Goal: Communication & Community: Answer question/provide support

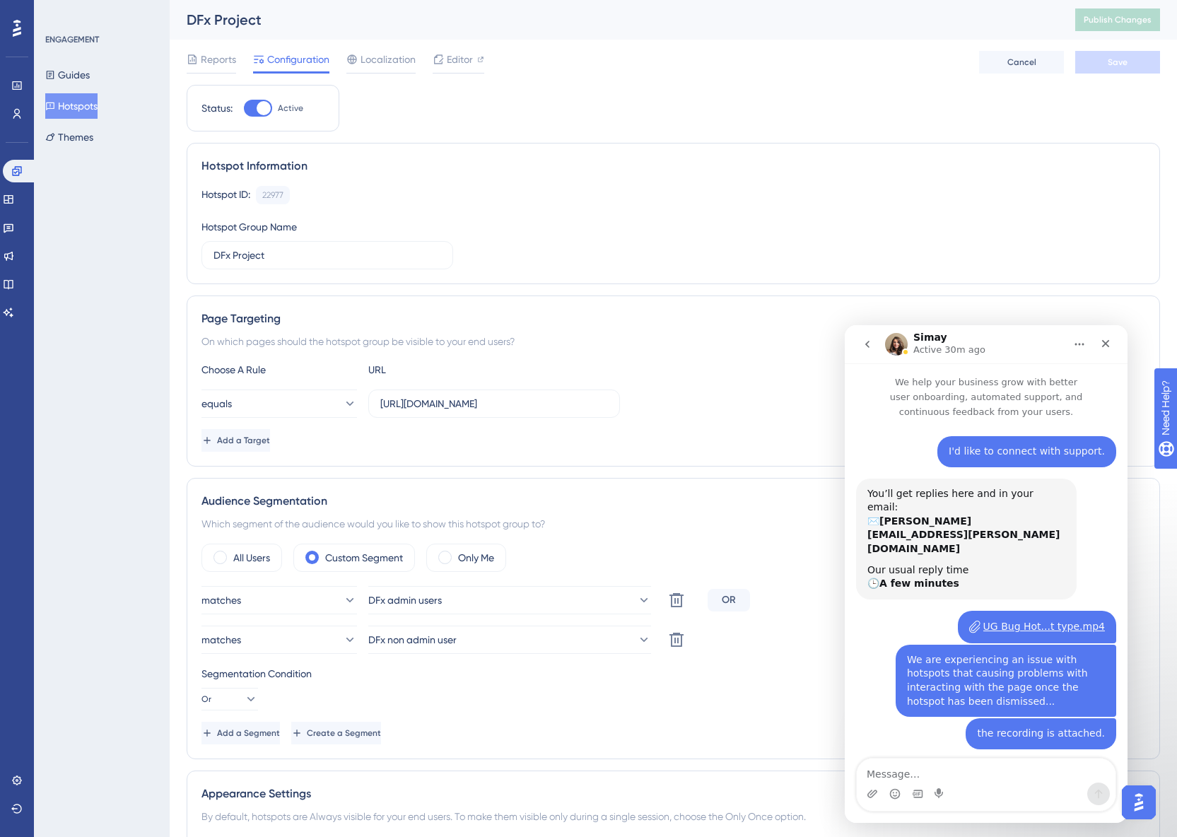
scroll to position [232, 0]
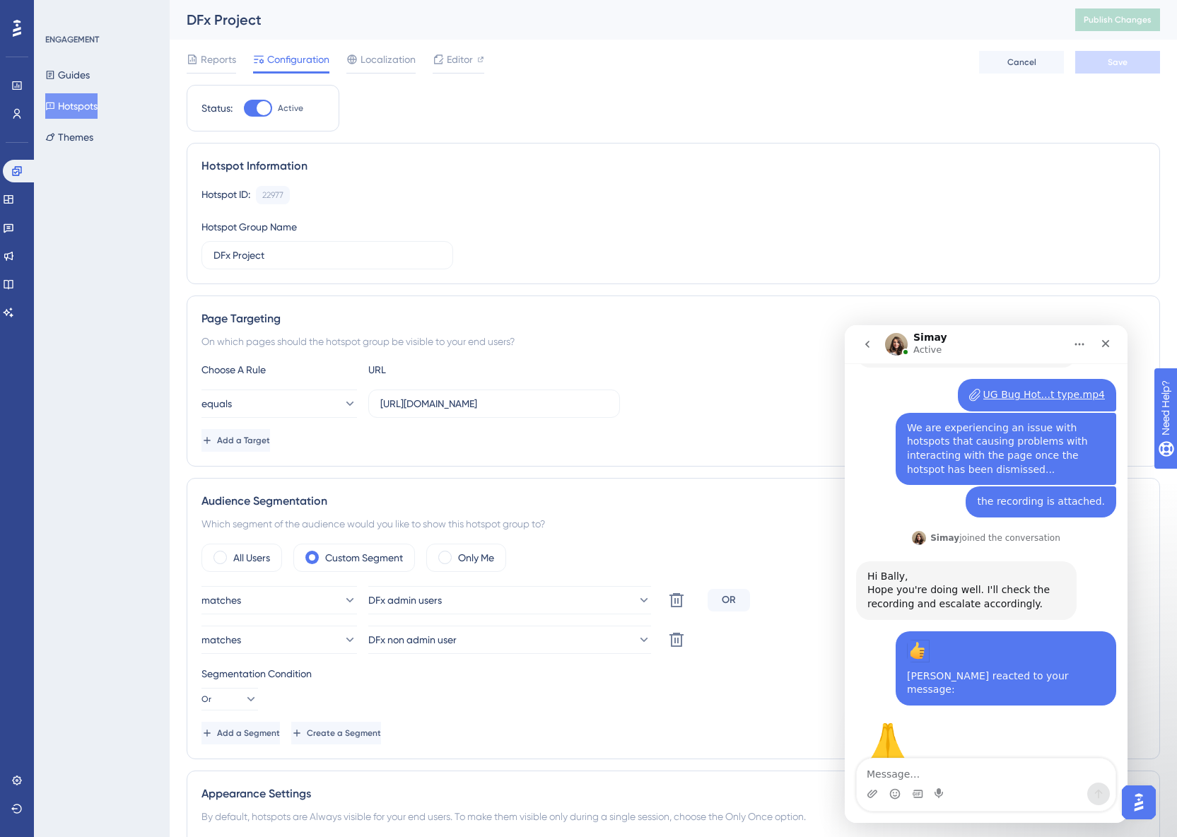
click at [23, 186] on div "Engagement Widgets Feedback Product Updates Knowledge Base AI Assistant" at bounding box center [17, 242] width 28 height 164
click at [14, 194] on icon at bounding box center [8, 199] width 11 height 11
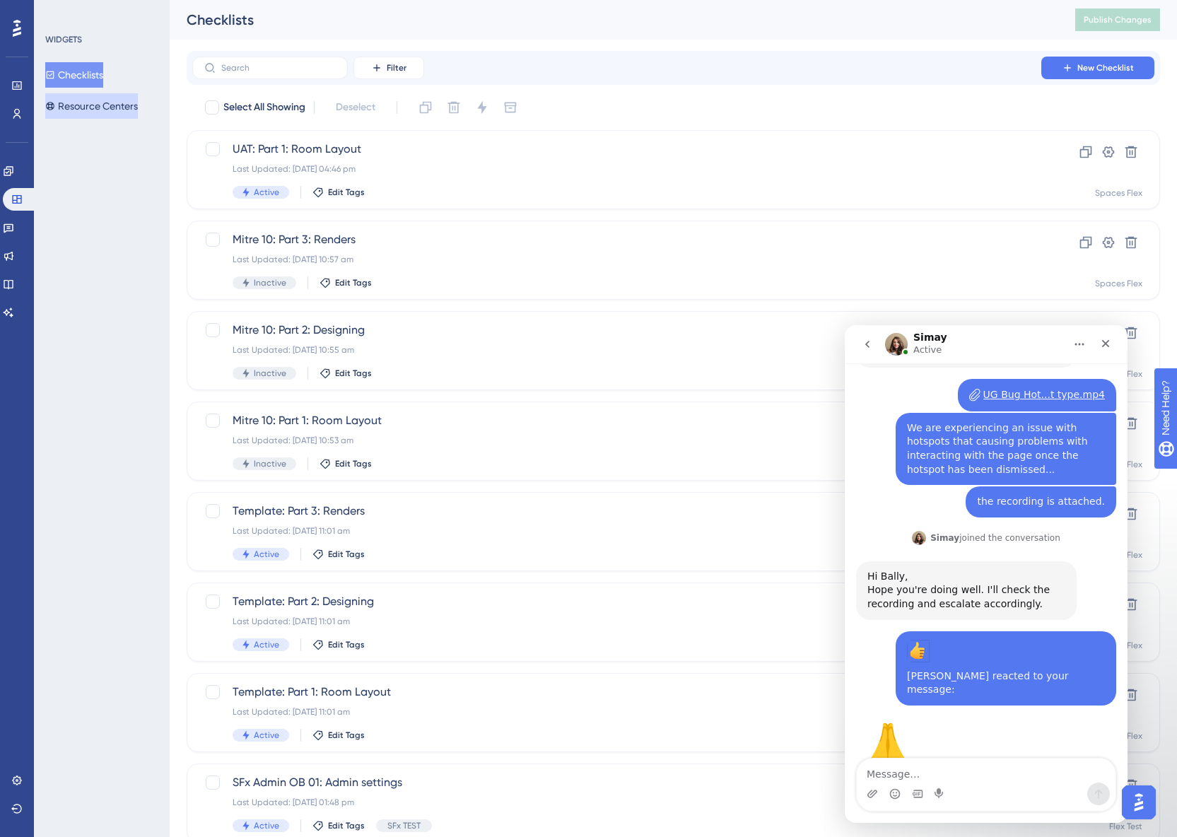
click at [76, 102] on button "Resource Centers" at bounding box center [91, 105] width 93 height 25
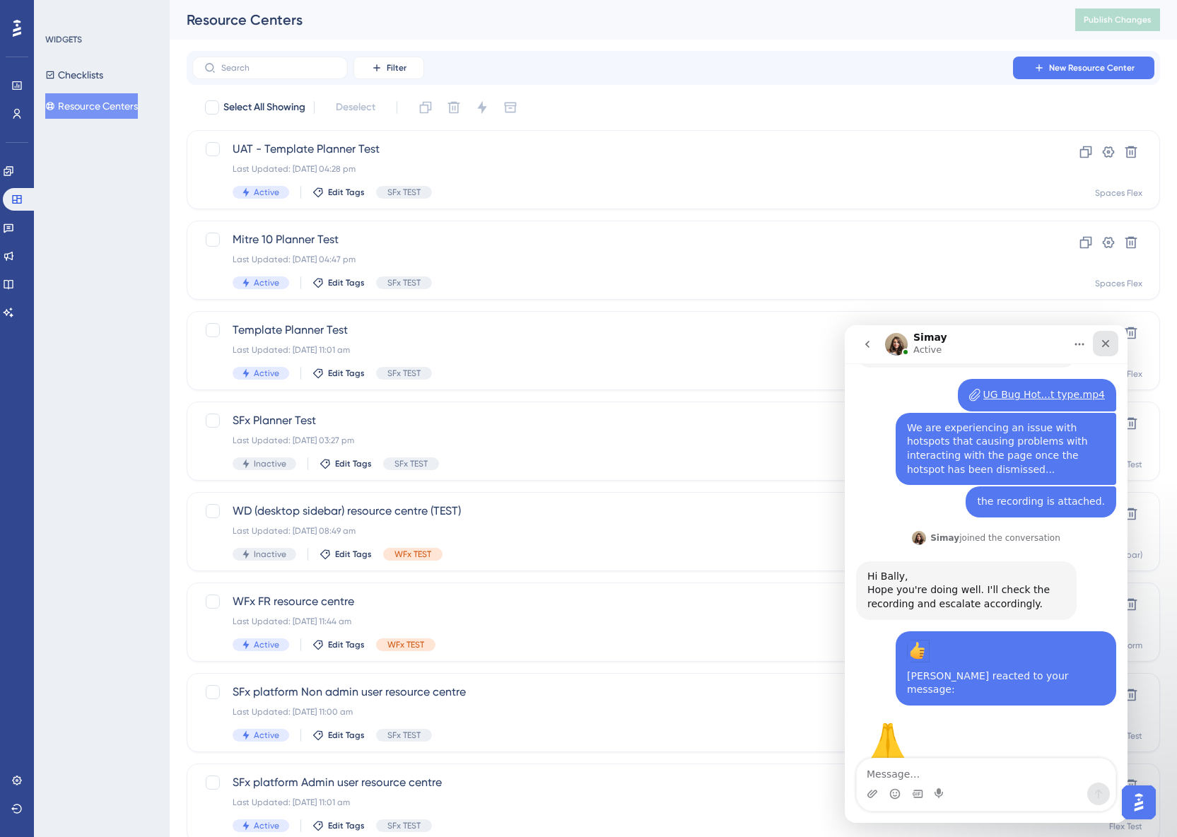
click at [1111, 344] on icon "Close" at bounding box center [1105, 343] width 11 height 11
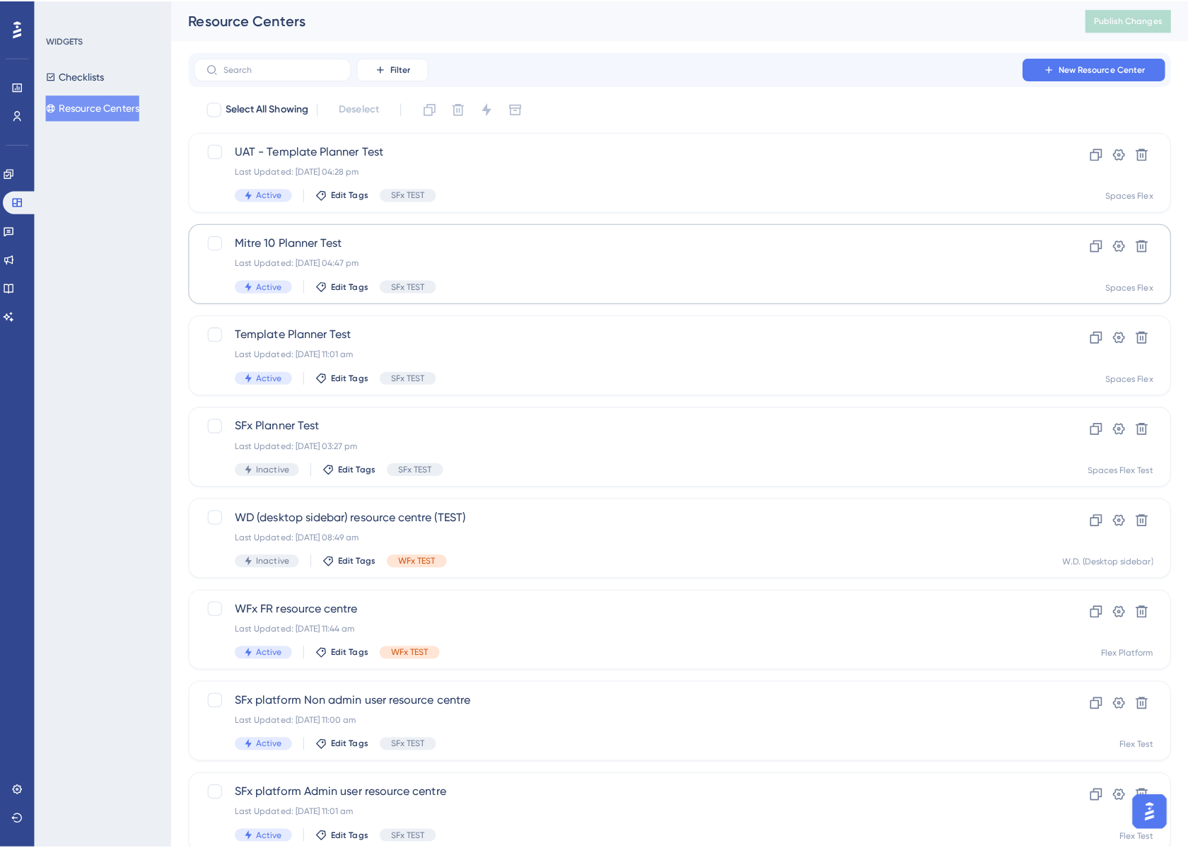
scroll to position [232, 0]
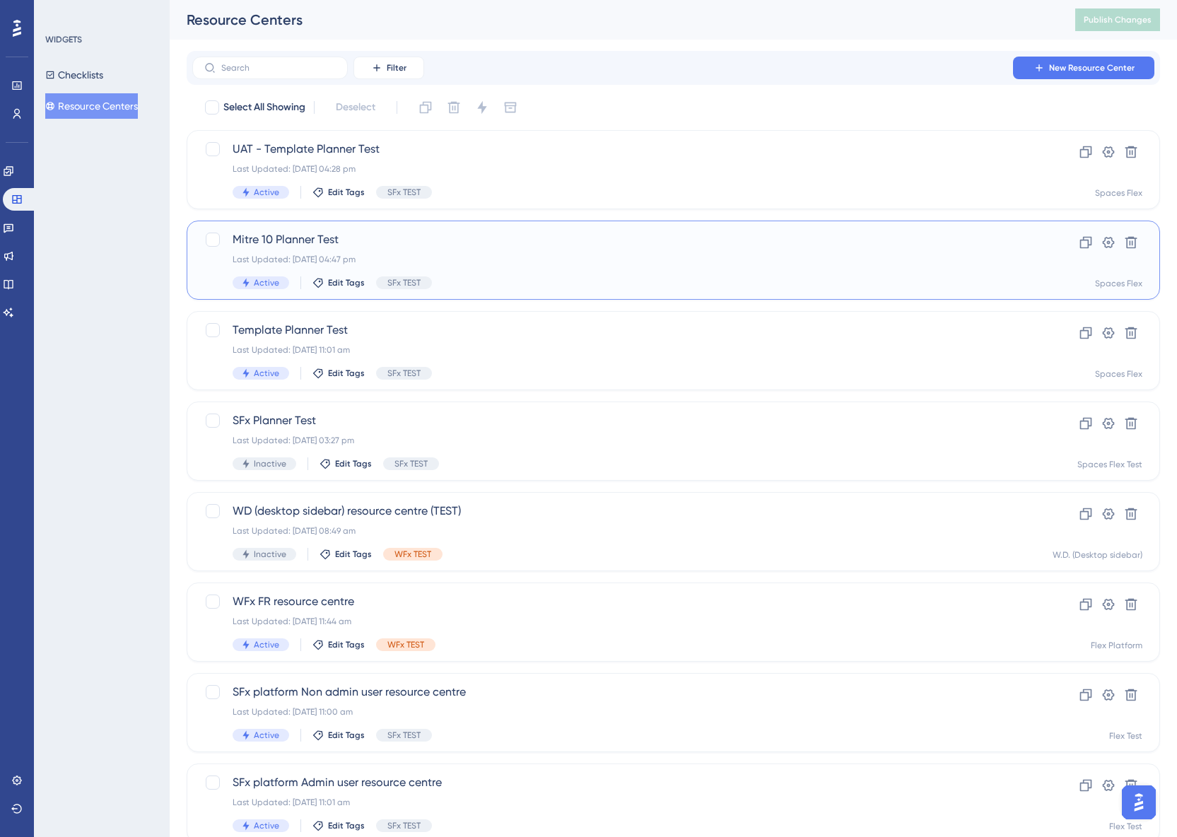
click at [490, 250] on div "Mitre 10 Planner Test Last Updated: [DATE] 04:47 pm Active Edit Tags SFx TEST" at bounding box center [617, 260] width 768 height 58
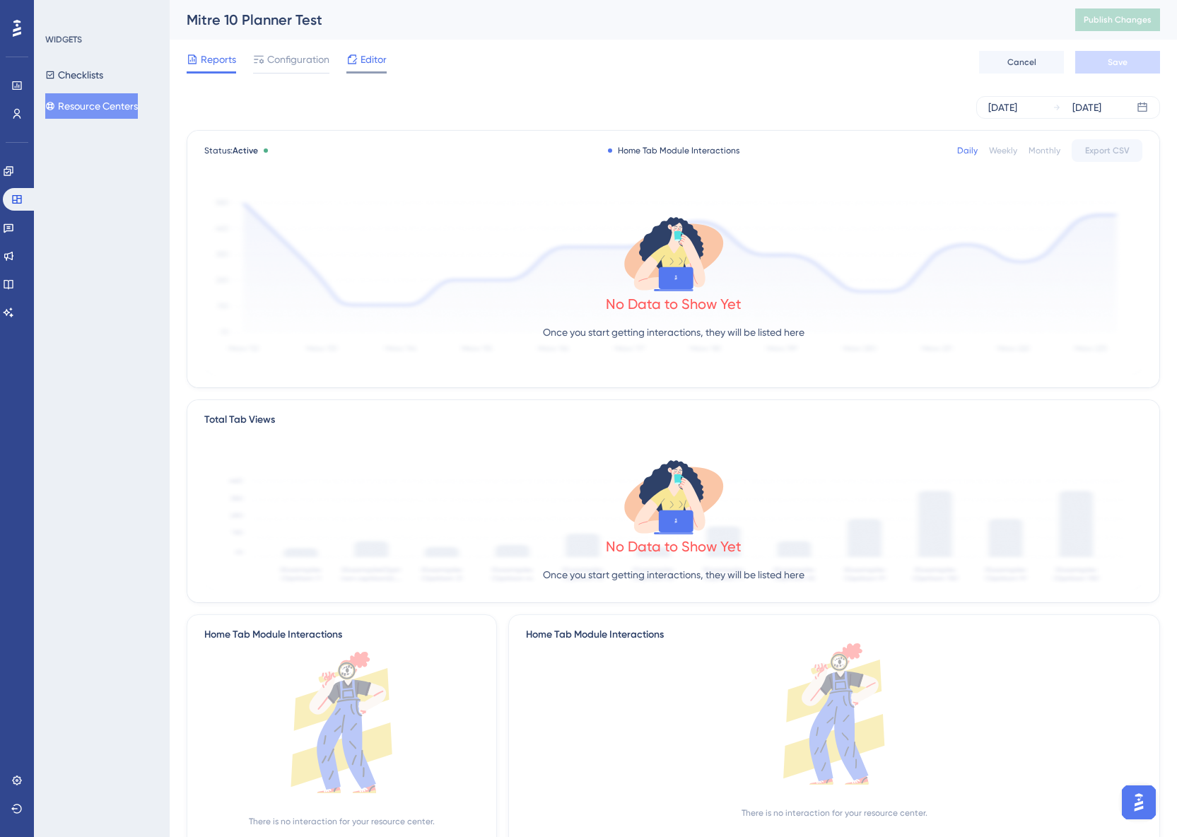
click at [351, 71] on div "Editor" at bounding box center [366, 62] width 40 height 23
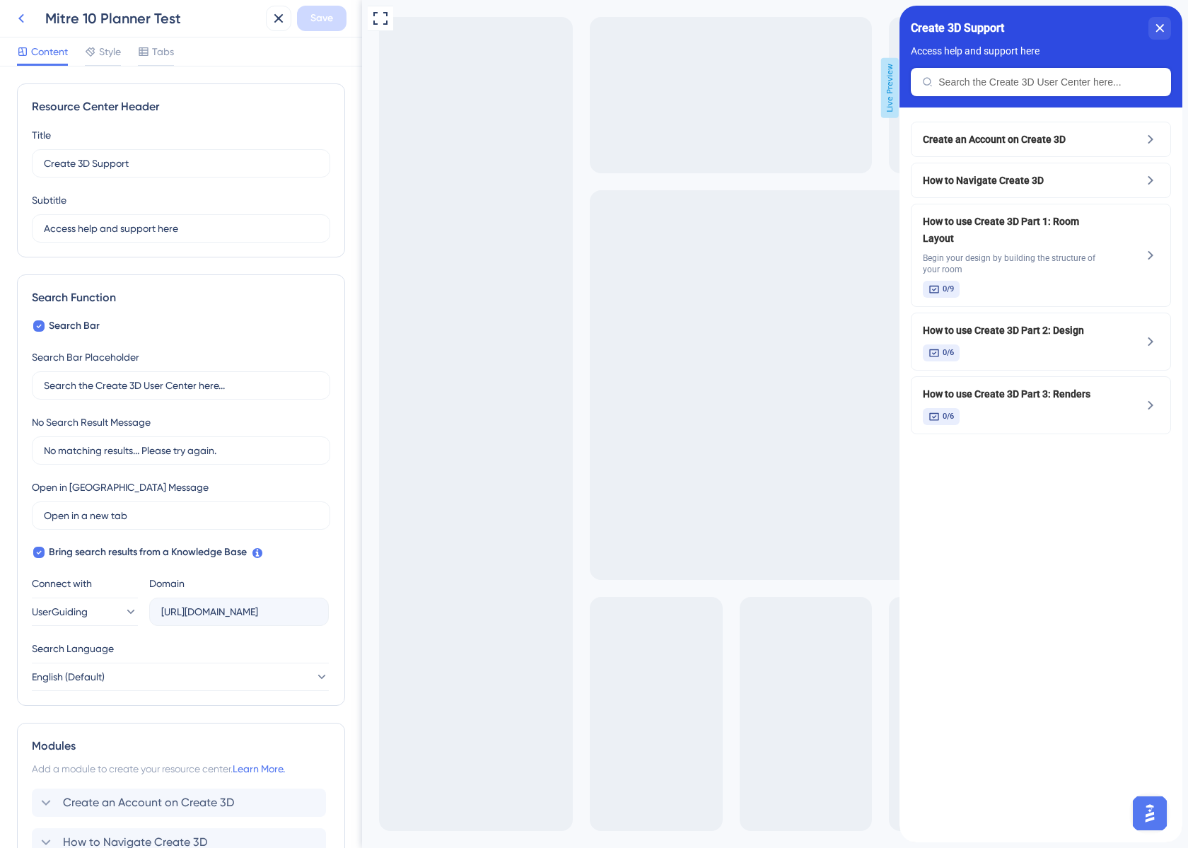
click at [27, 18] on icon at bounding box center [21, 18] width 17 height 17
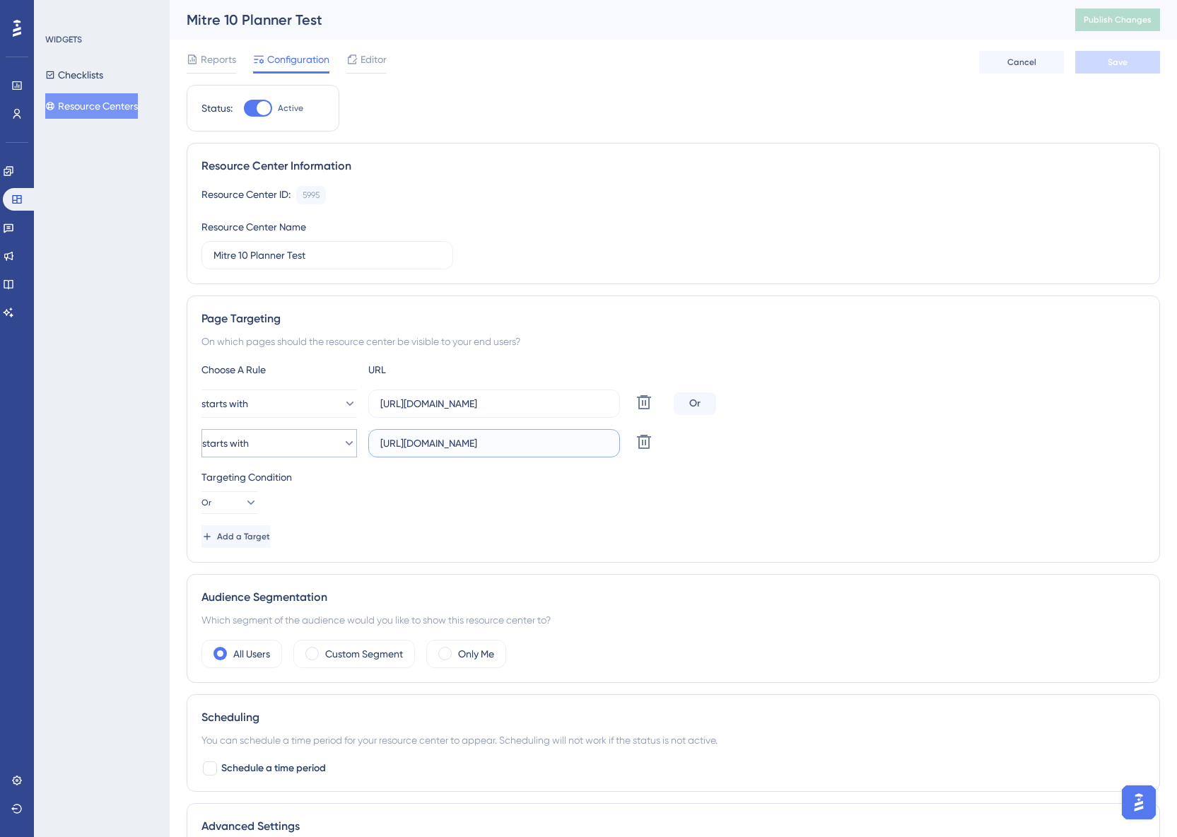
drag, startPoint x: 594, startPoint y: 447, endPoint x: 346, endPoint y: 457, distance: 248.3
click at [346, 457] on div "starts with [URL][DOMAIN_NAME] Delete" at bounding box center [434, 443] width 467 height 28
click at [791, 412] on div "starts with [URL][DOMAIN_NAME] Delete Or" at bounding box center [673, 404] width 944 height 28
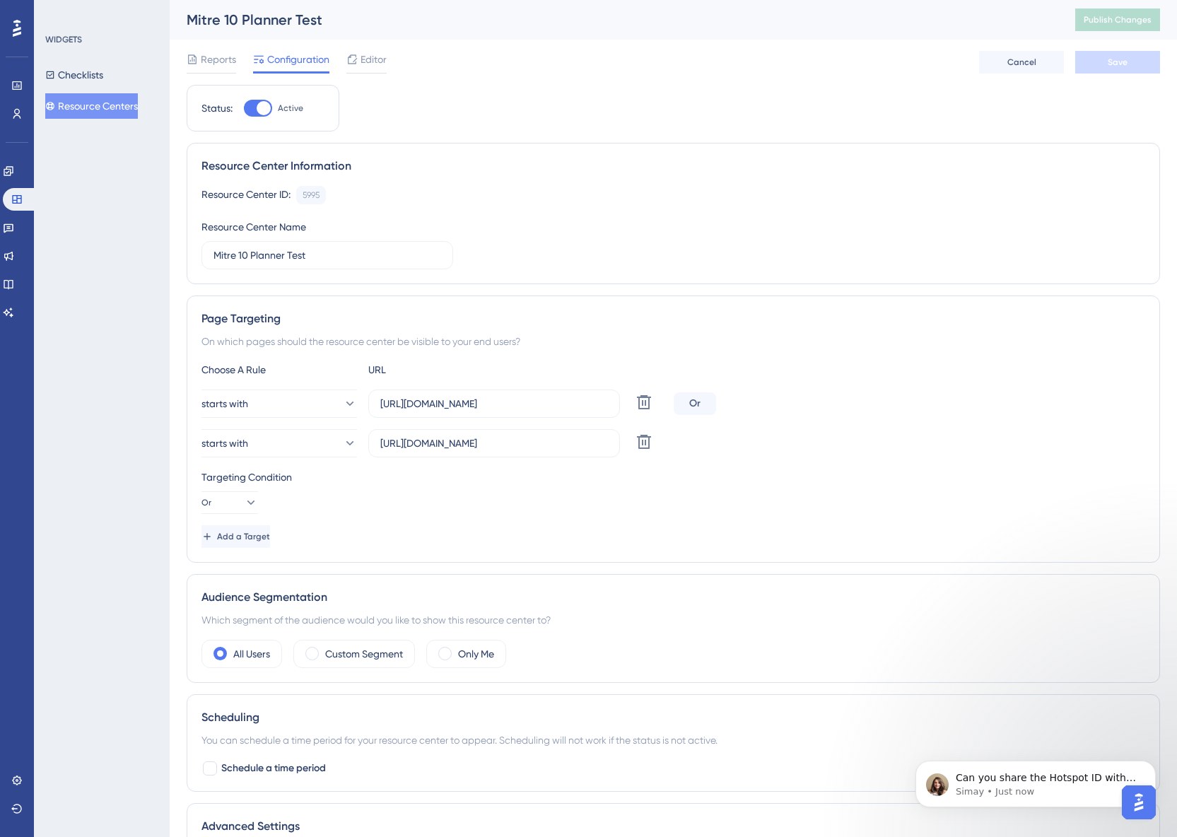
click at [90, 103] on button "Resource Centers" at bounding box center [91, 105] width 93 height 25
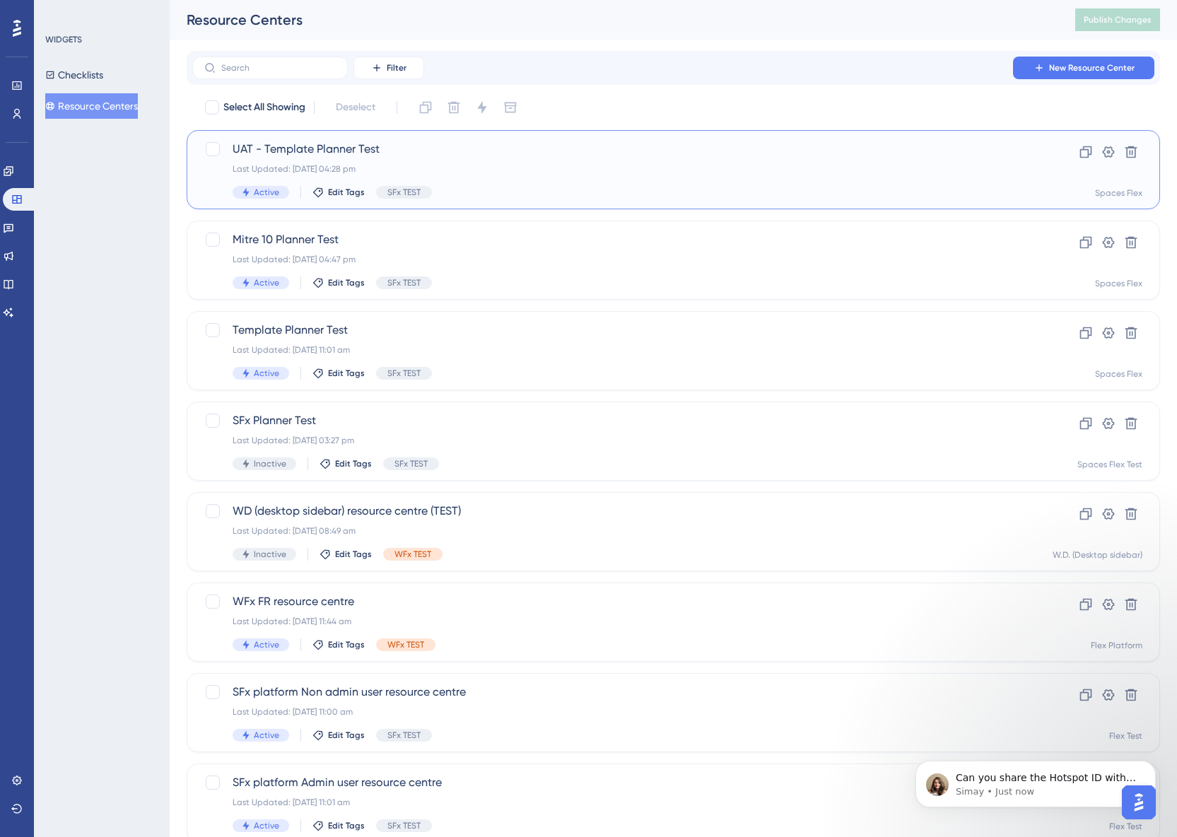
click at [370, 180] on div "UAT - Template Planner Test Last Updated: [DATE] 04:28 pm Active Edit Tags SFx …" at bounding box center [617, 170] width 768 height 58
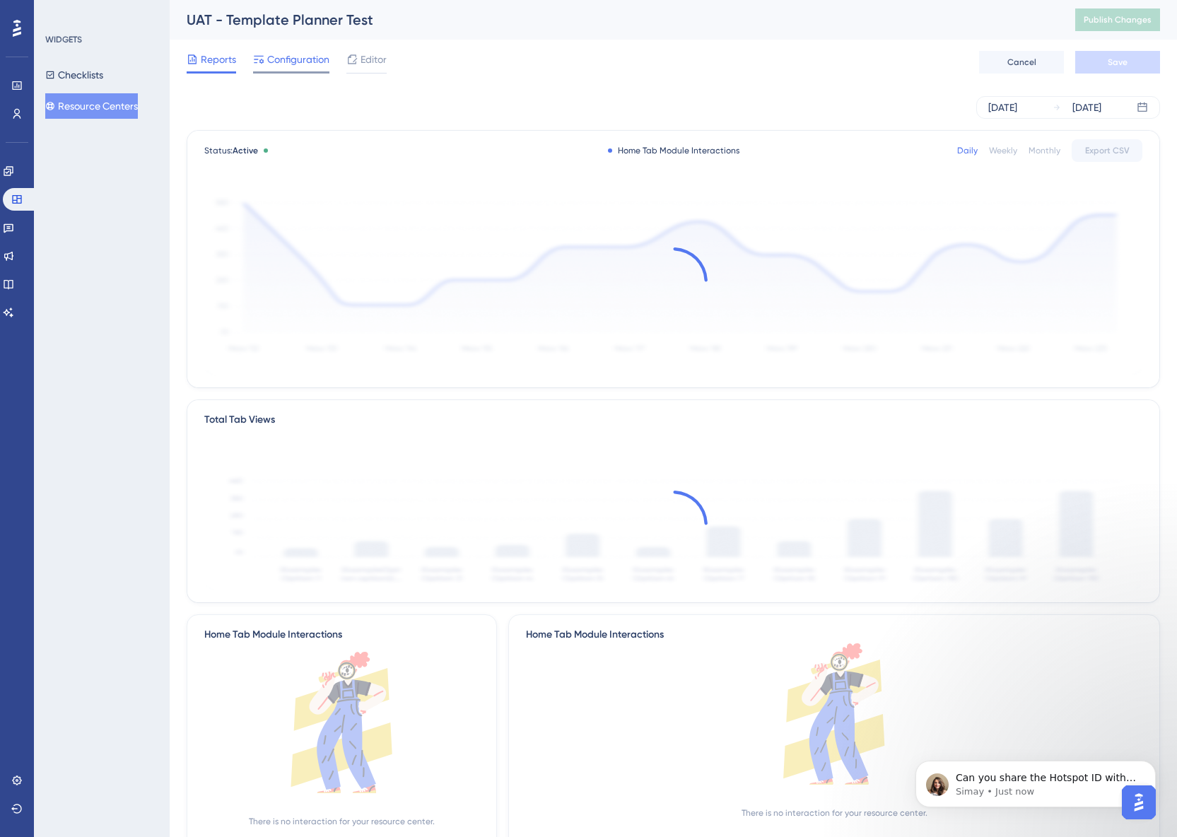
click at [309, 53] on span "Configuration" at bounding box center [298, 59] width 62 height 17
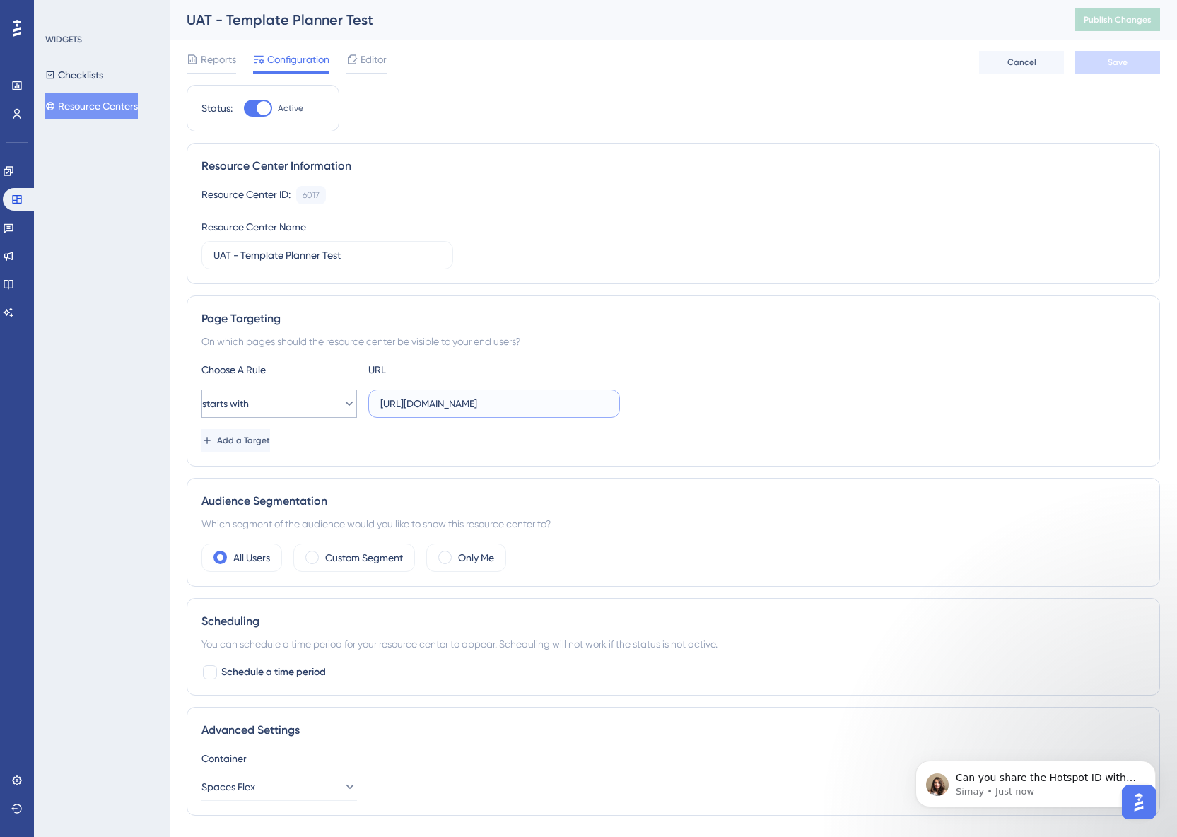
drag, startPoint x: 594, startPoint y: 402, endPoint x: 354, endPoint y: 406, distance: 239.7
click at [354, 406] on div "starts with [URL][DOMAIN_NAME]" at bounding box center [410, 404] width 419 height 28
click at [603, 410] on input "[URL][DOMAIN_NAME]" at bounding box center [494, 404] width 228 height 16
click at [95, 107] on button "Resource Centers" at bounding box center [91, 105] width 93 height 25
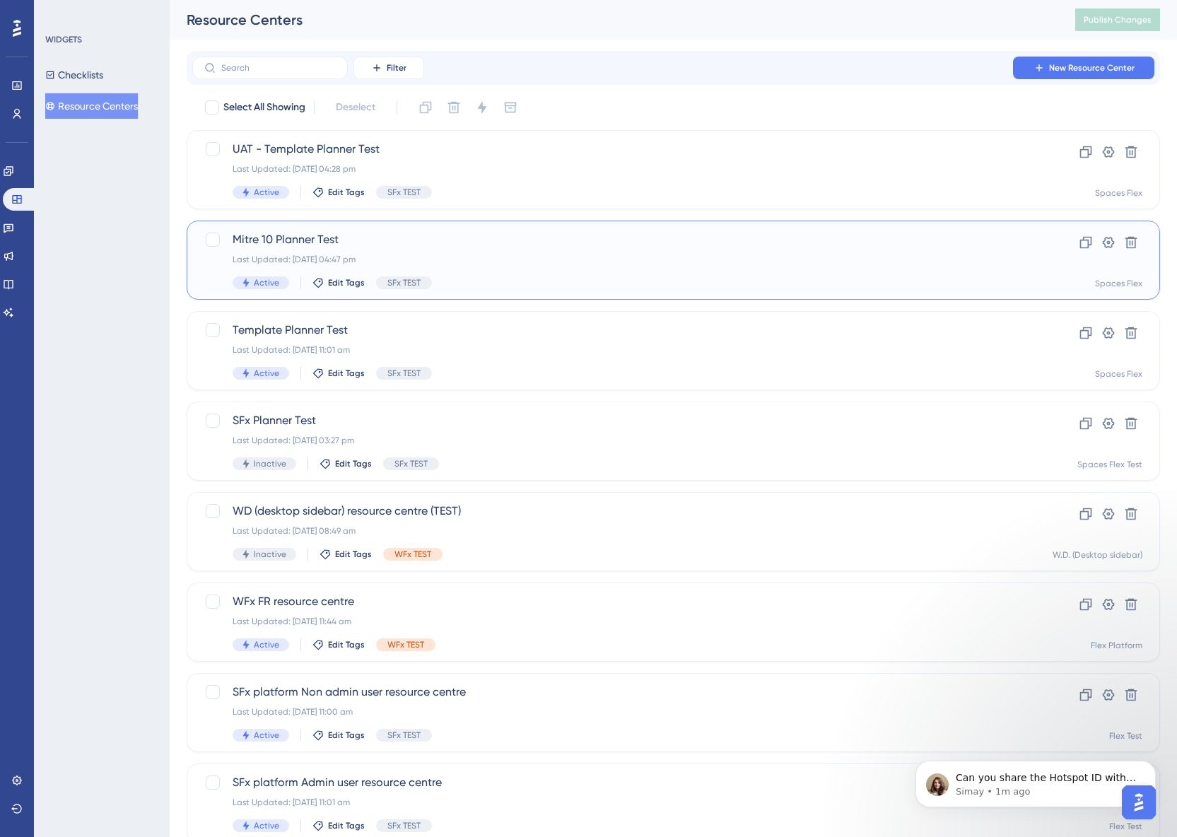
click at [312, 246] on span "Mitre 10 Planner Test" at bounding box center [617, 239] width 768 height 17
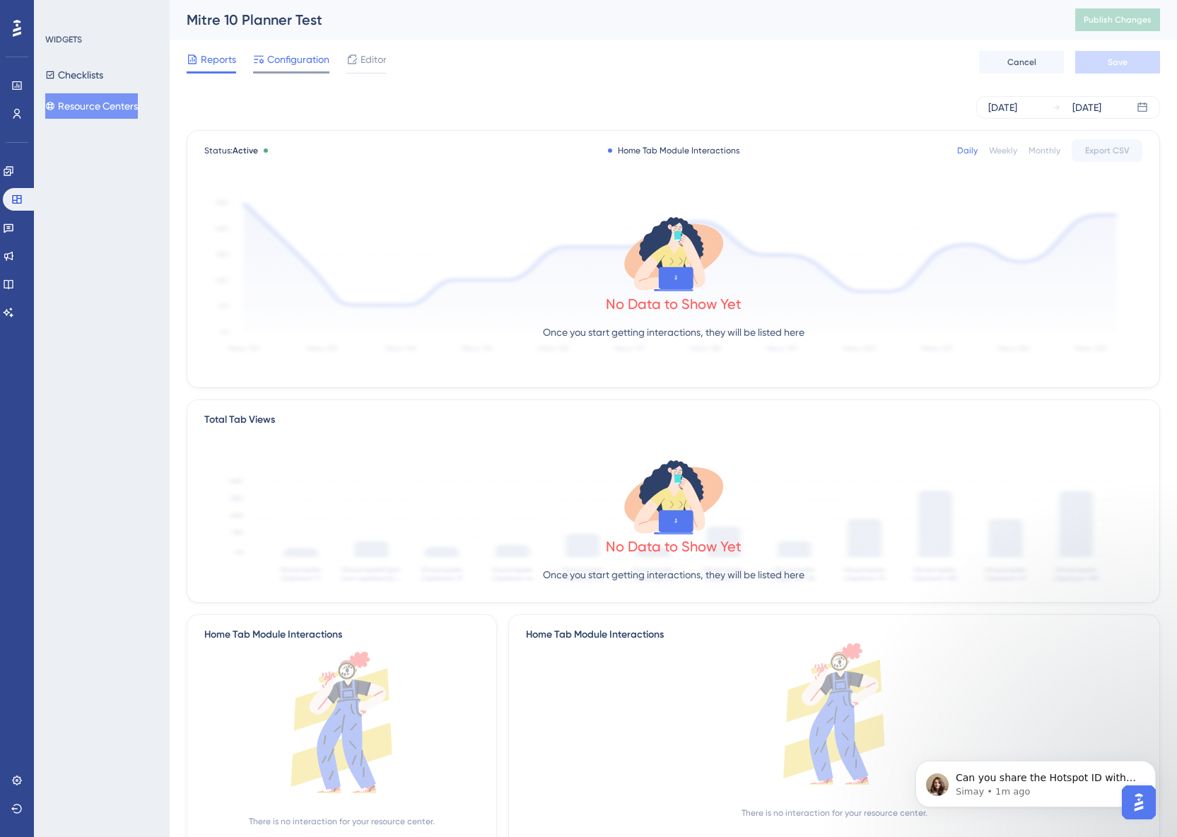
click at [316, 62] on span "Configuration" at bounding box center [298, 59] width 62 height 17
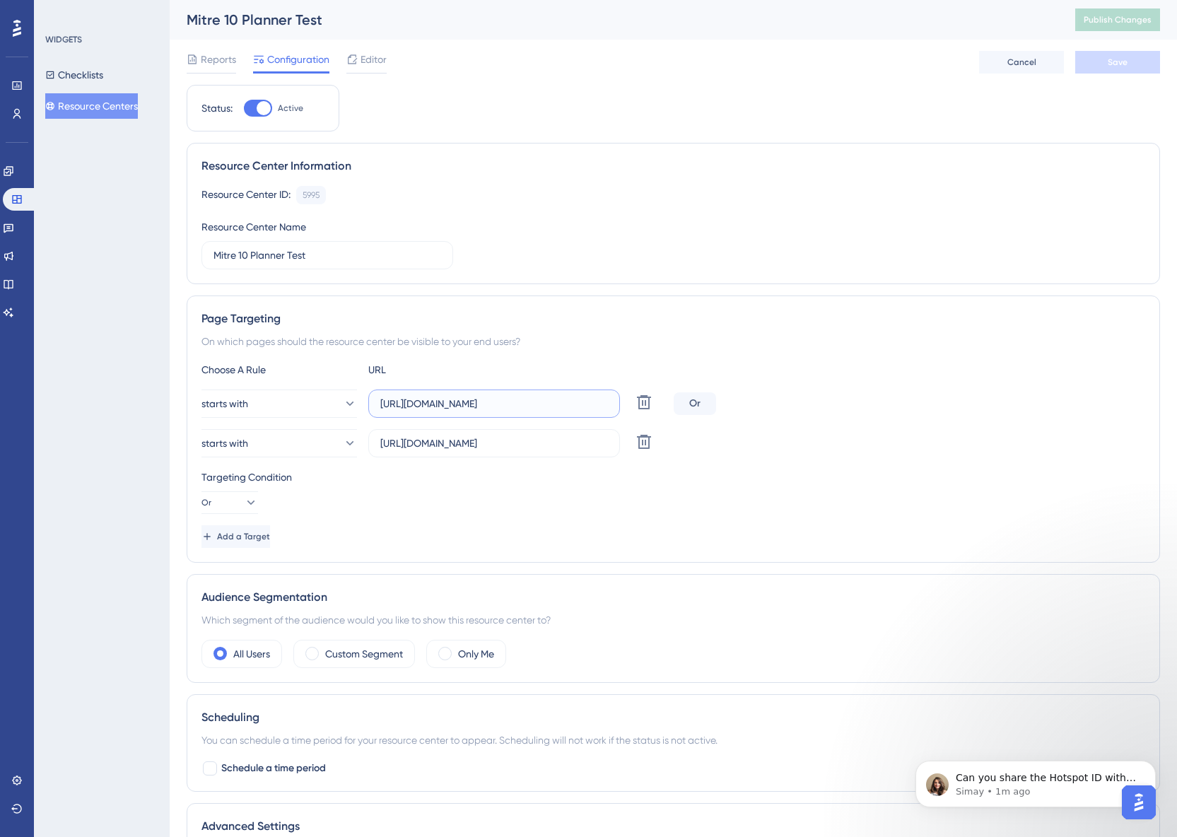
click at [417, 406] on input "[URL][DOMAIN_NAME]" at bounding box center [494, 404] width 228 height 16
type input "[URL][DOMAIN_NAME]"
click at [589, 448] on input "[URL][DOMAIN_NAME]" at bounding box center [494, 443] width 228 height 16
type input "[URL][DOMAIN_NAME]"
click at [1099, 54] on button "Save" at bounding box center [1117, 62] width 85 height 23
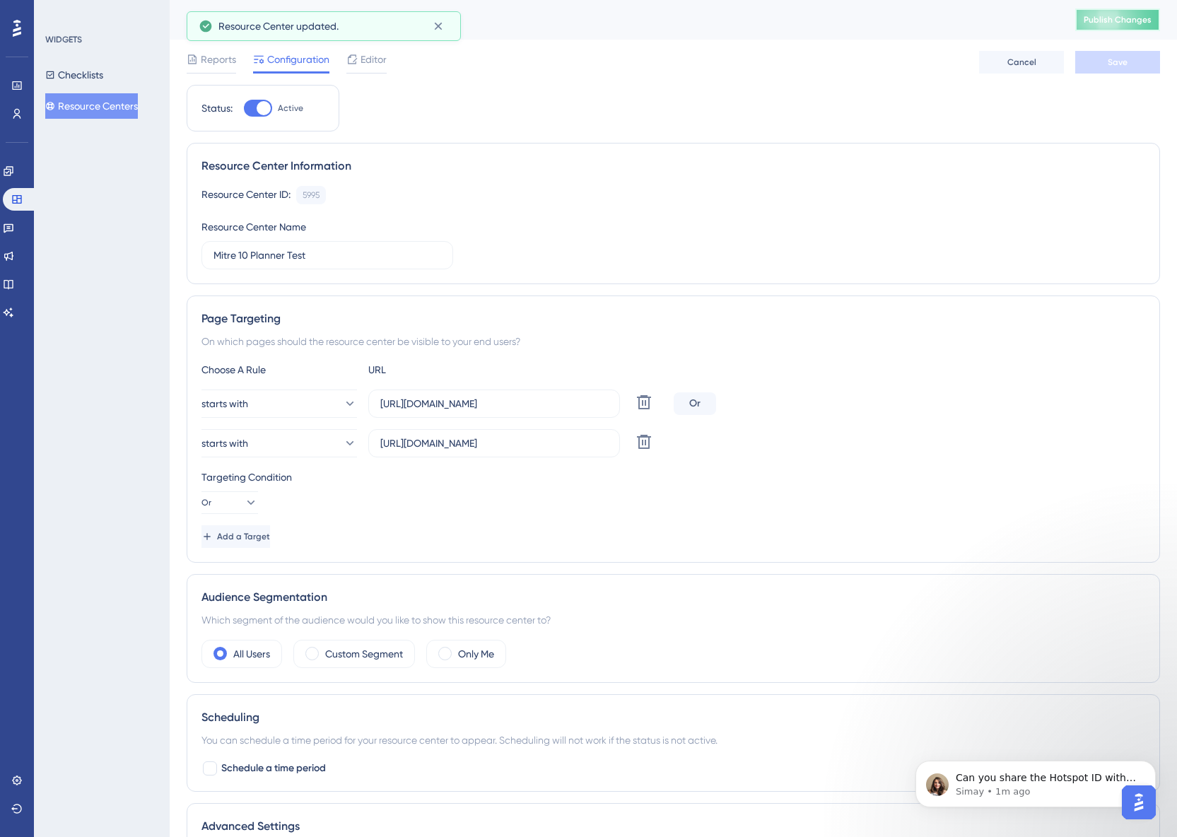
click at [1130, 18] on span "Publish Changes" at bounding box center [1118, 19] width 68 height 11
drag, startPoint x: 567, startPoint y: 399, endPoint x: 364, endPoint y: 406, distance: 203.0
click at [364, 406] on div "starts with [URL][DOMAIN_NAME] Delete" at bounding box center [434, 404] width 467 height 28
drag, startPoint x: 592, startPoint y: 442, endPoint x: 333, endPoint y: 448, distance: 259.5
click at [333, 448] on div "starts with [URL][DOMAIN_NAME] Delete" at bounding box center [434, 443] width 467 height 28
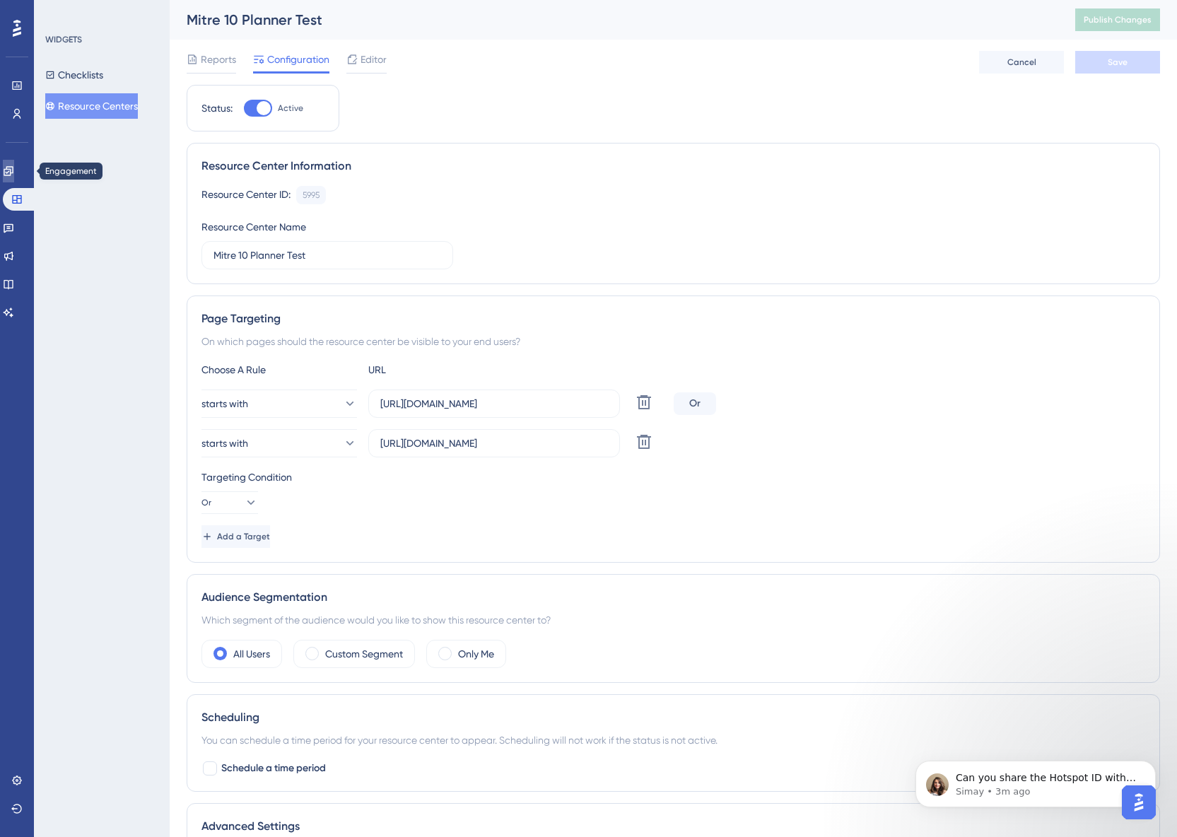
click at [14, 179] on link at bounding box center [8, 171] width 11 height 23
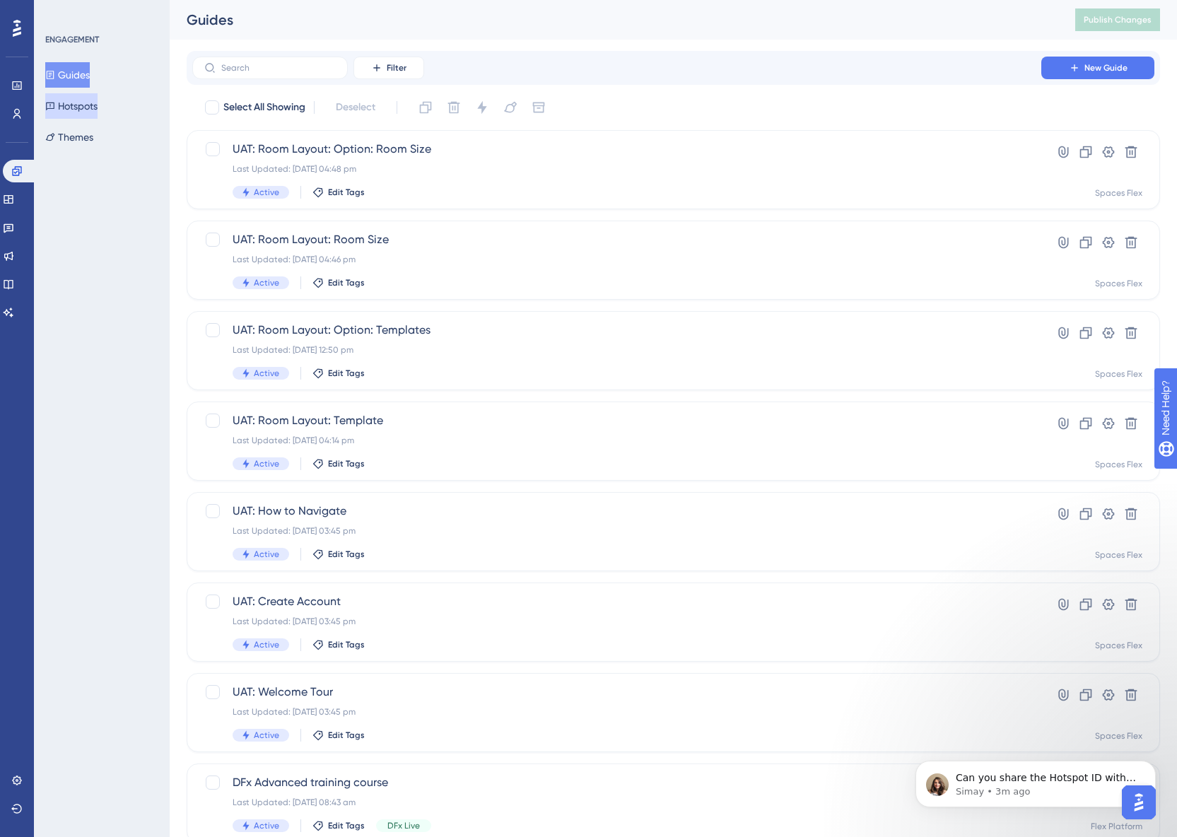
click at [91, 105] on button "Hotspots" at bounding box center [71, 105] width 52 height 25
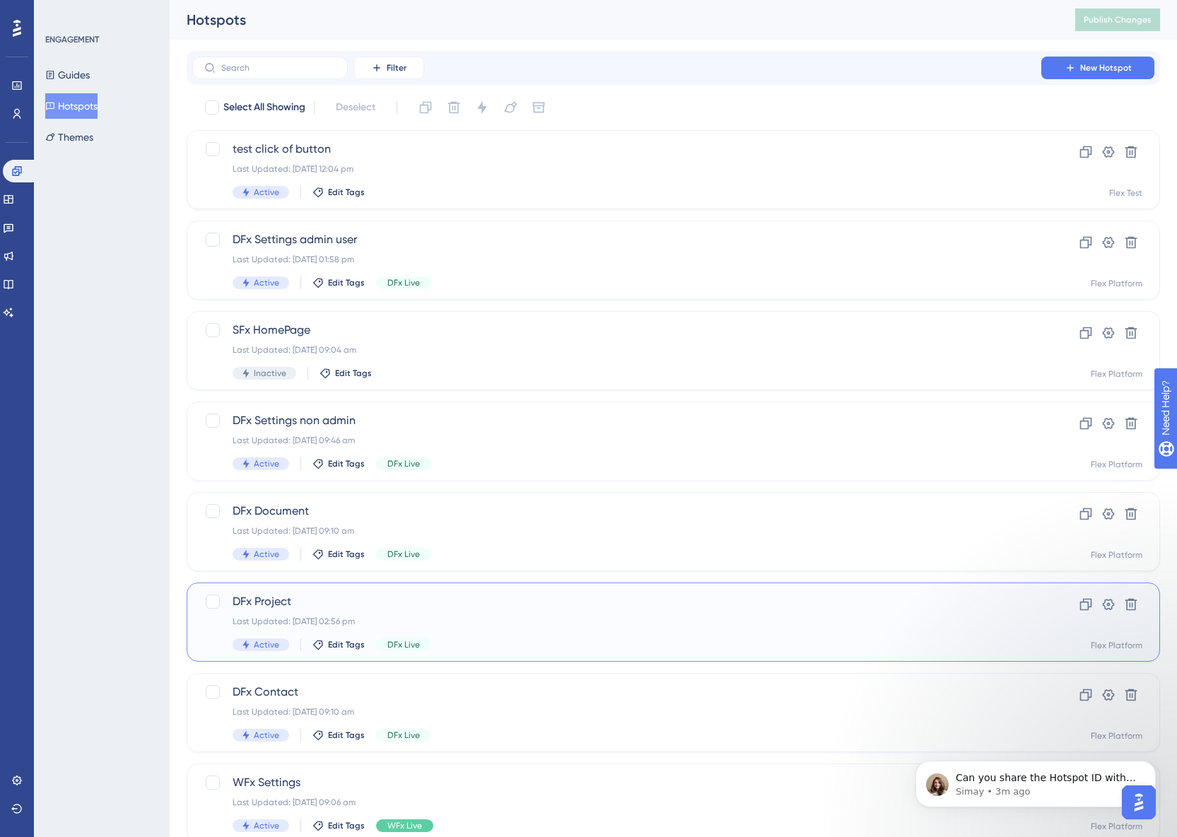
click at [479, 611] on div "DFx Project Last Updated: [DATE] 02:56 pm Active Edit Tags DFx Live" at bounding box center [617, 622] width 768 height 58
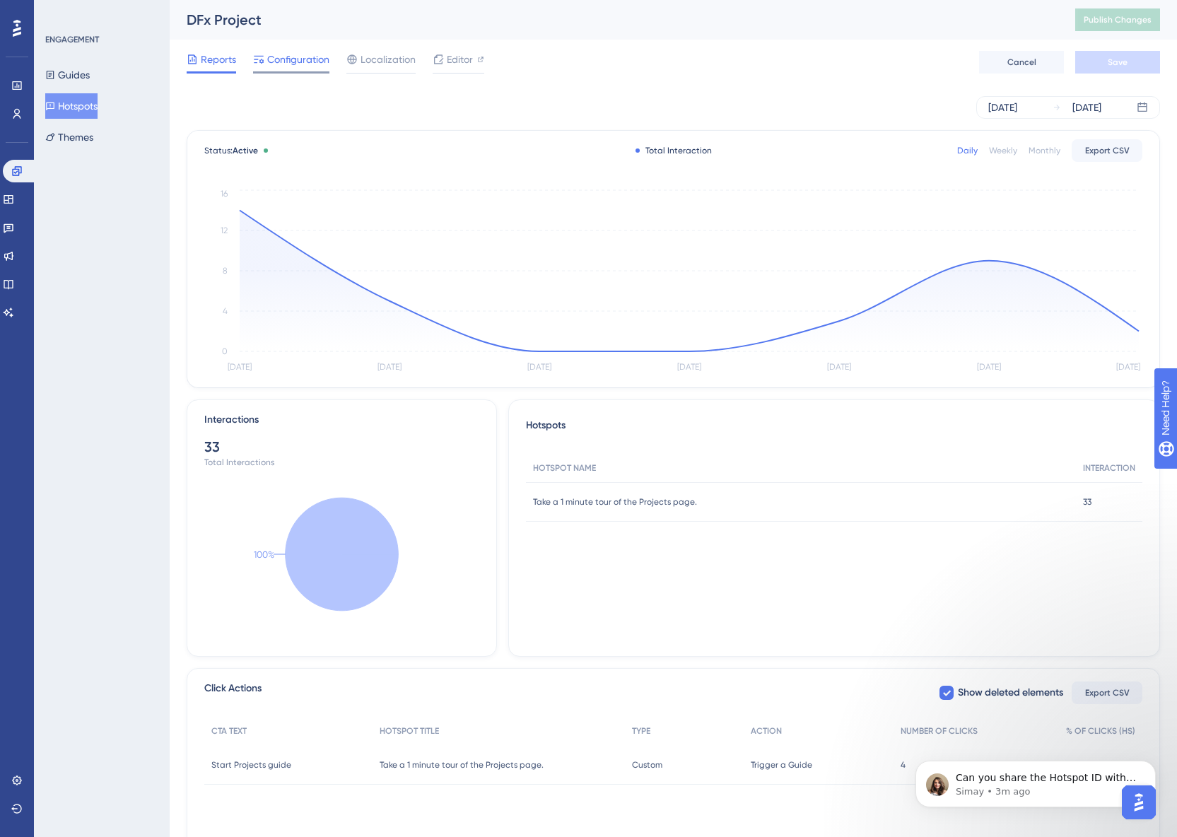
click at [281, 66] on span "Configuration" at bounding box center [298, 59] width 62 height 17
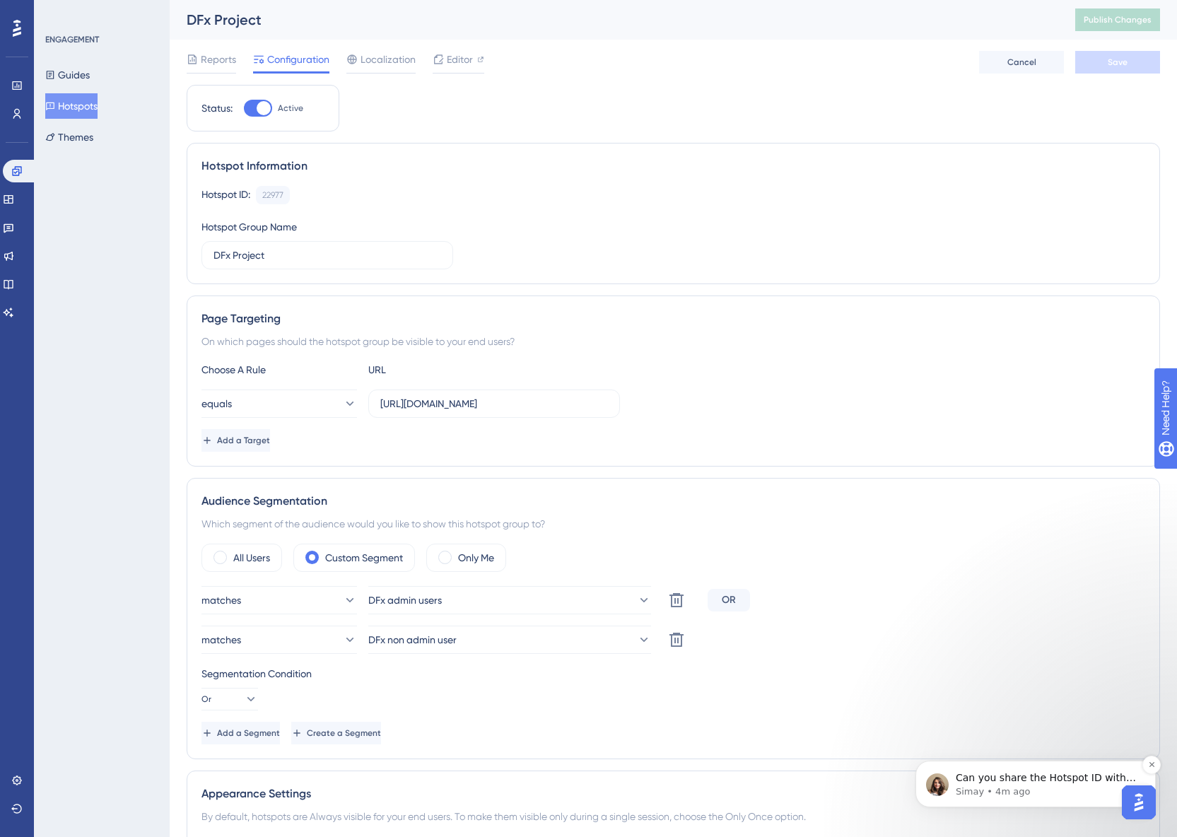
click at [1048, 797] on p "Simay • 4m ago" at bounding box center [1047, 791] width 182 height 13
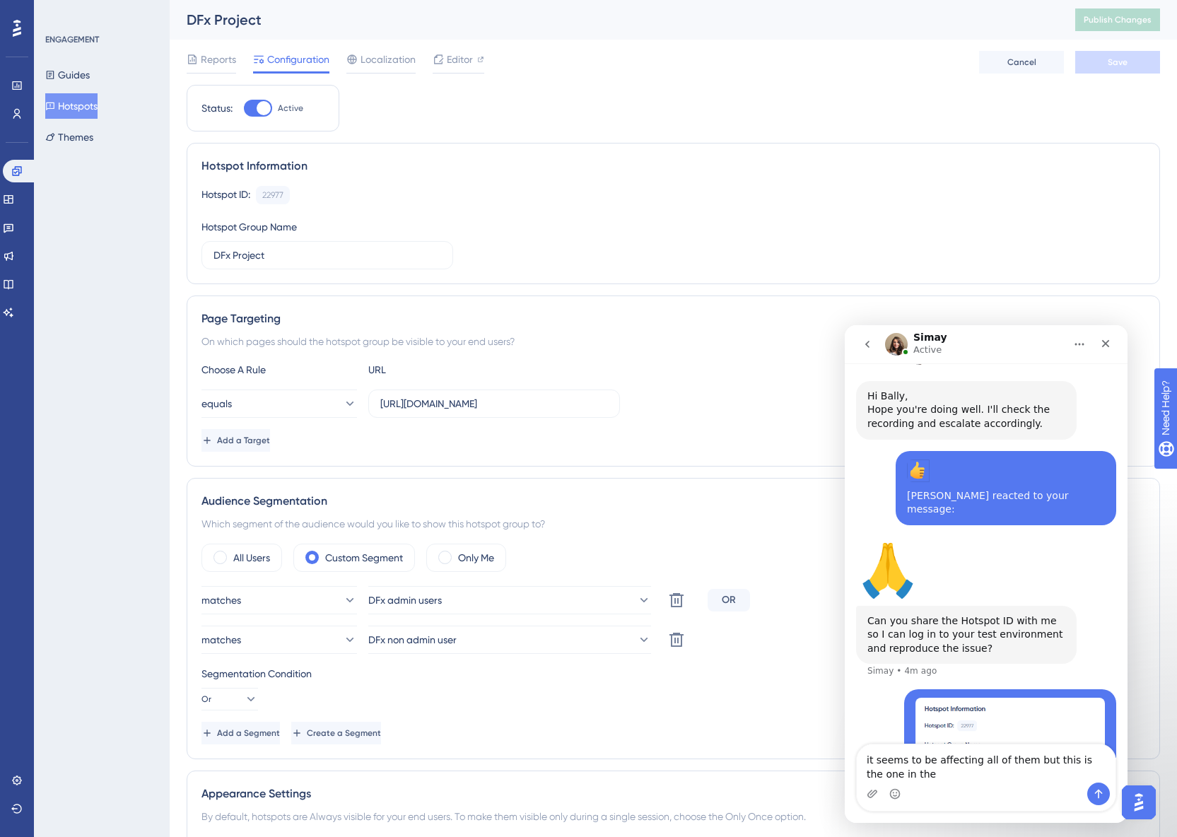
scroll to position [424, 0]
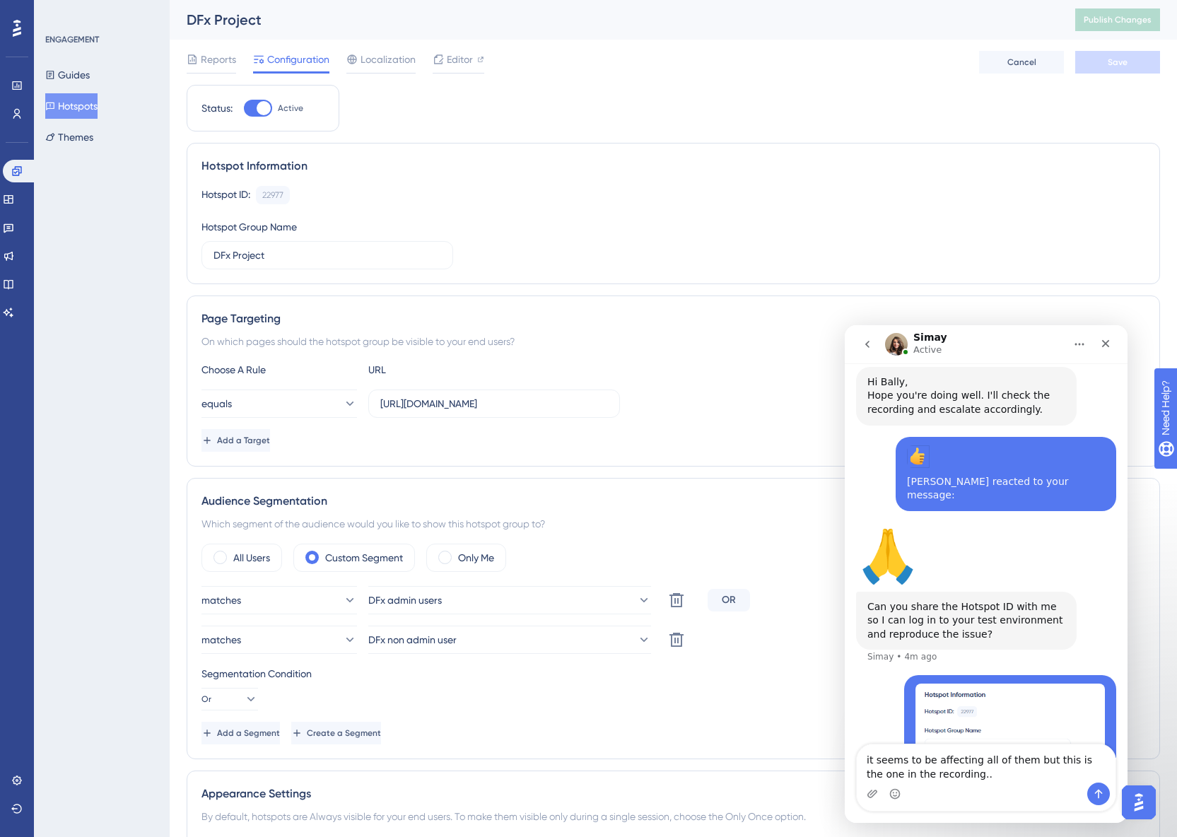
type textarea "it seems to be affecting all of them but this is the one in the recording..."
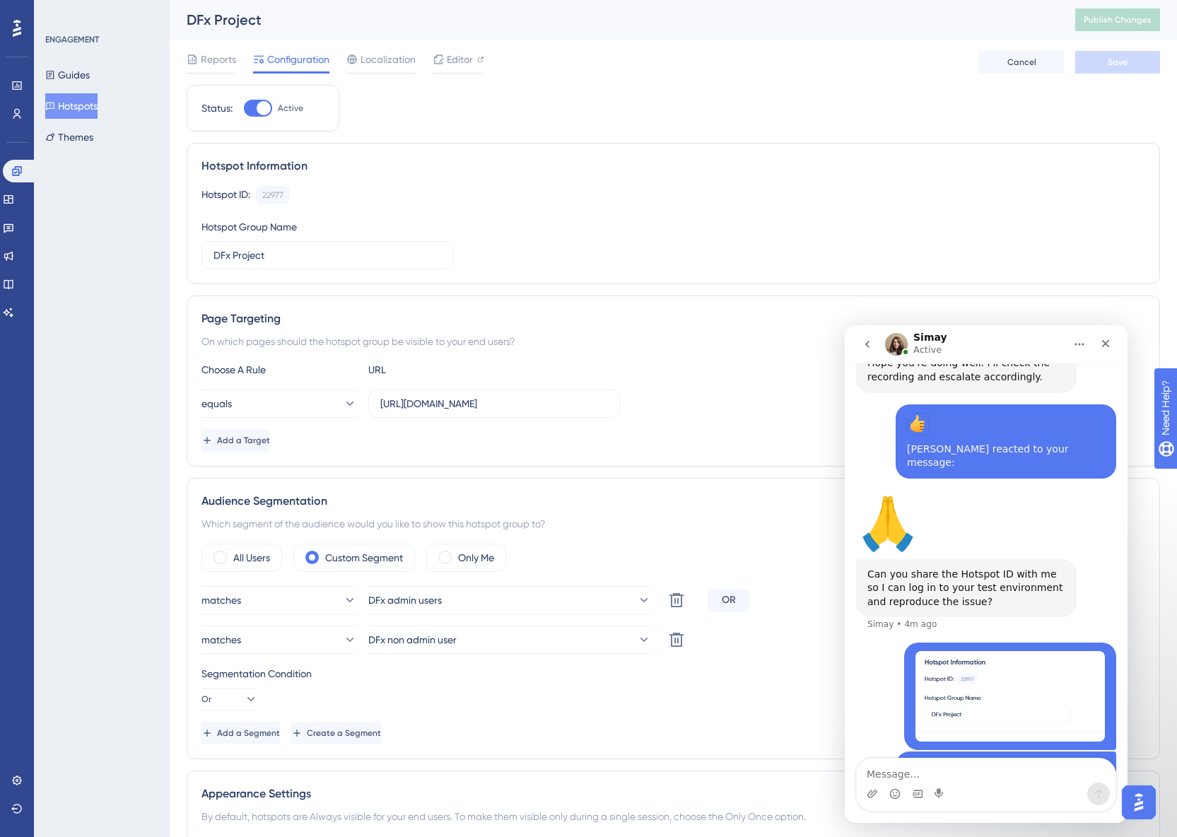
click at [745, 341] on div "On which pages should the hotspot group be visible to your end users?" at bounding box center [673, 341] width 944 height 17
click at [865, 348] on icon "go back" at bounding box center [867, 344] width 11 height 11
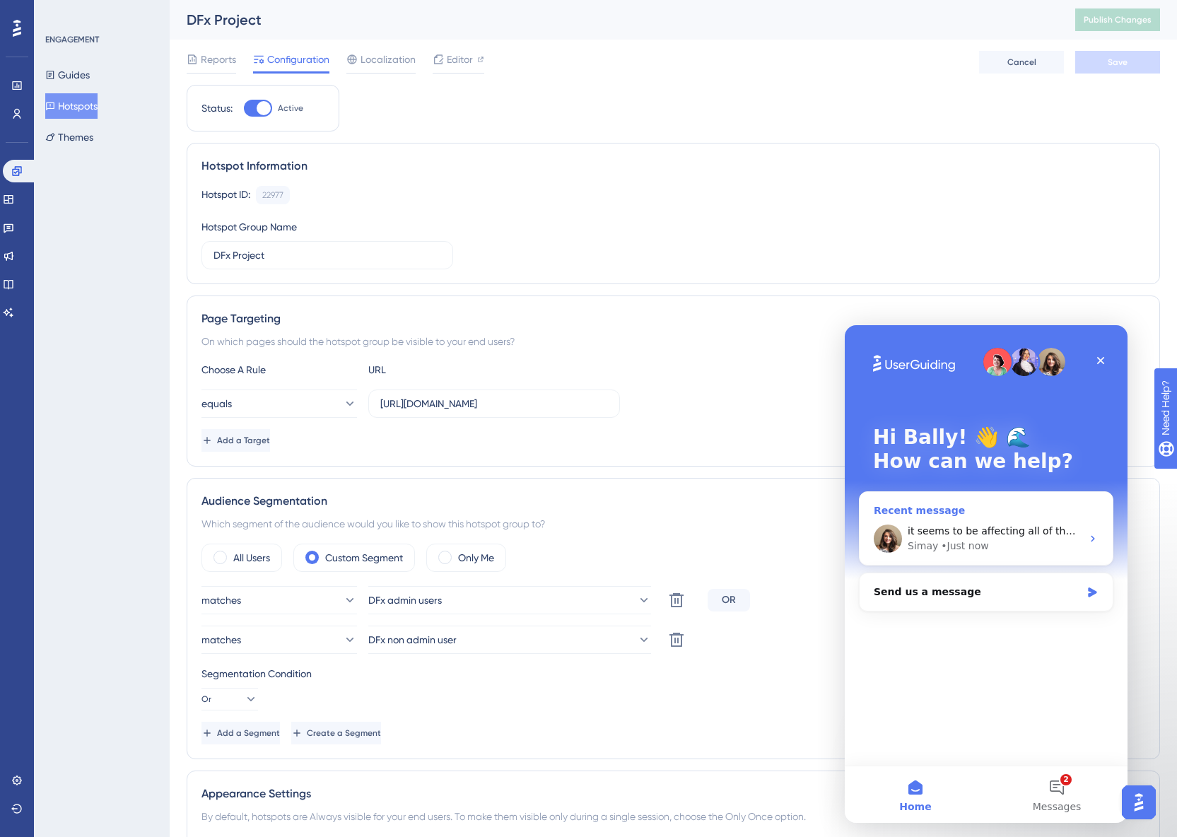
click at [1029, 514] on div "it seems to be affecting all of them but this is the one in the recording... [G…" at bounding box center [986, 539] width 253 height 52
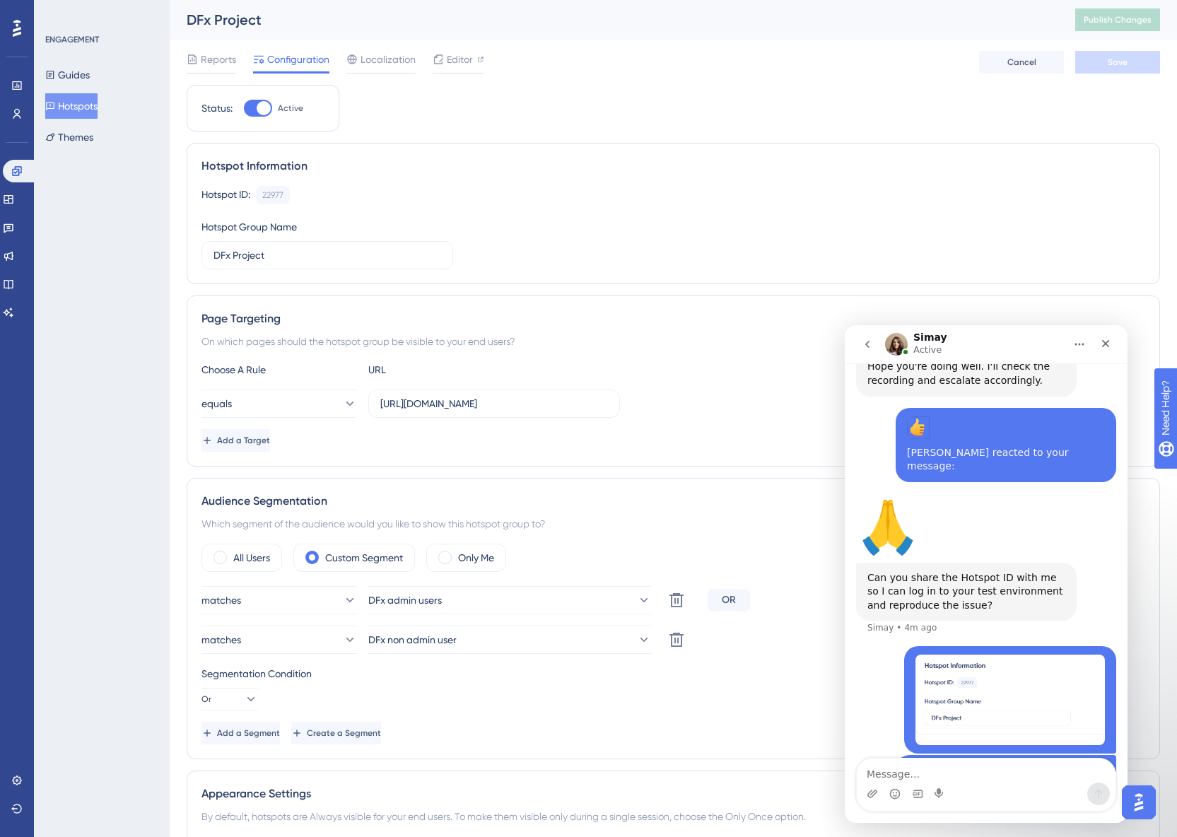
scroll to position [457, 0]
click at [1141, 803] on img "Open AI Assistant Launcher" at bounding box center [1138, 802] width 25 height 25
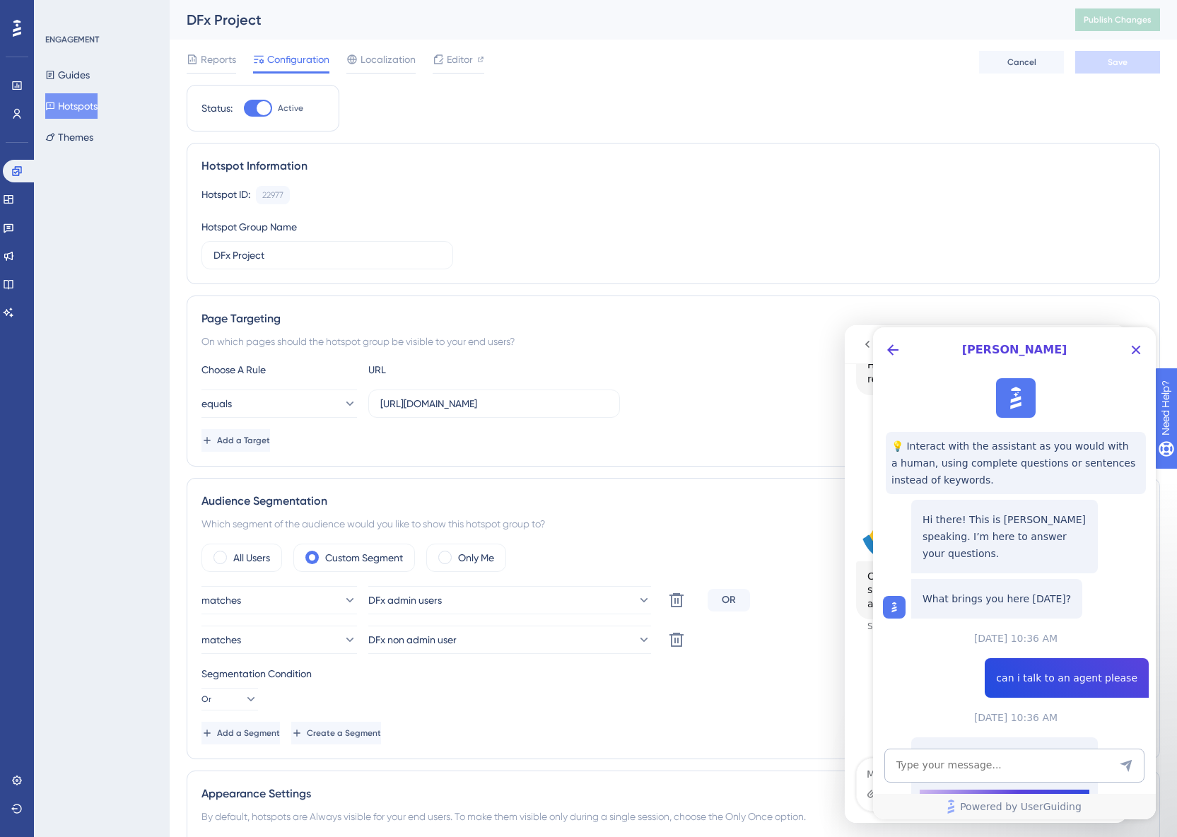
scroll to position [0, 0]
click at [1133, 349] on icon "Close Button" at bounding box center [1136, 349] width 17 height 17
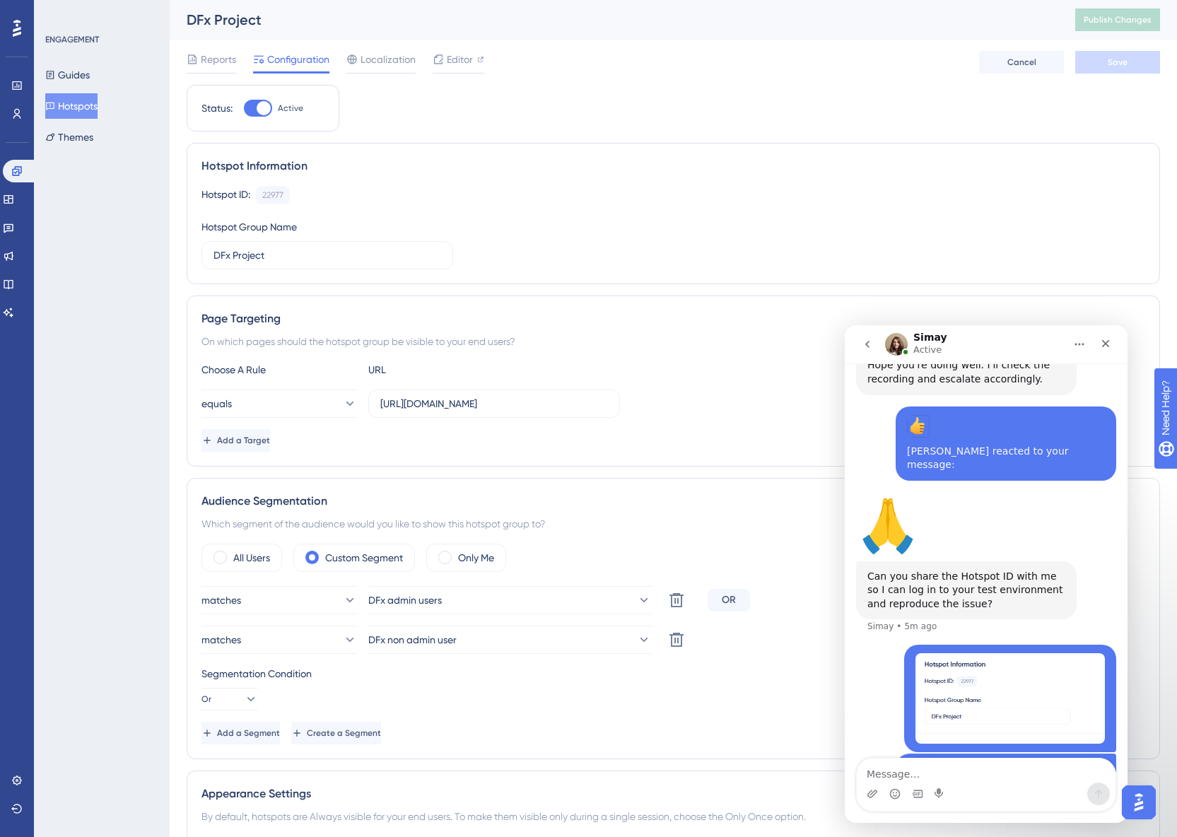
click at [49, 496] on div "ENGAGEMENT Guides Hotspots Themes" at bounding box center [102, 418] width 136 height 837
click at [90, 73] on button "Guides" at bounding box center [67, 74] width 45 height 25
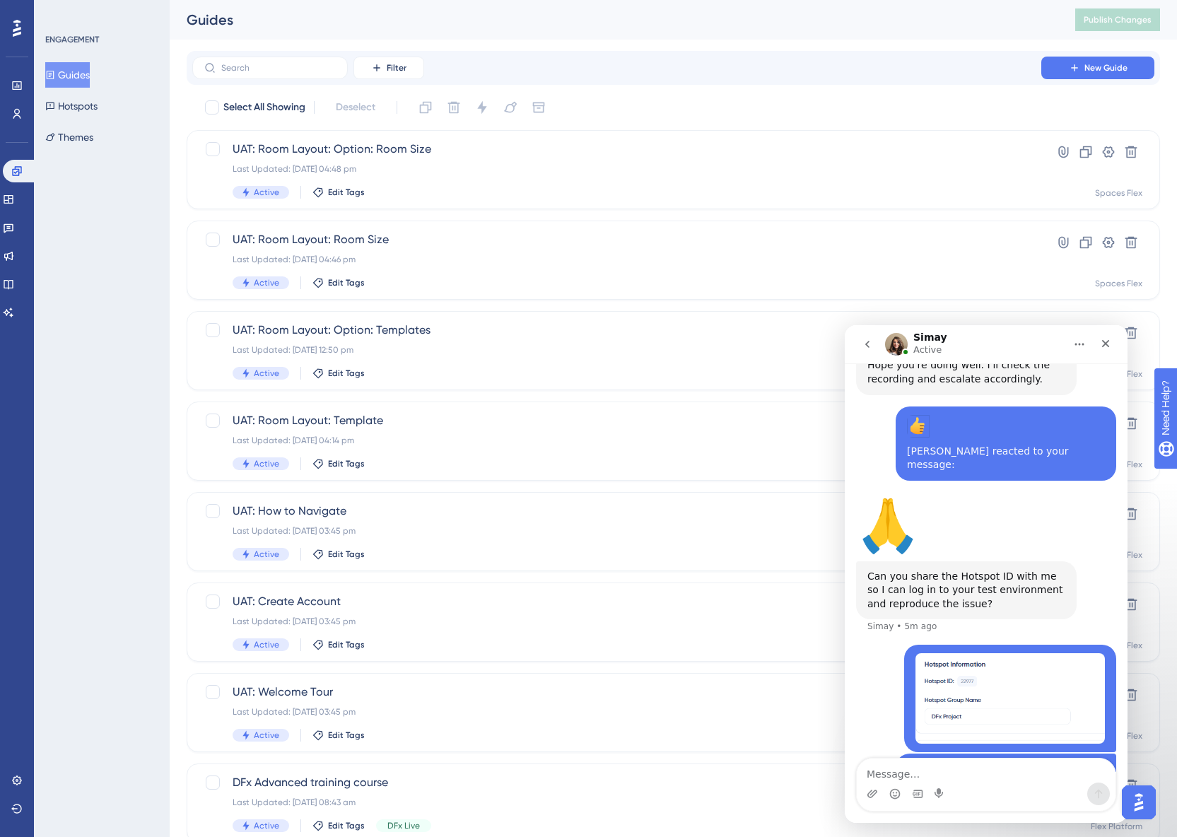
click at [149, 294] on div "ENGAGEMENT Guides Hotspots Themes" at bounding box center [102, 418] width 136 height 837
click at [13, 198] on icon at bounding box center [8, 199] width 9 height 8
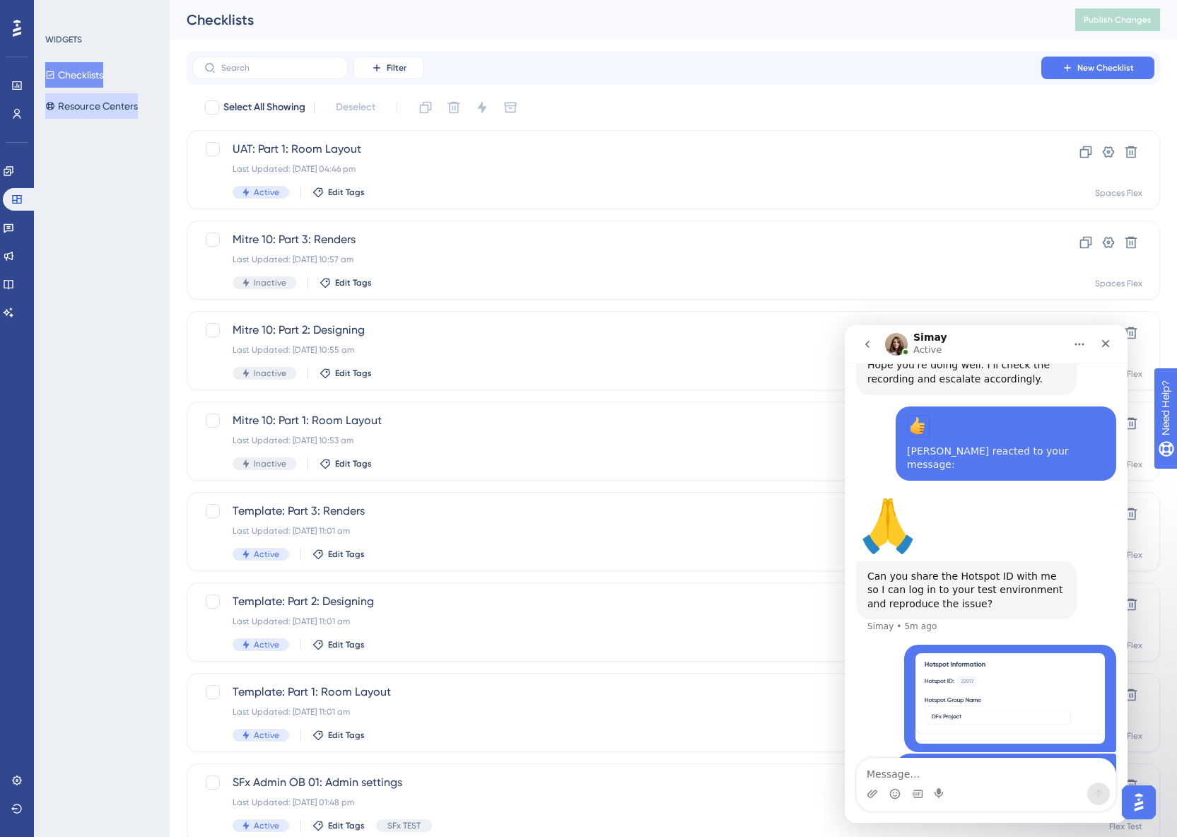
click at [78, 100] on button "Resource Centers" at bounding box center [91, 105] width 93 height 25
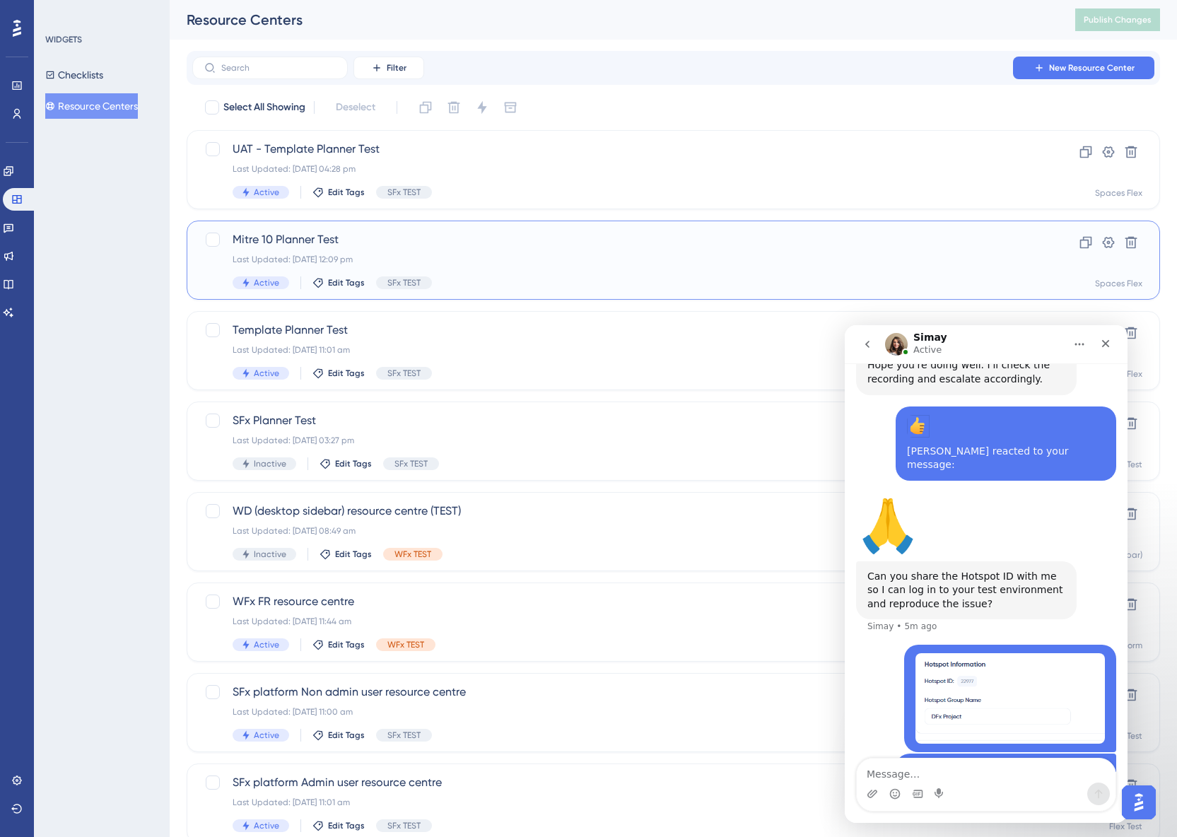
click at [486, 238] on span "Mitre 10 Planner Test" at bounding box center [617, 239] width 768 height 17
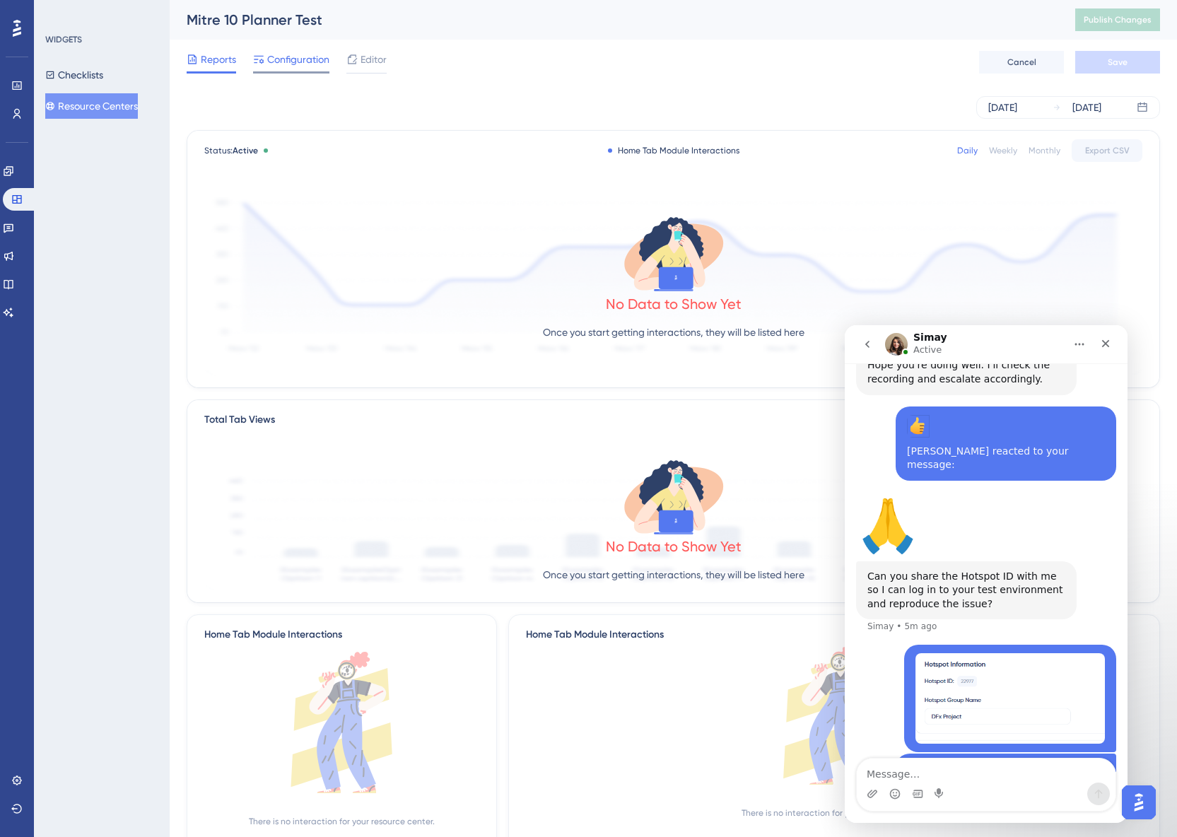
click at [295, 66] on span "Configuration" at bounding box center [298, 59] width 62 height 17
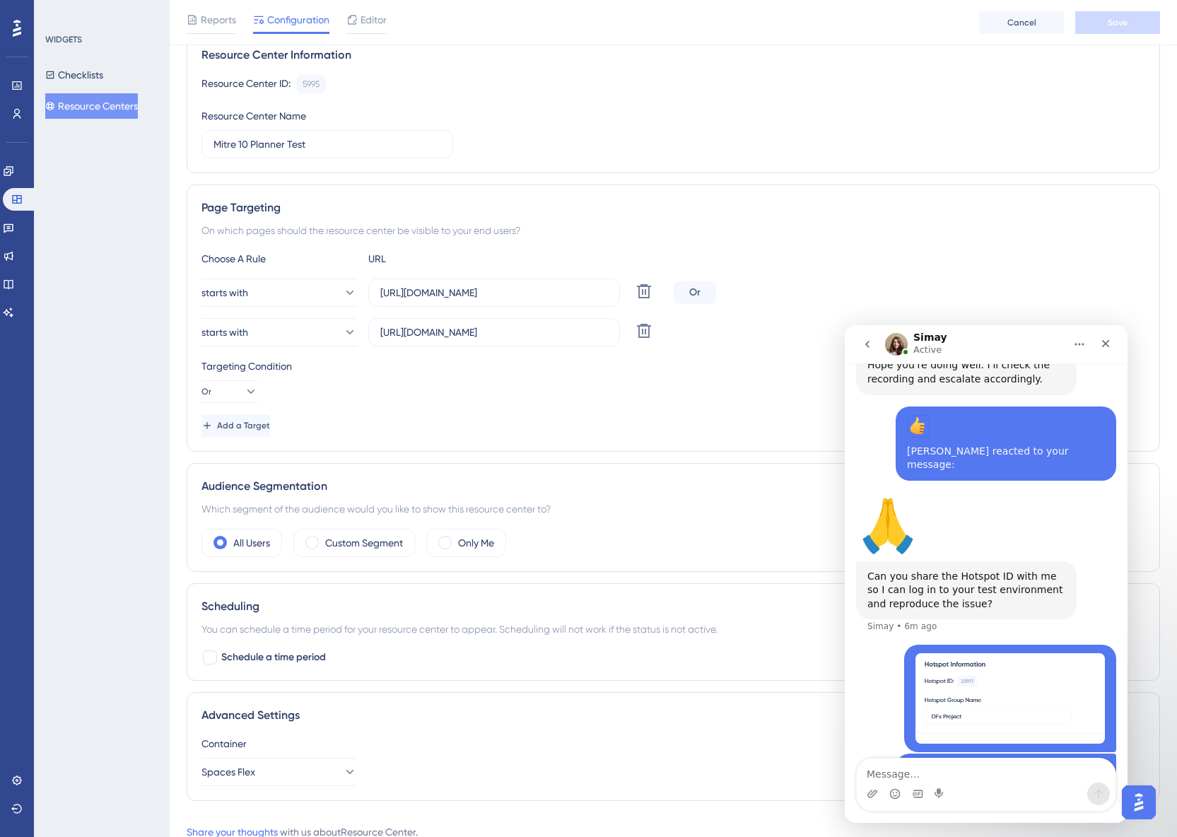
scroll to position [165, 0]
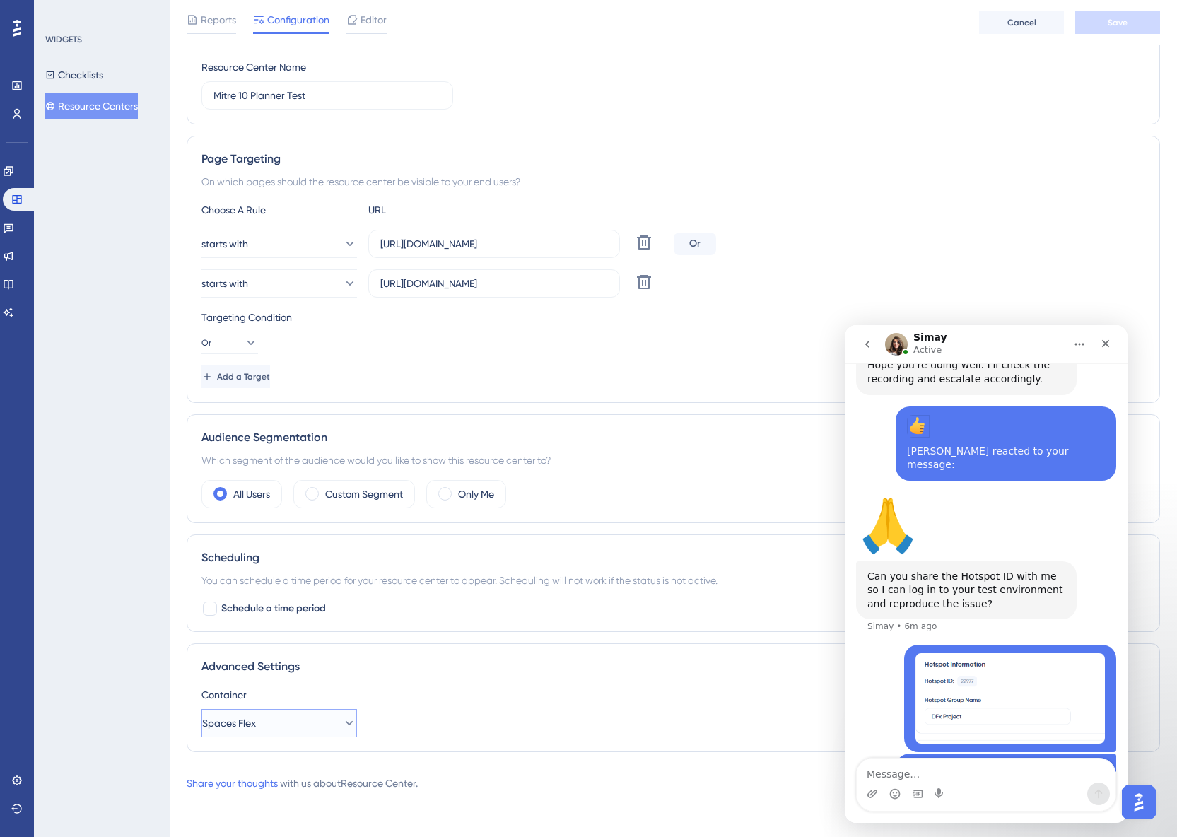
click at [293, 725] on button "Spaces Flex" at bounding box center [279, 723] width 156 height 28
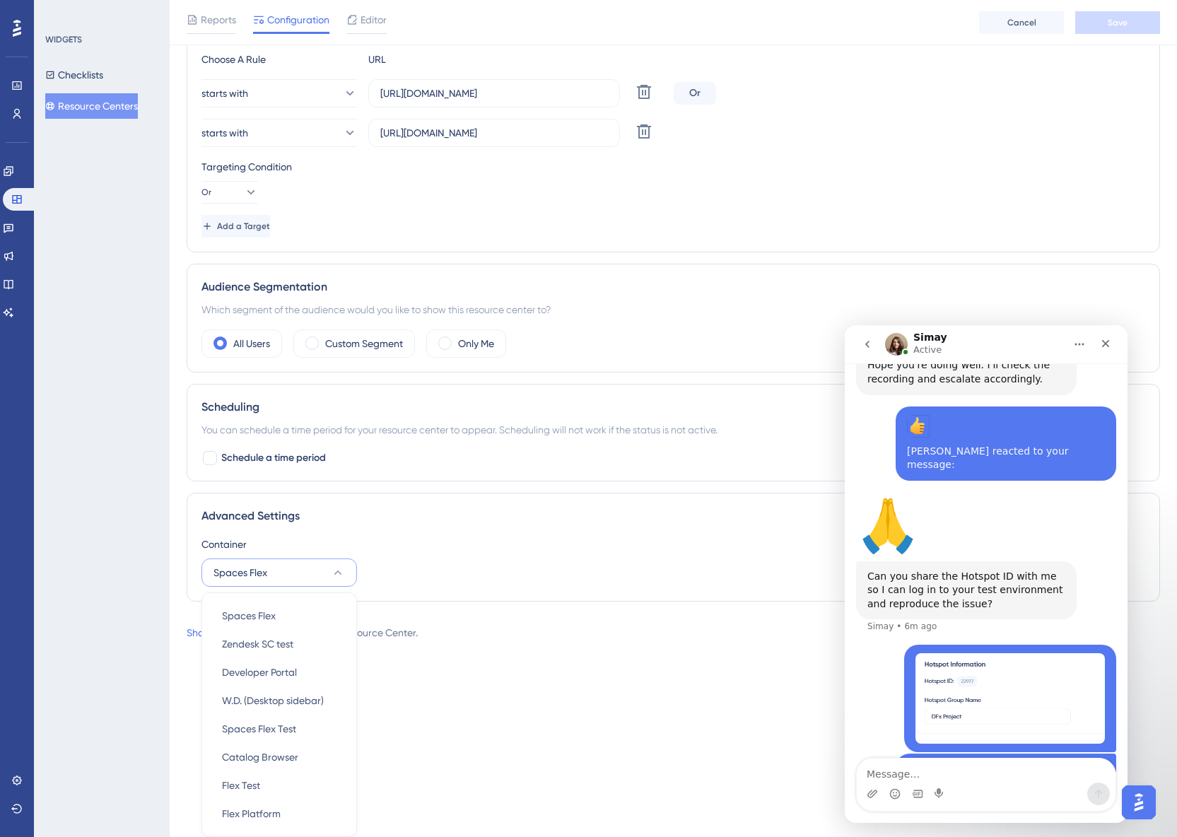
click at [467, 533] on div "Advanced Settings Container Spaces Flex Spaces Flex Spaces Flex Zendesk SC test…" at bounding box center [673, 547] width 973 height 109
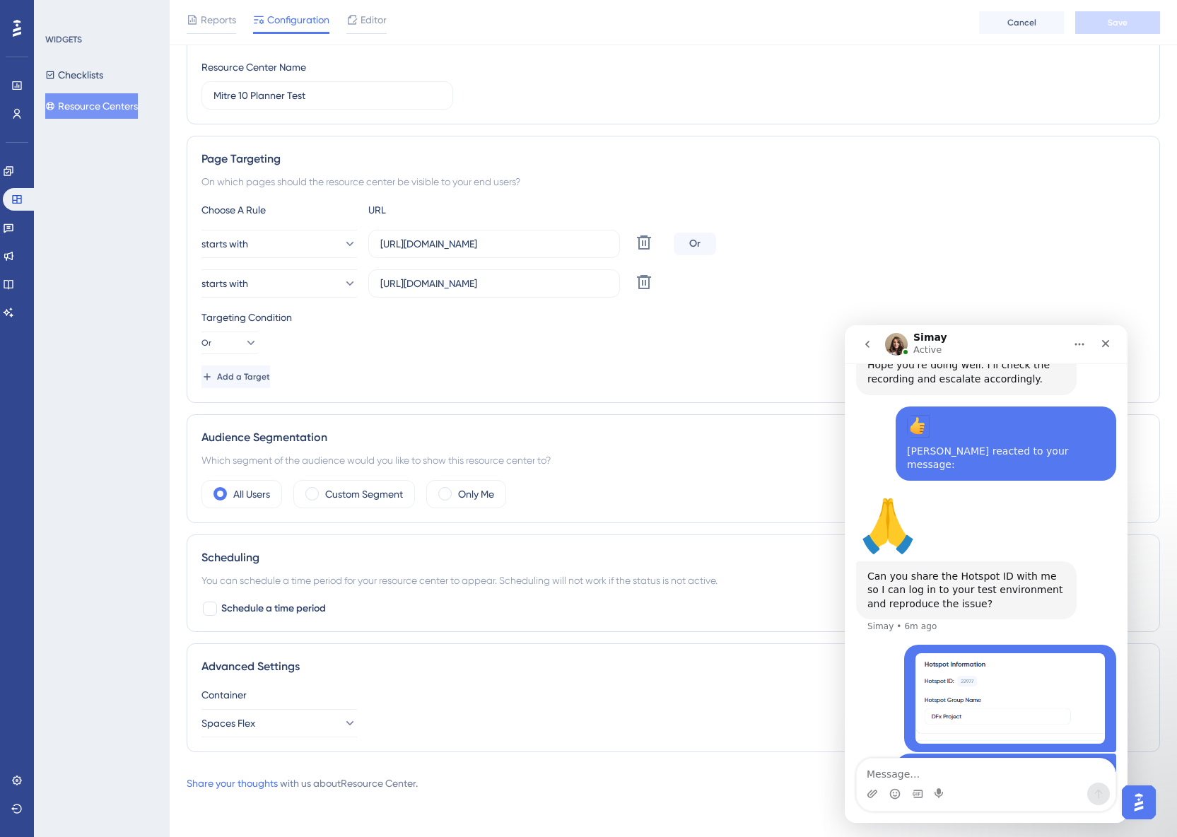
scroll to position [165, 0]
click at [321, 718] on button "Spaces Flex" at bounding box center [279, 723] width 156 height 28
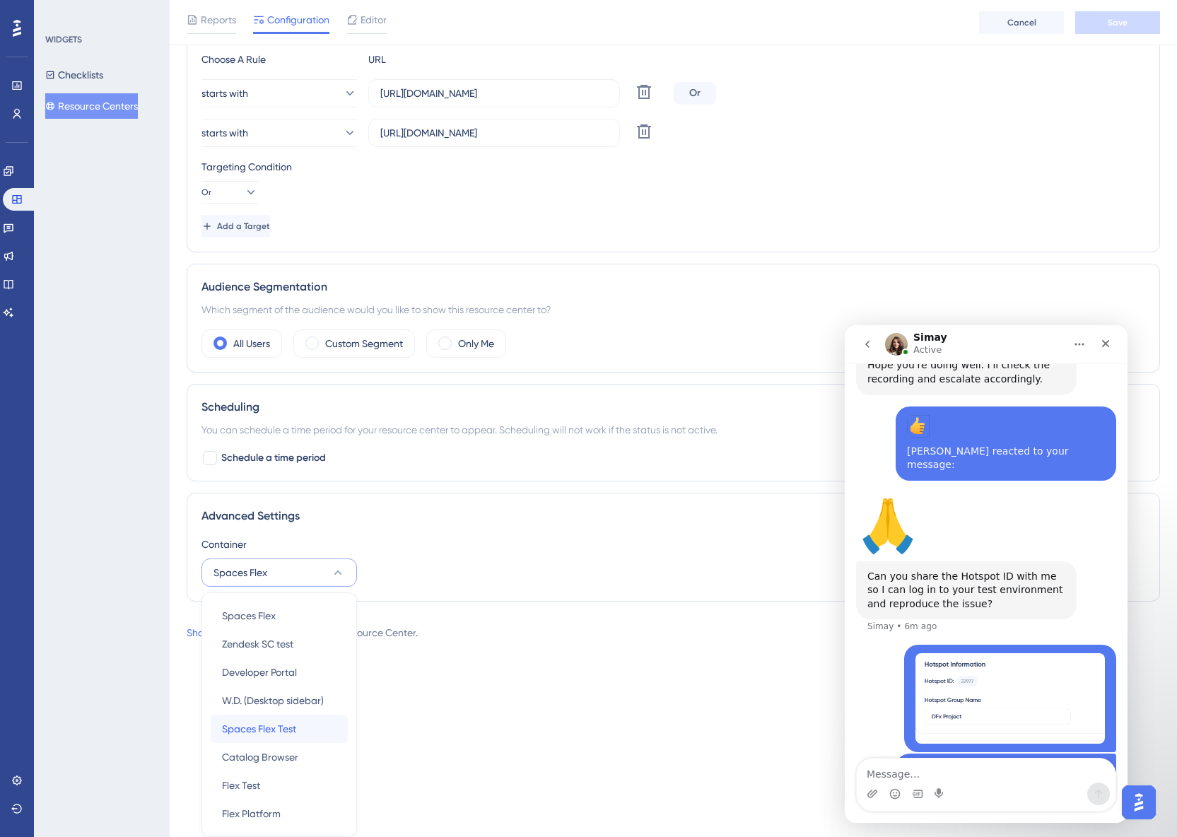
click at [293, 732] on span "Spaces Flex Test" at bounding box center [259, 728] width 74 height 17
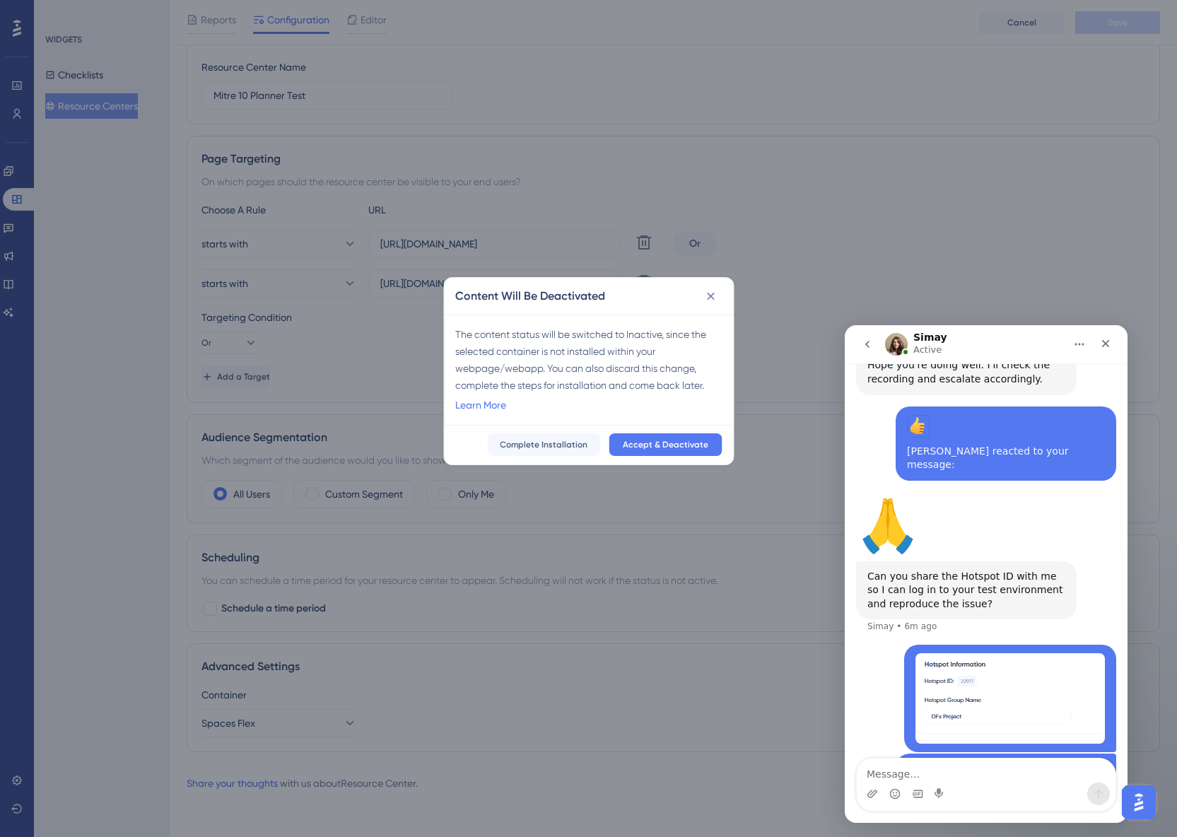
scroll to position [155, 0]
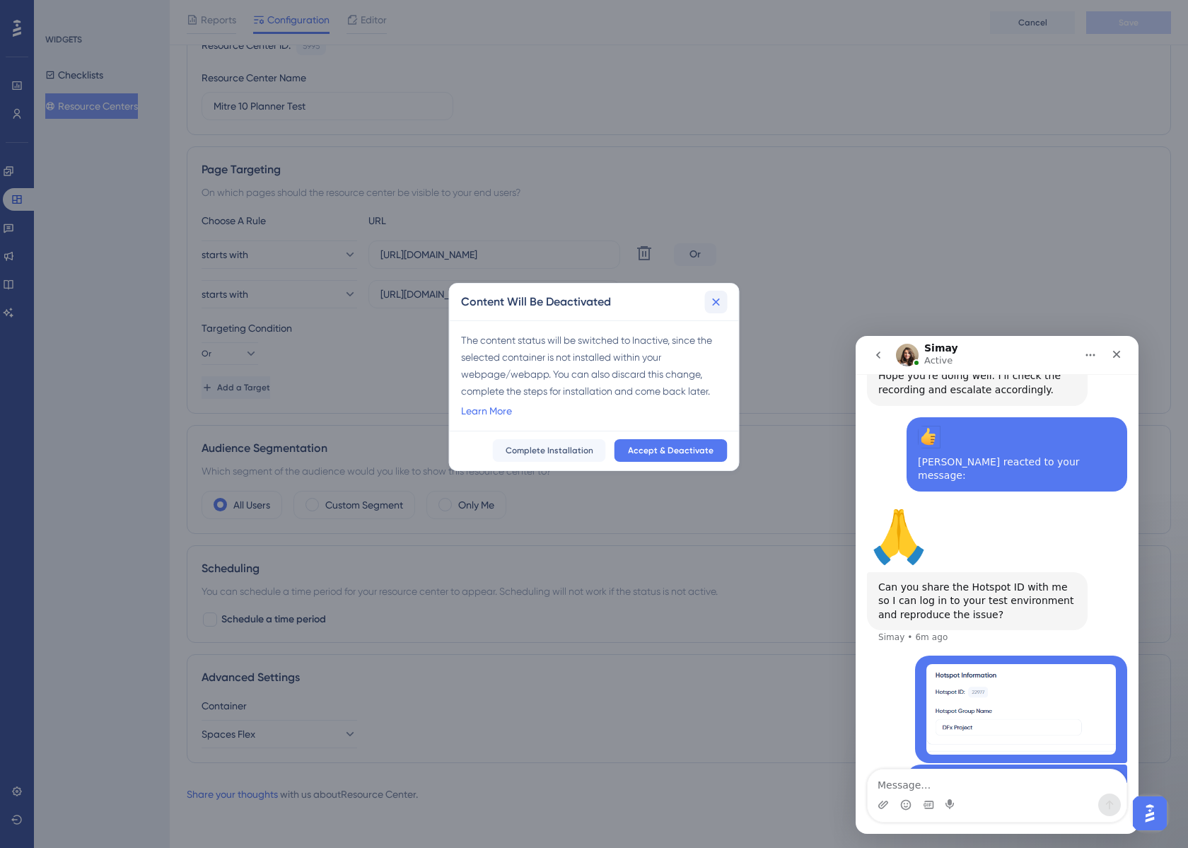
click at [718, 305] on icon at bounding box center [716, 302] width 14 height 14
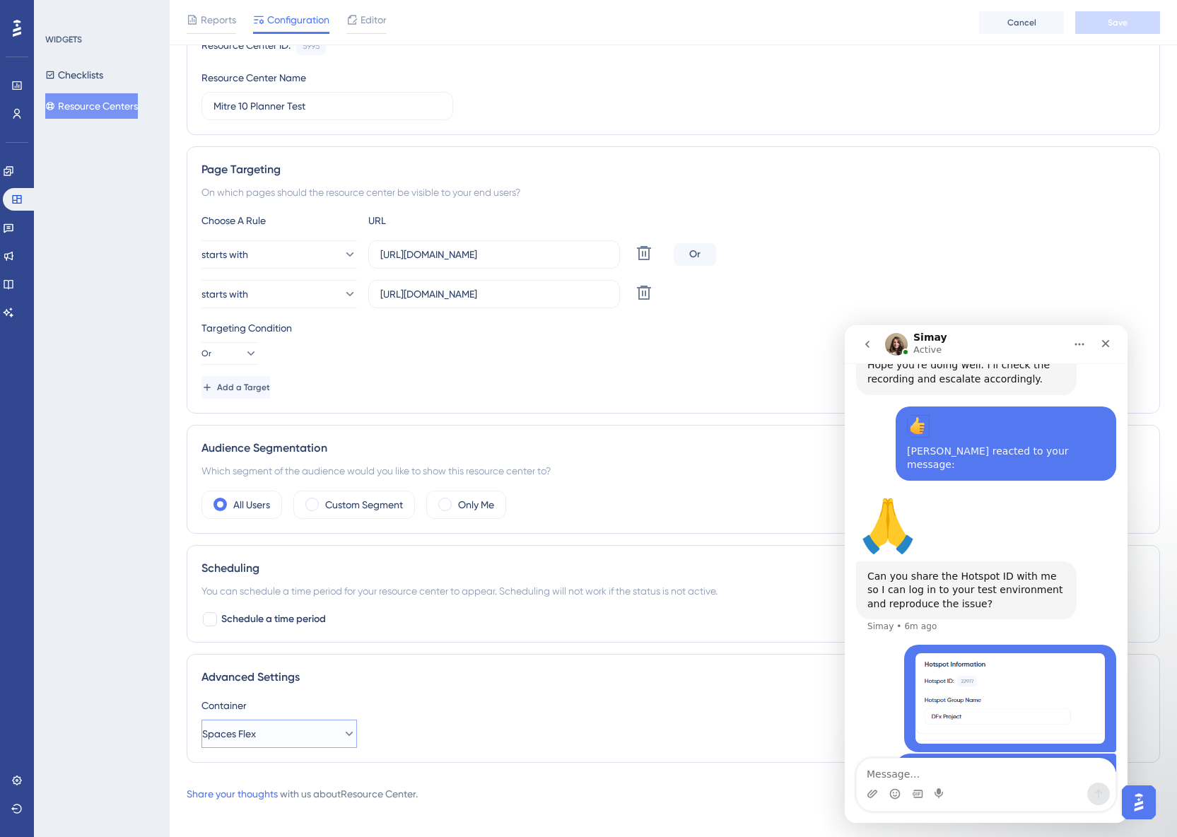
click at [303, 730] on button "Spaces Flex" at bounding box center [279, 734] width 156 height 28
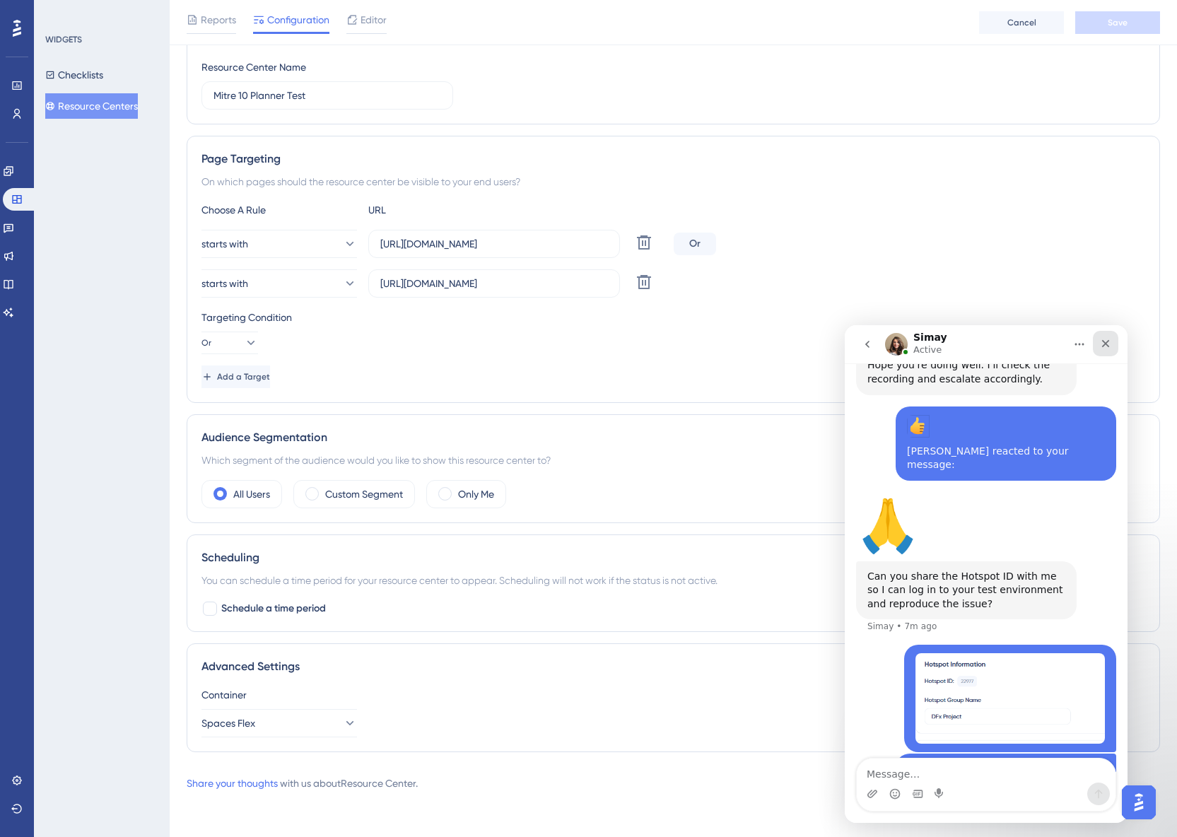
click at [1105, 347] on icon "Close" at bounding box center [1105, 343] width 11 height 11
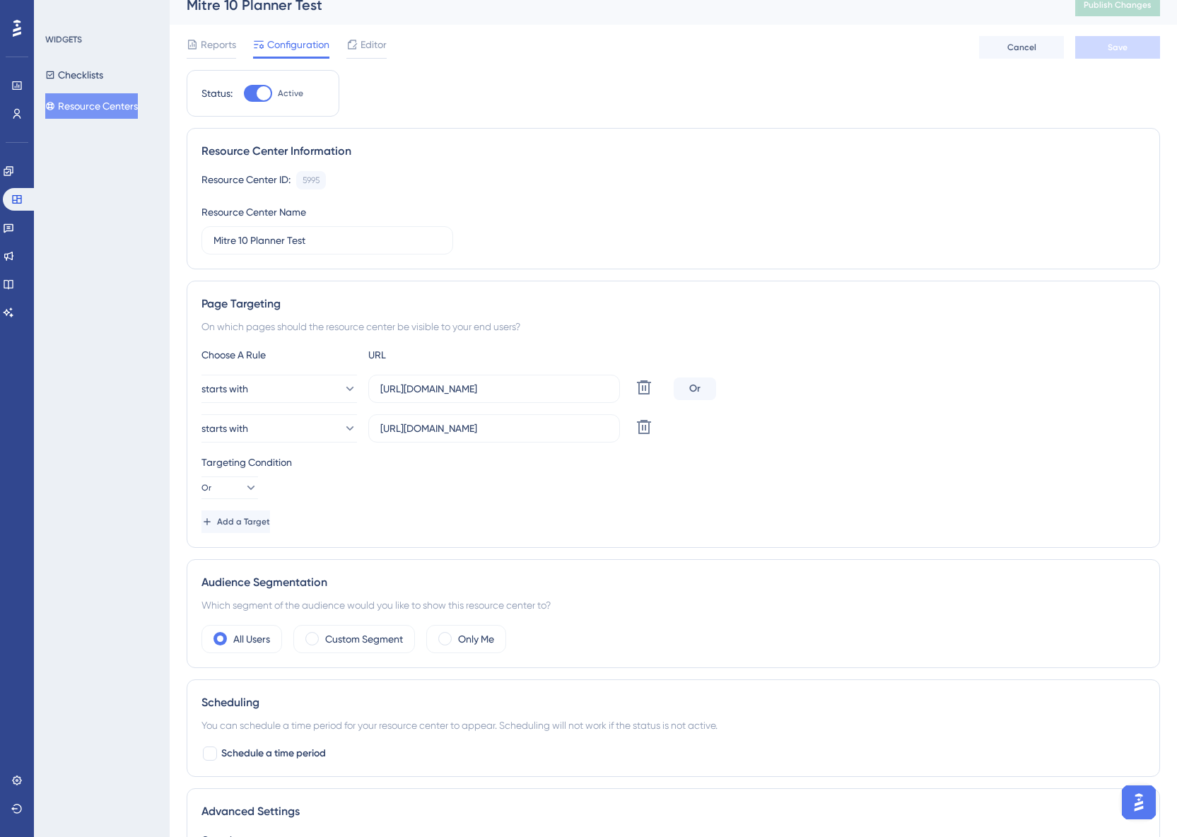
scroll to position [0, 0]
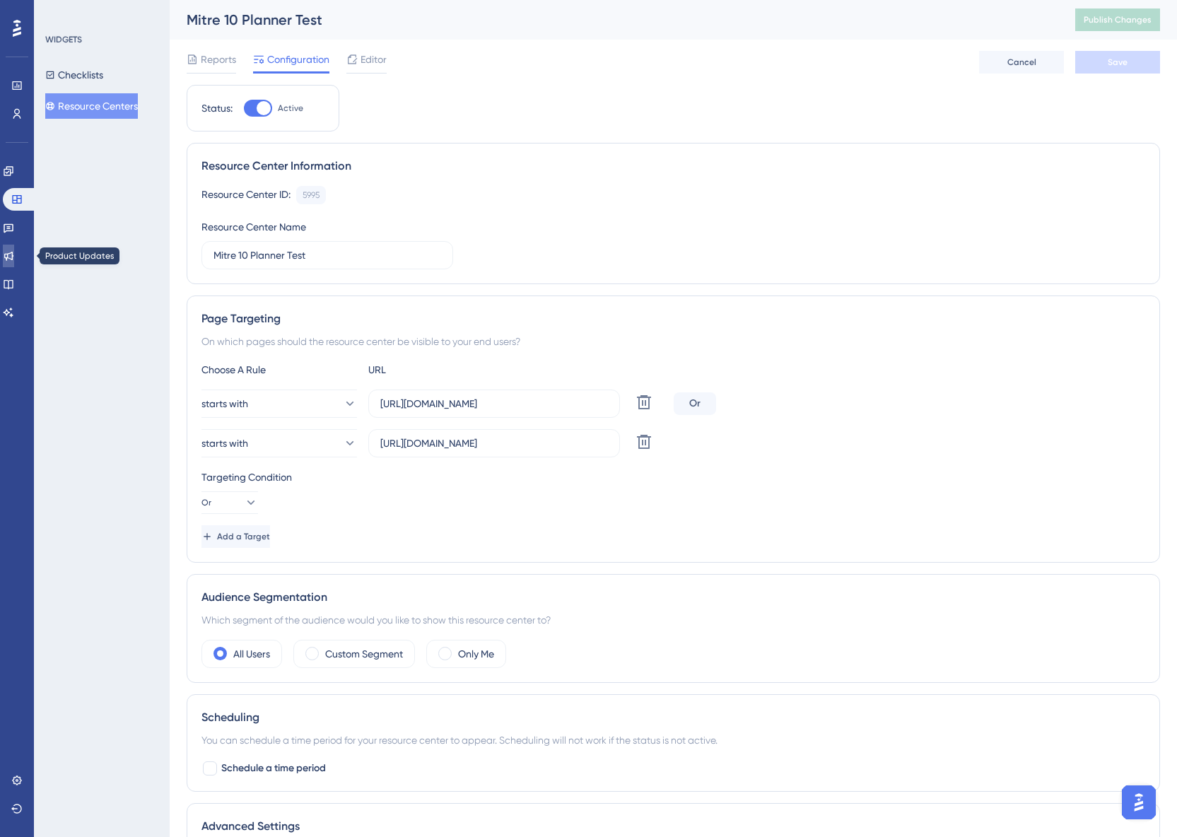
click at [14, 263] on link at bounding box center [8, 256] width 11 height 23
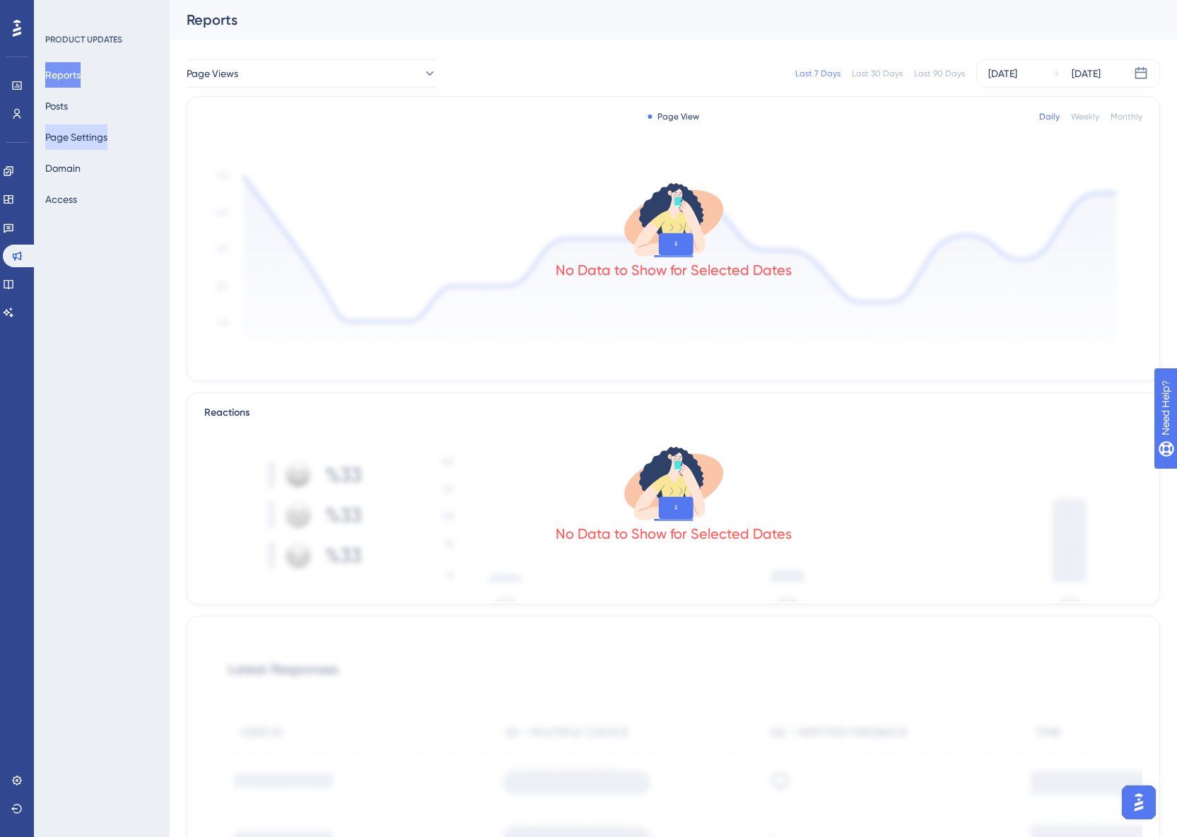
click at [93, 139] on button "Page Settings" at bounding box center [76, 136] width 62 height 25
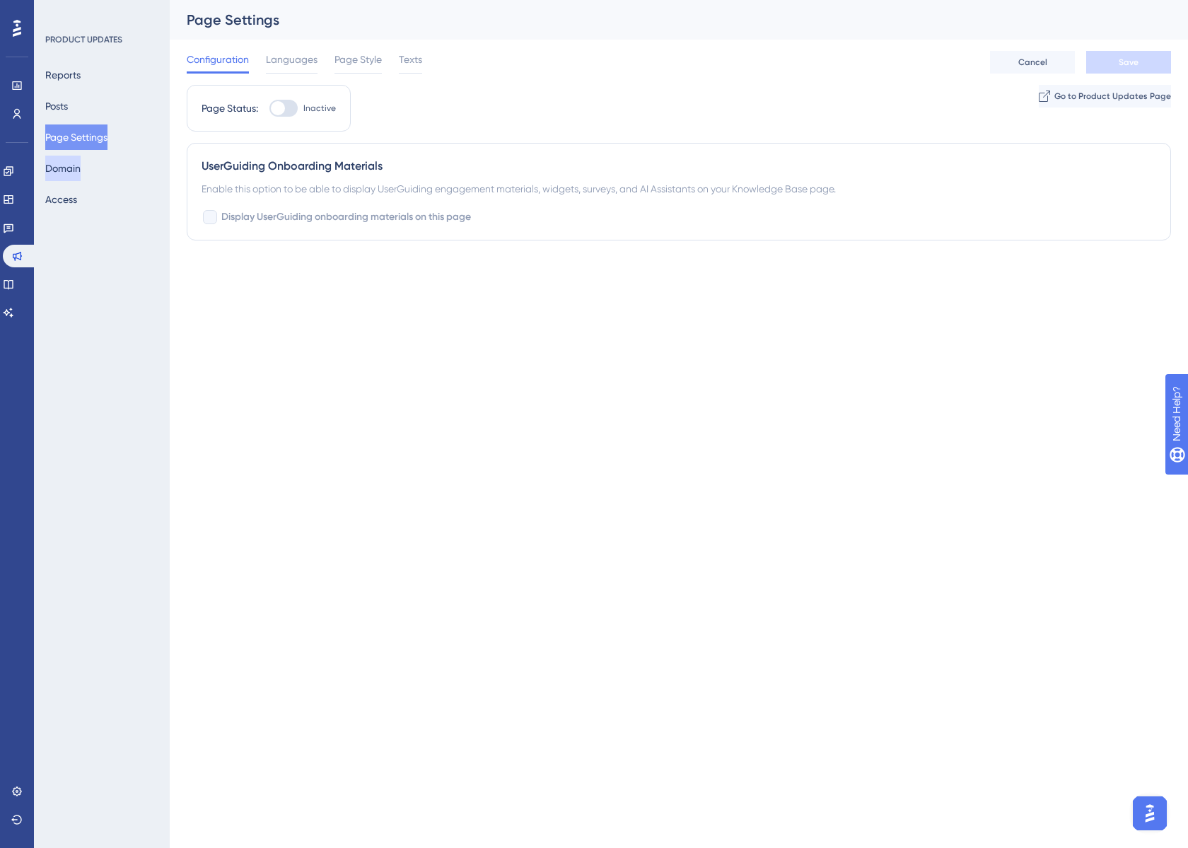
click at [81, 164] on button "Domain" at bounding box center [62, 168] width 35 height 25
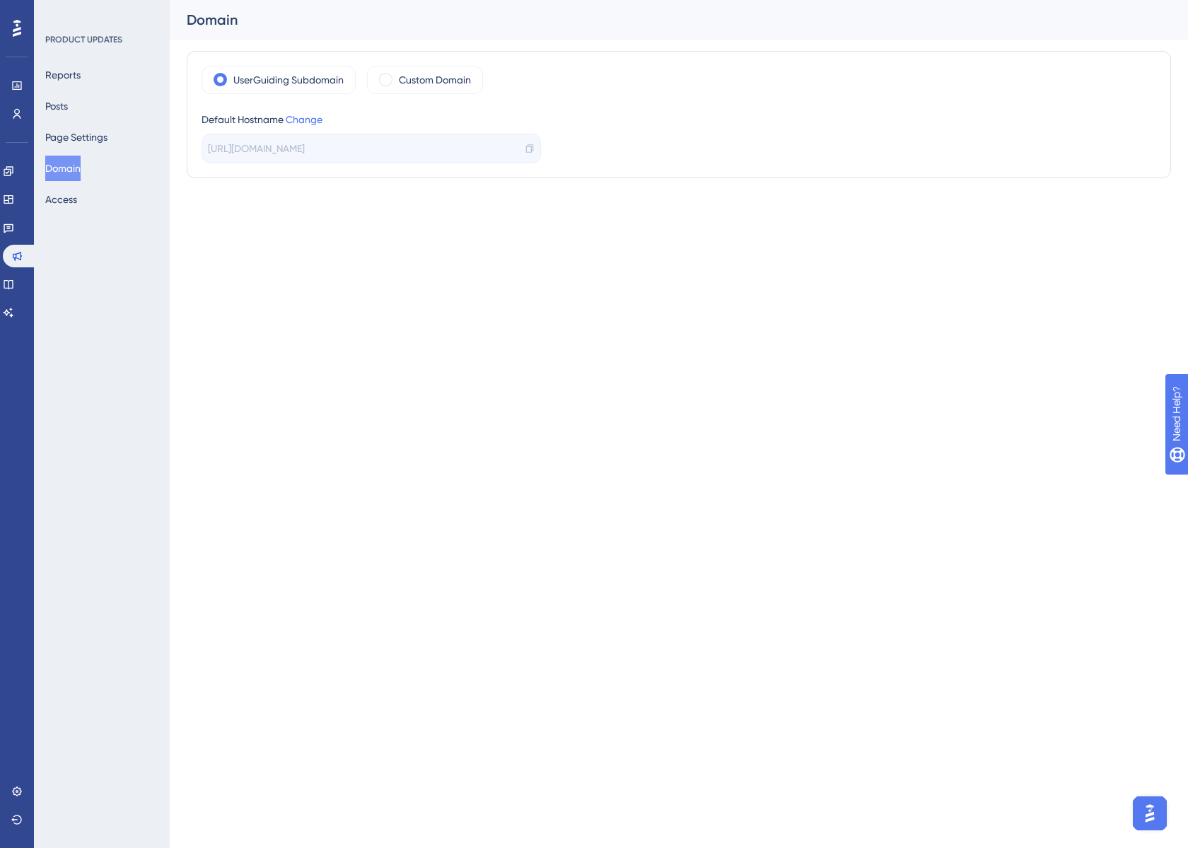
click at [93, 190] on div "Reports Posts Page Settings Domain Access" at bounding box center [102, 137] width 115 height 150
click at [64, 206] on button "Access" at bounding box center [61, 199] width 32 height 25
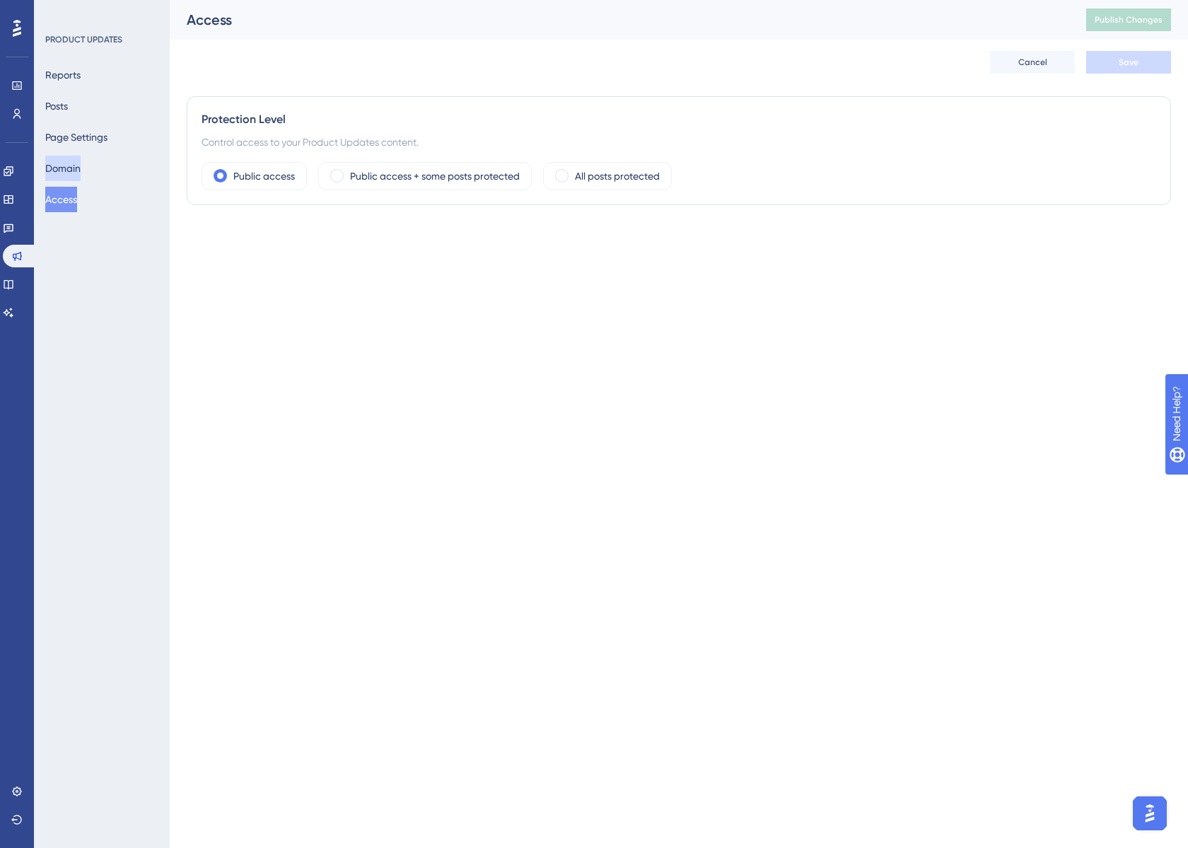
click at [67, 179] on button "Domain" at bounding box center [62, 168] width 35 height 25
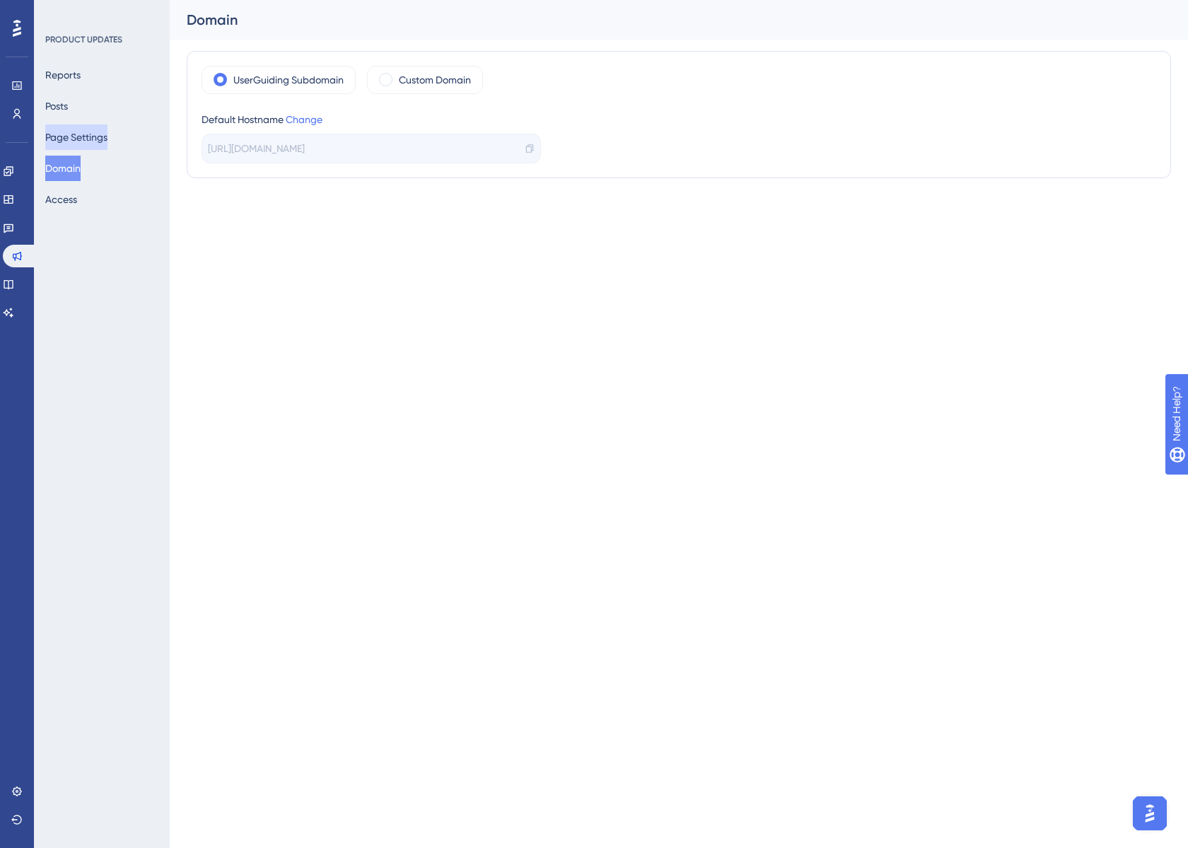
click at [64, 130] on button "Page Settings" at bounding box center [76, 136] width 62 height 25
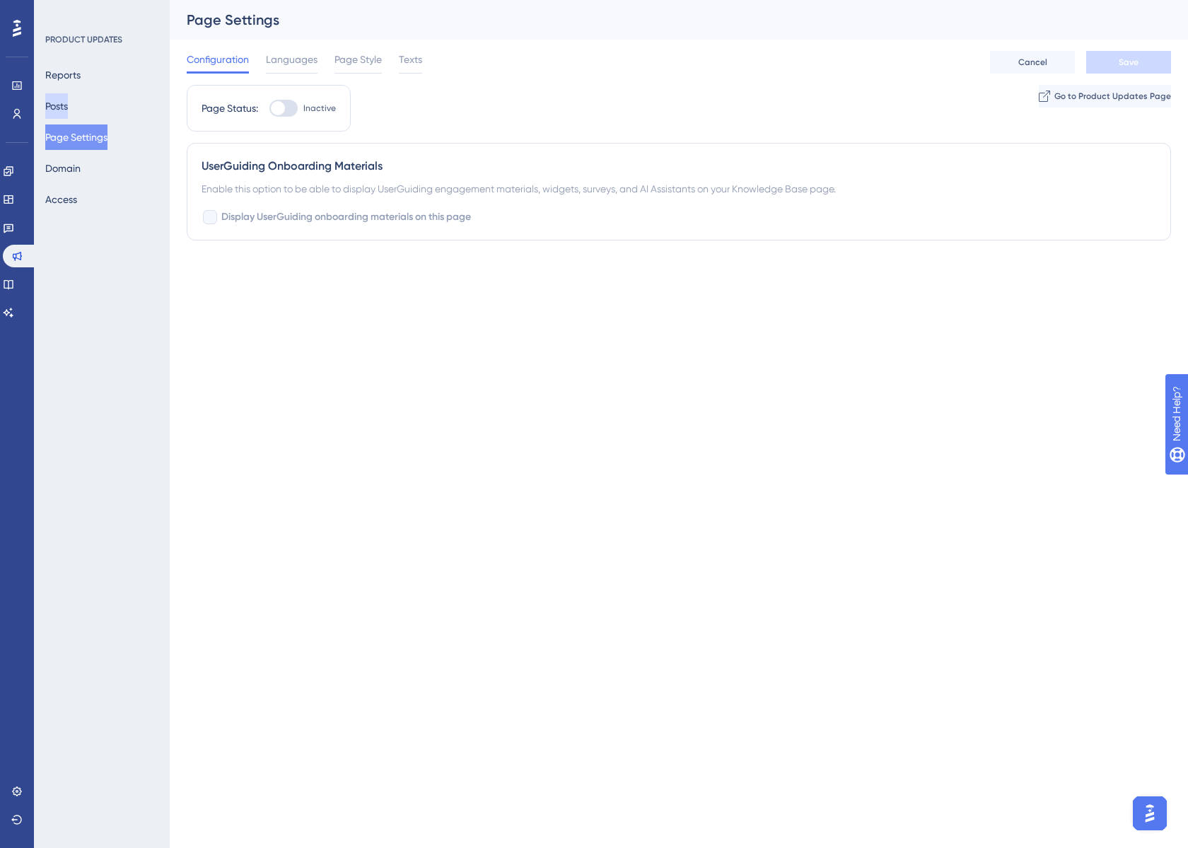
click at [64, 105] on button "Posts" at bounding box center [56, 105] width 23 height 25
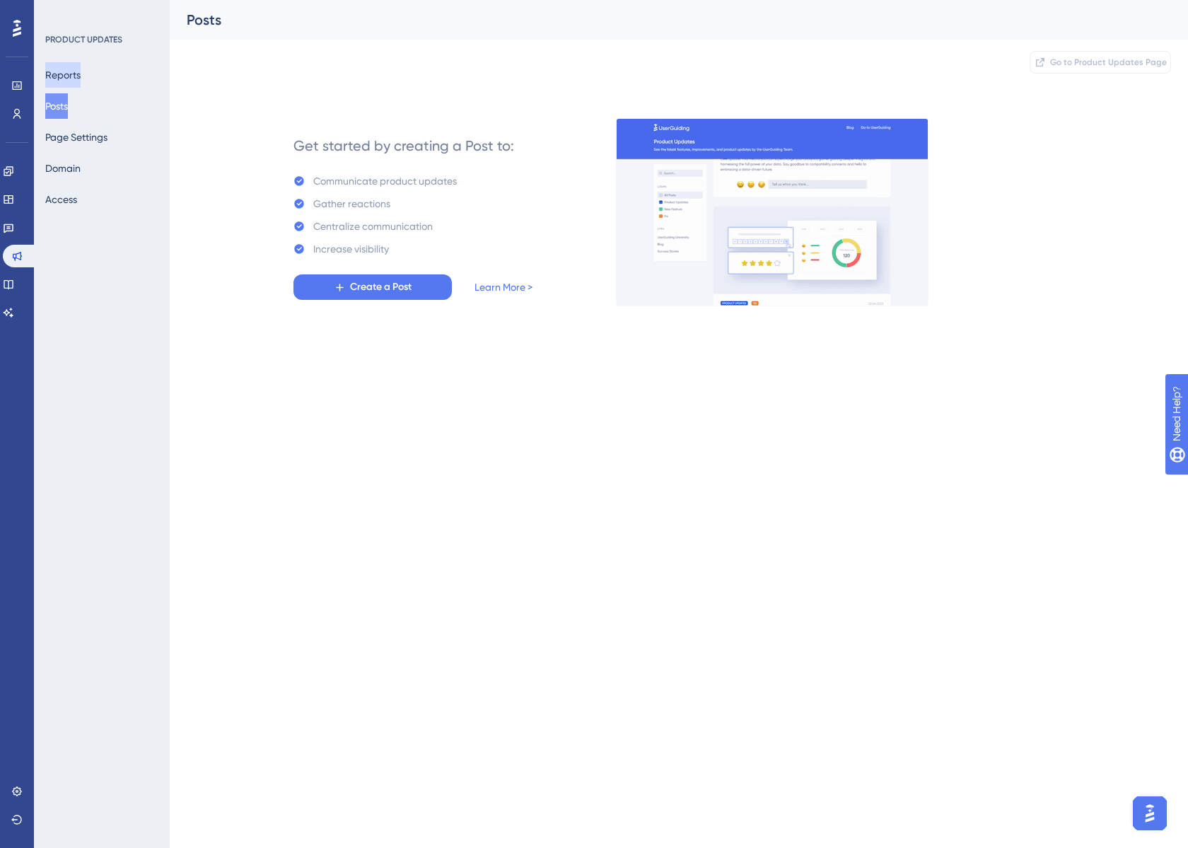
click at [70, 76] on button "Reports" at bounding box center [62, 74] width 35 height 25
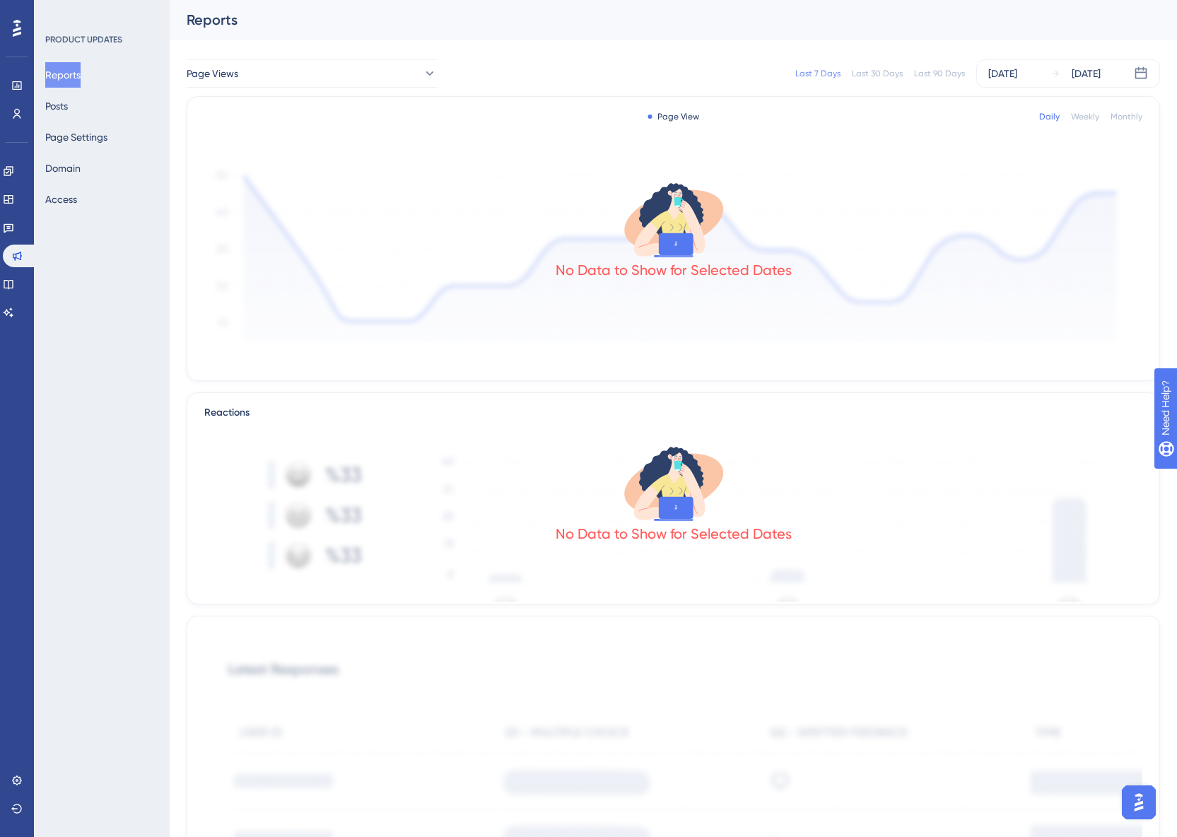
click at [85, 338] on div "PRODUCT UPDATES Reports Posts Page Settings Domain Access" at bounding box center [102, 418] width 136 height 837
click at [68, 113] on button "Posts" at bounding box center [56, 105] width 23 height 25
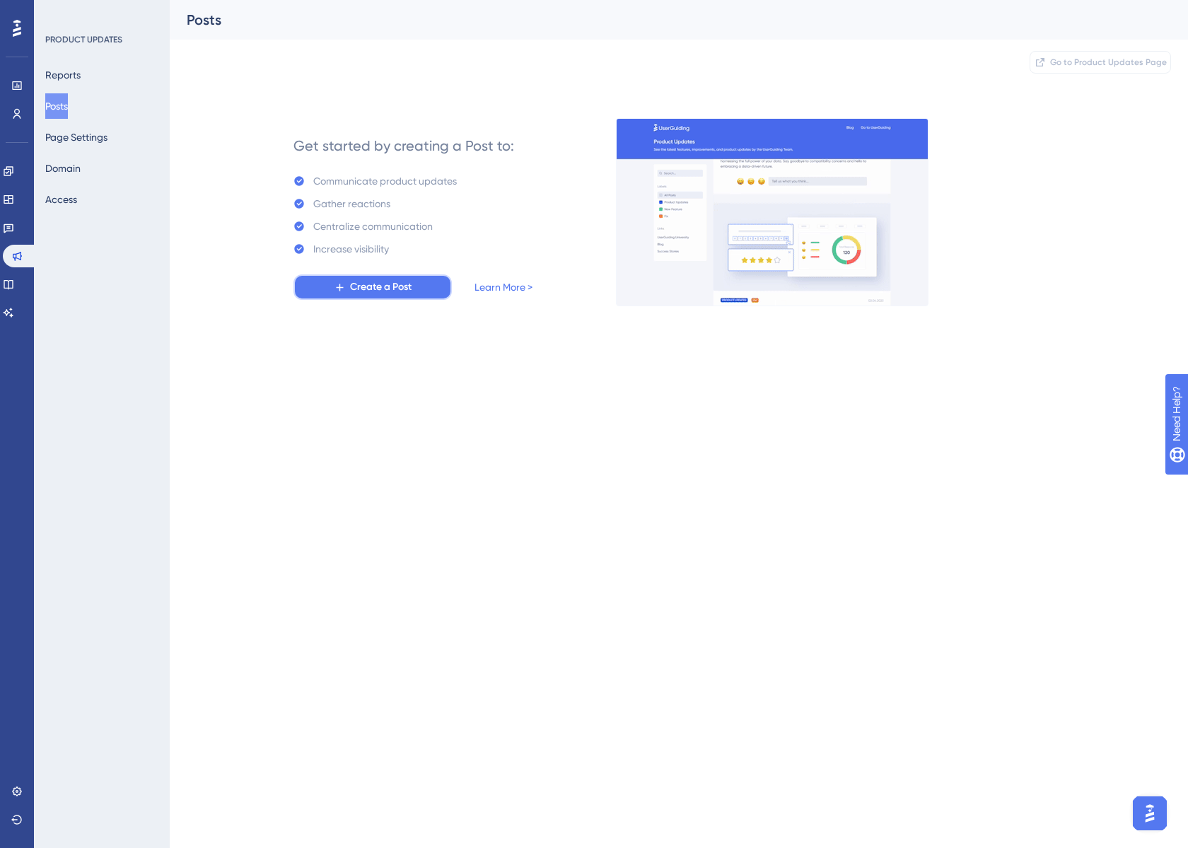
click at [424, 290] on button "Create a Post" at bounding box center [372, 286] width 158 height 25
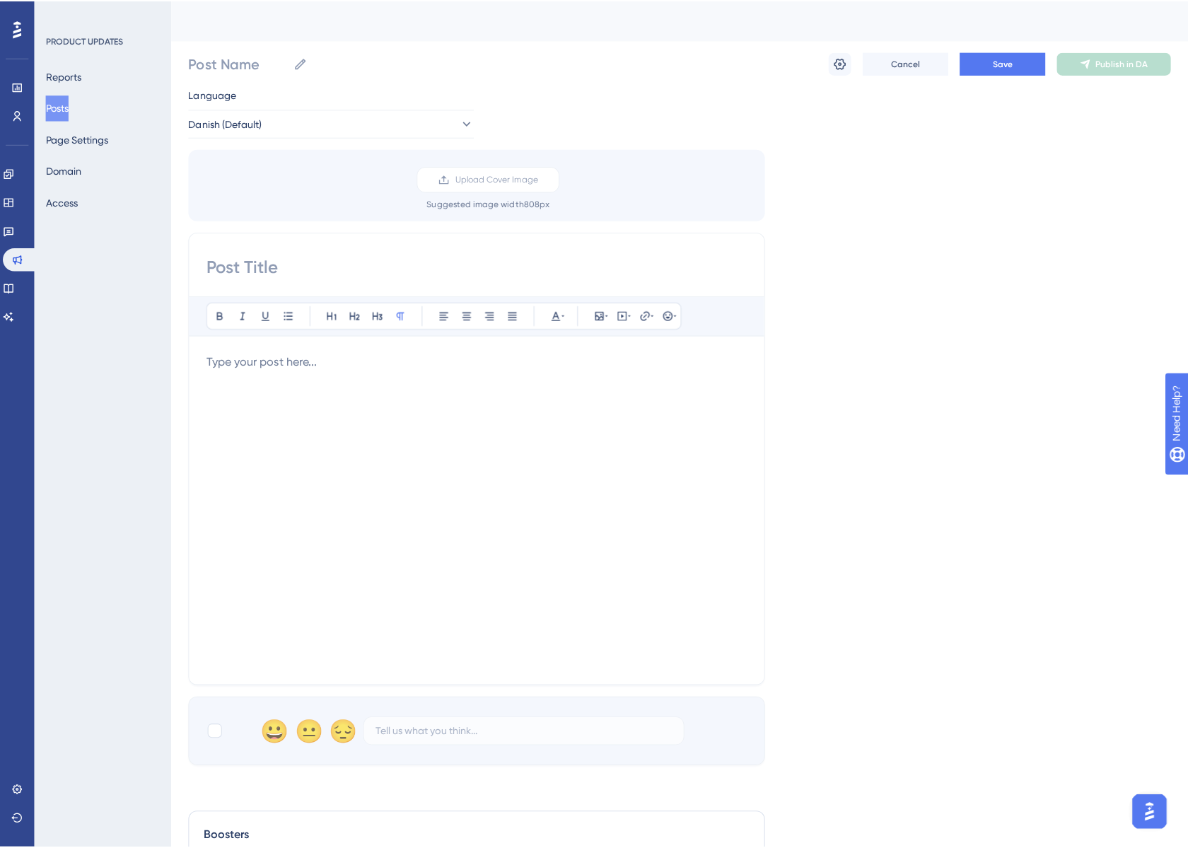
scroll to position [511, 0]
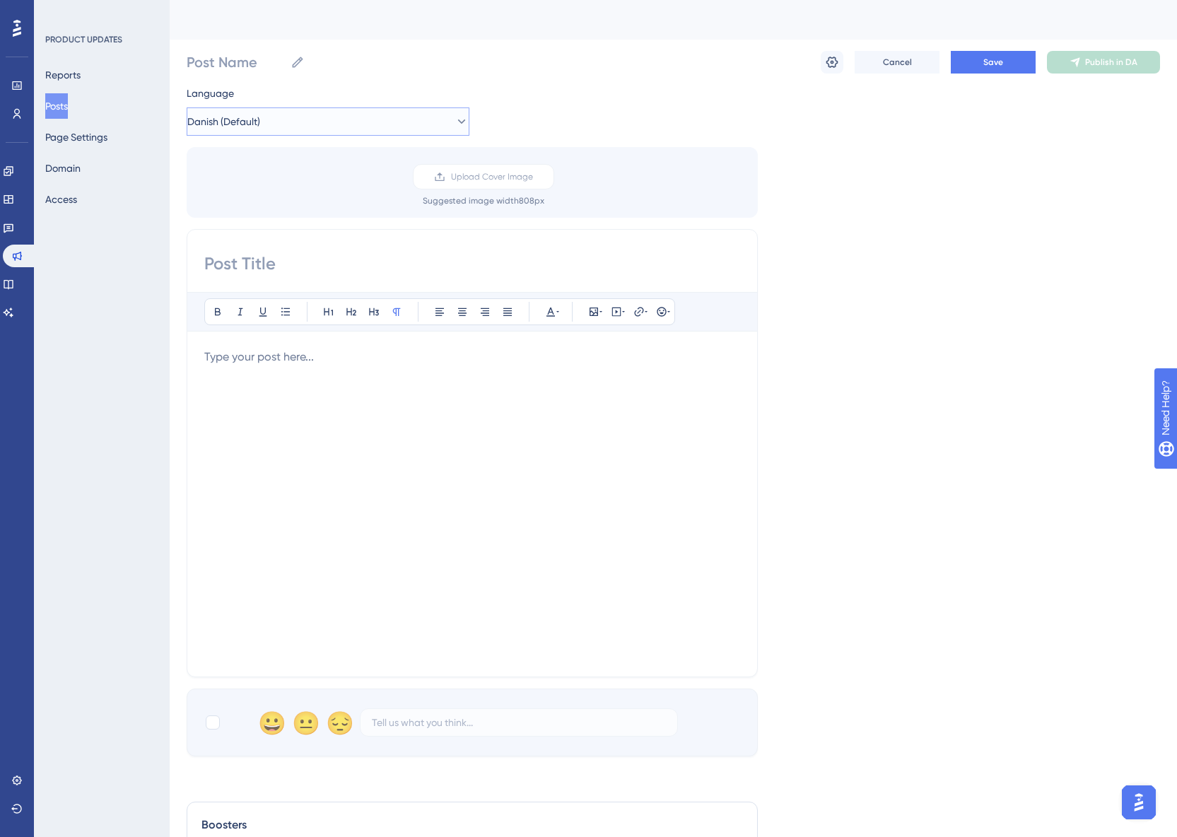
click at [414, 110] on button "Danish (Default)" at bounding box center [328, 121] width 283 height 28
click at [68, 78] on button "Reports" at bounding box center [62, 74] width 35 height 25
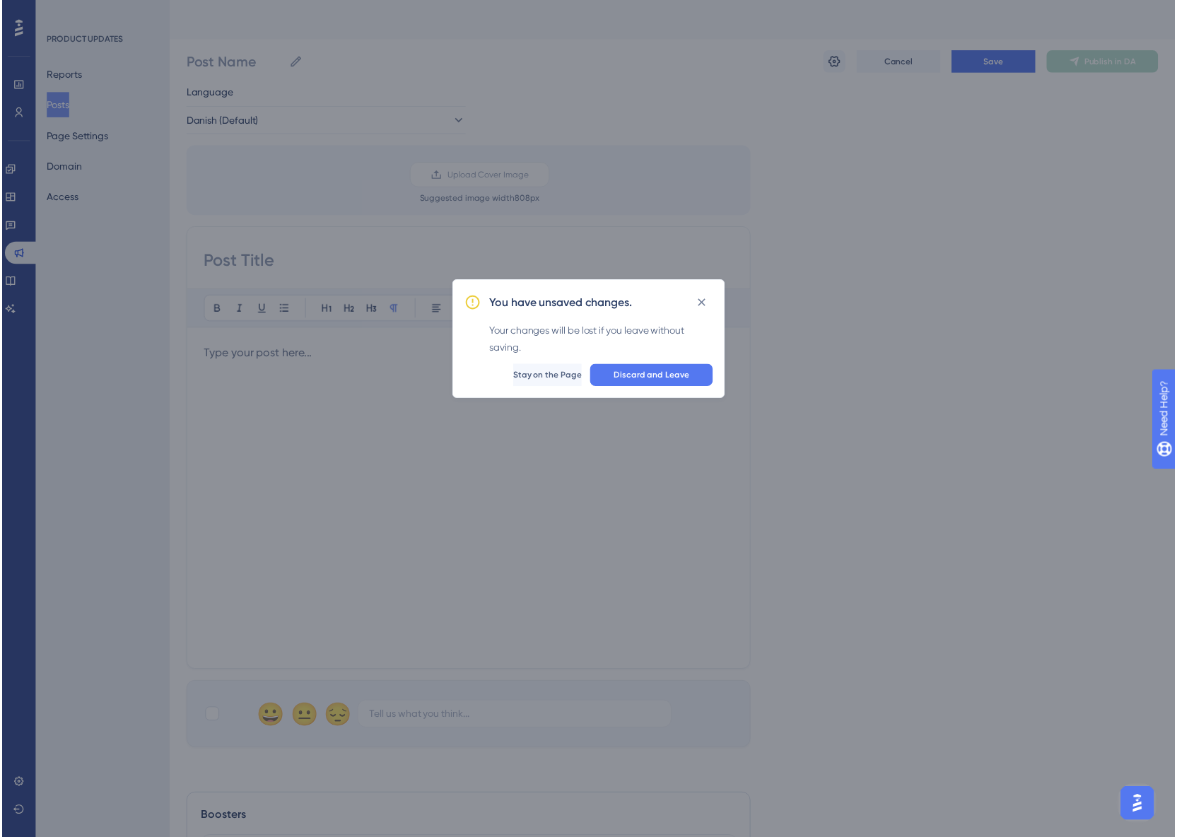
scroll to position [457, 0]
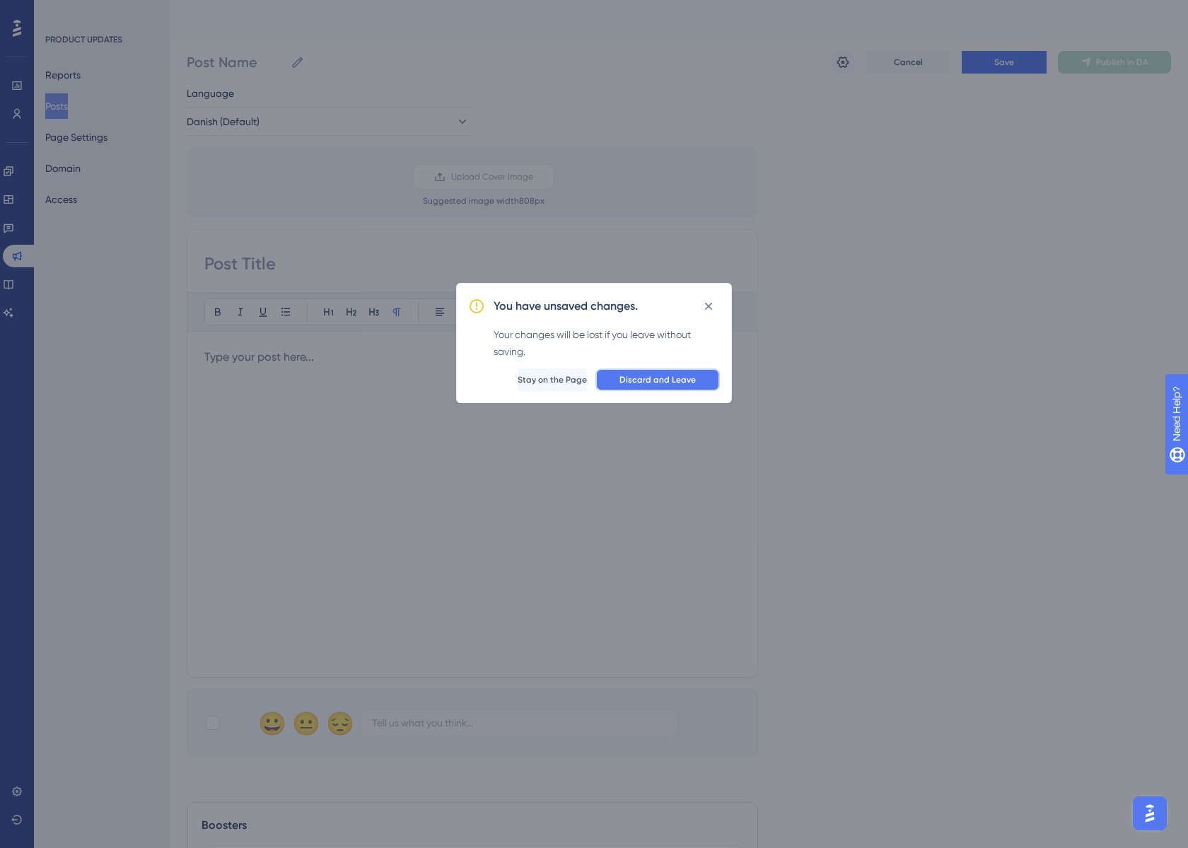
click at [660, 375] on span "Discard and Leave" at bounding box center [657, 379] width 76 height 11
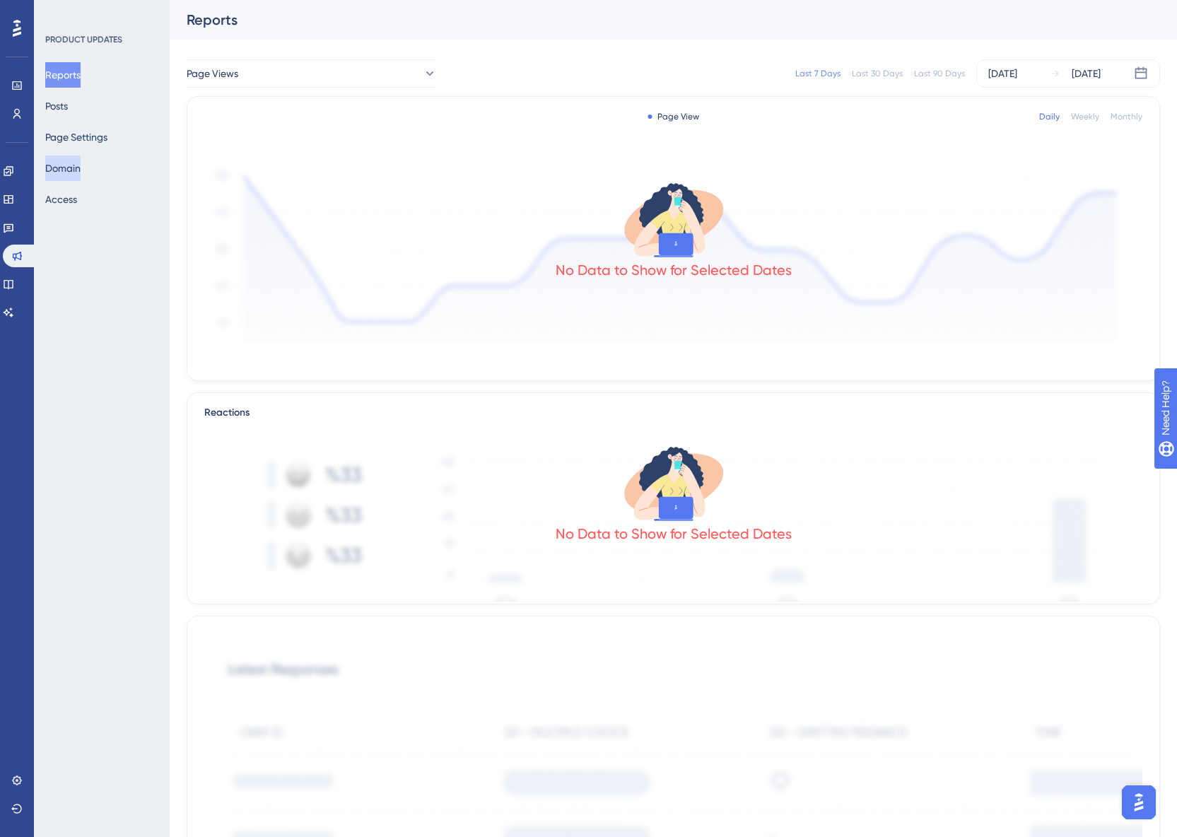
click at [67, 175] on button "Domain" at bounding box center [62, 168] width 35 height 25
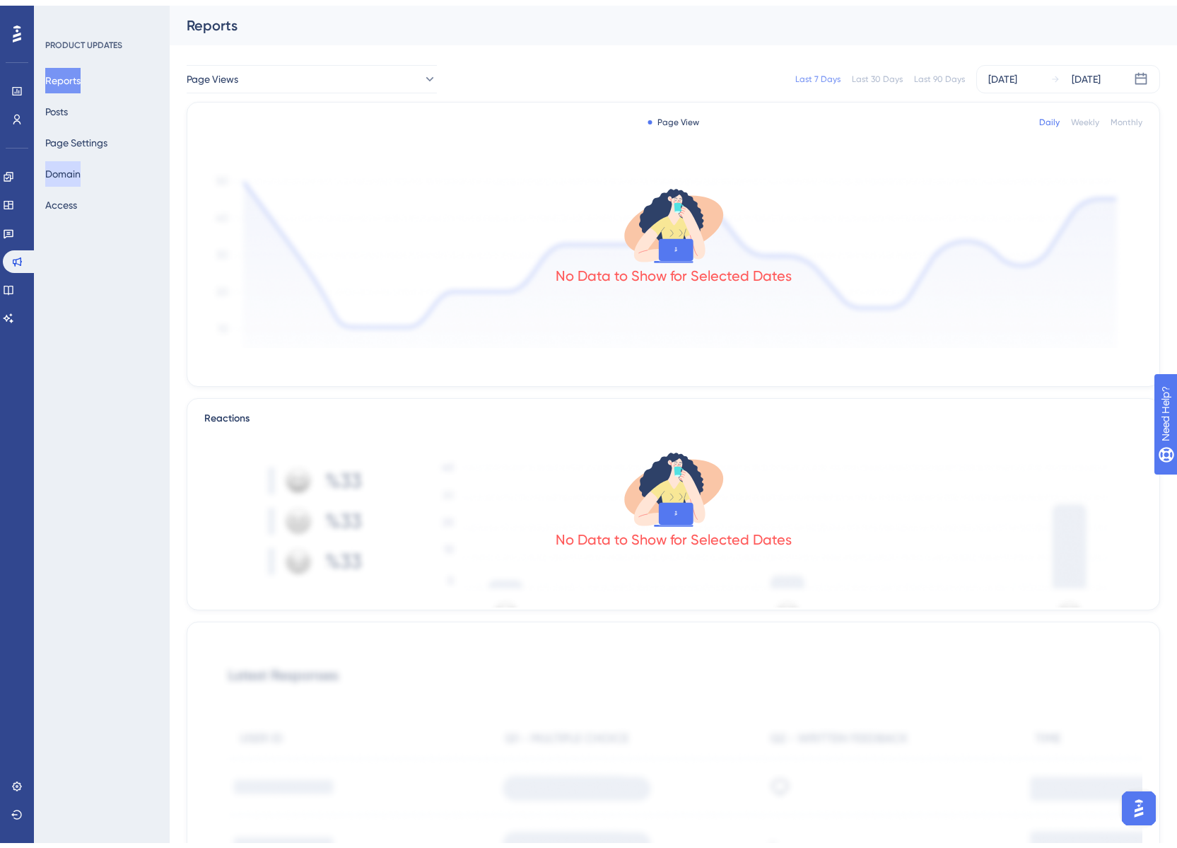
scroll to position [511, 0]
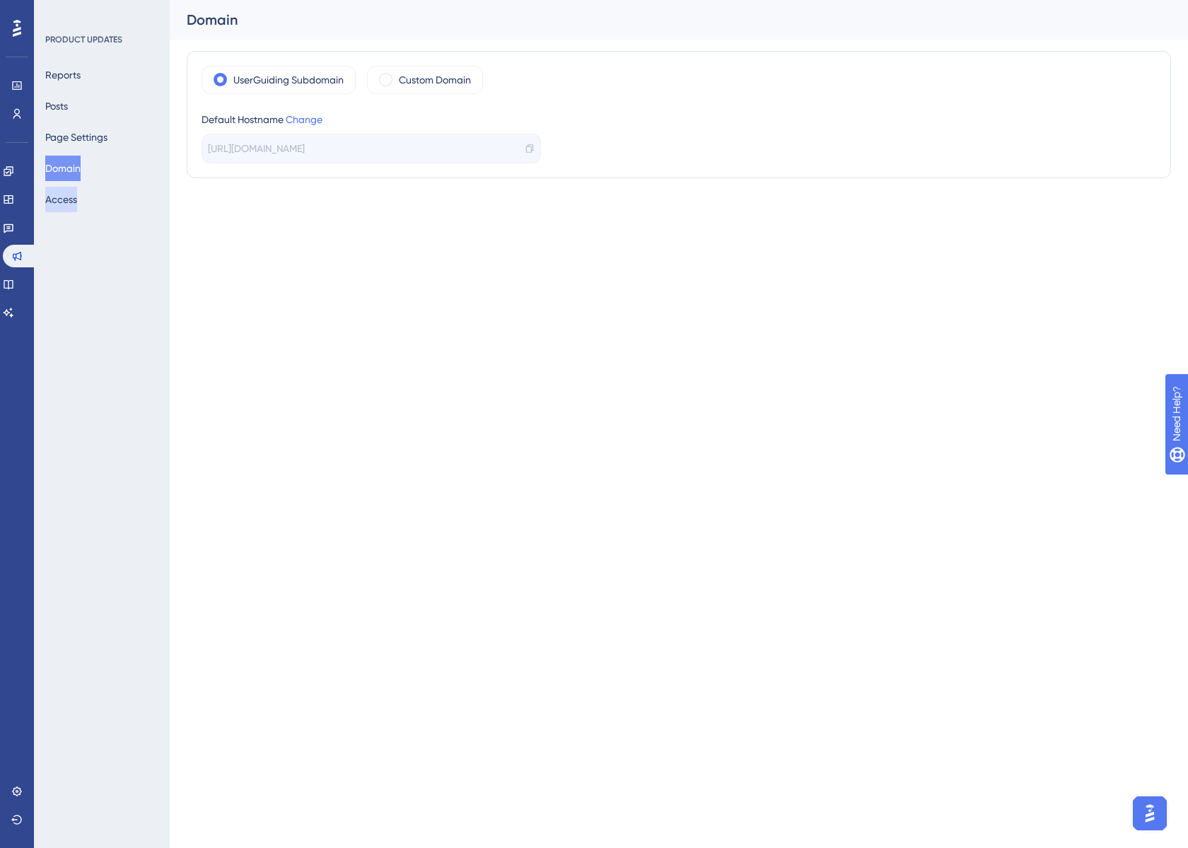
click at [74, 207] on button "Access" at bounding box center [61, 199] width 32 height 25
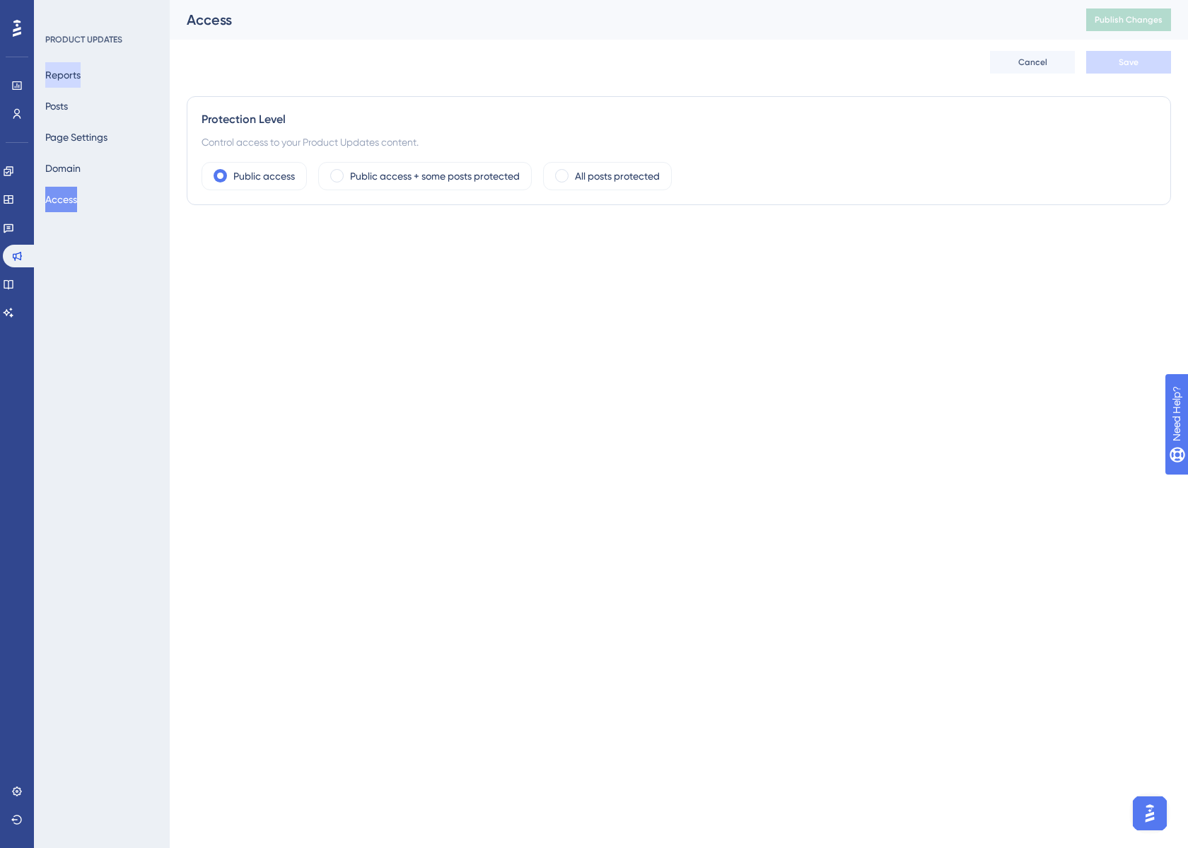
click at [61, 70] on button "Reports" at bounding box center [62, 74] width 35 height 25
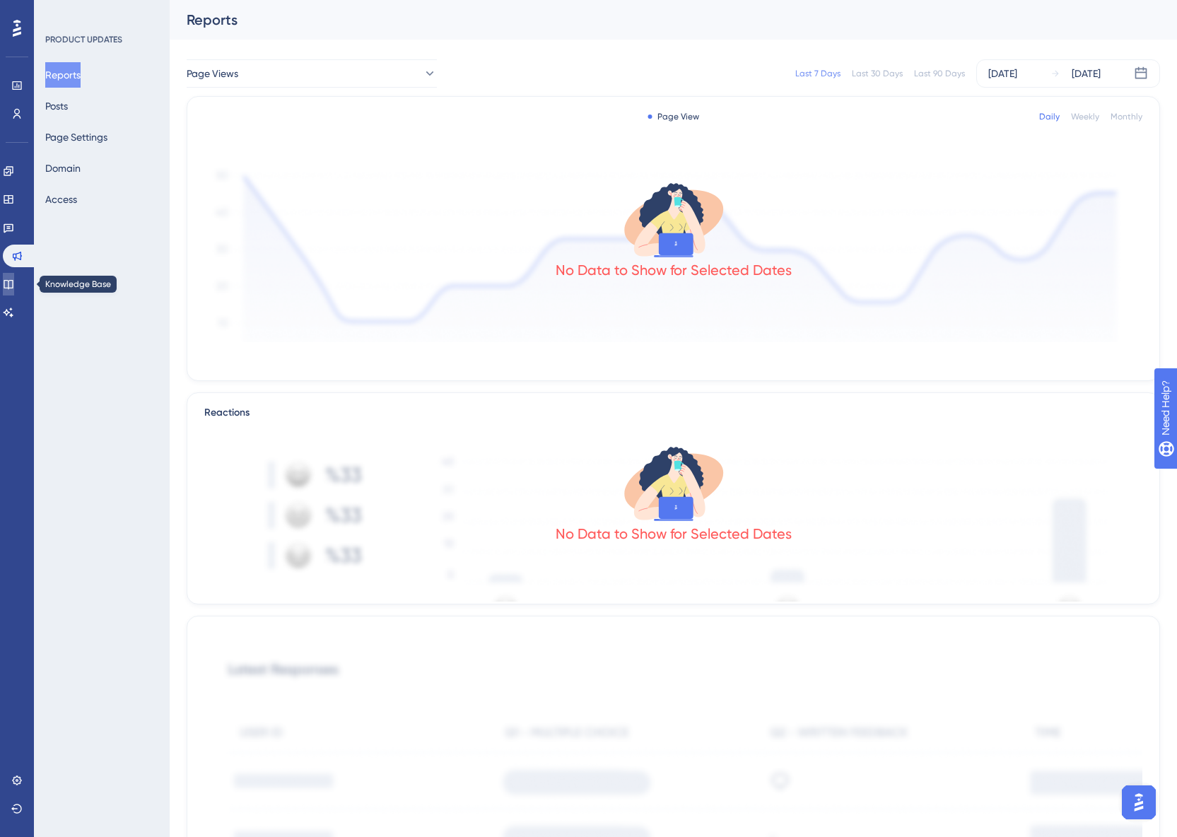
click at [14, 279] on link at bounding box center [8, 284] width 11 height 23
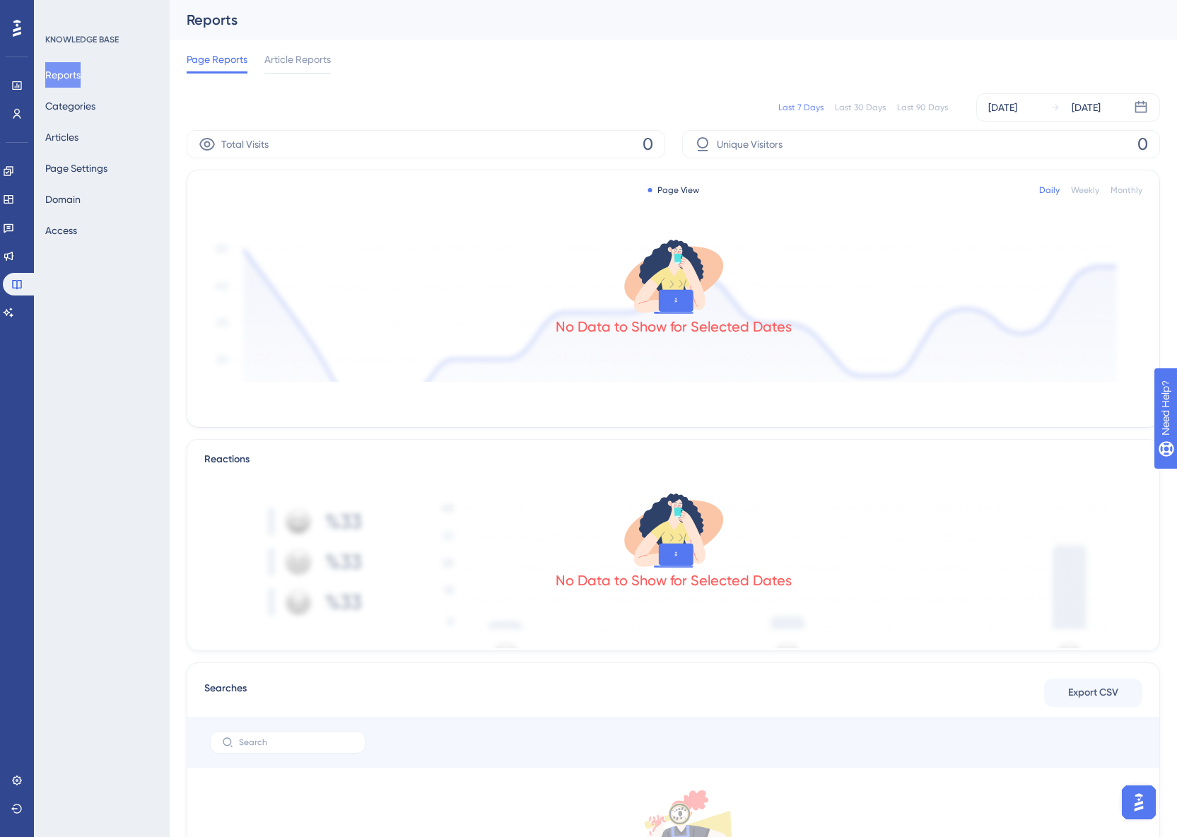
click at [15, 29] on icon at bounding box center [17, 28] width 8 height 17
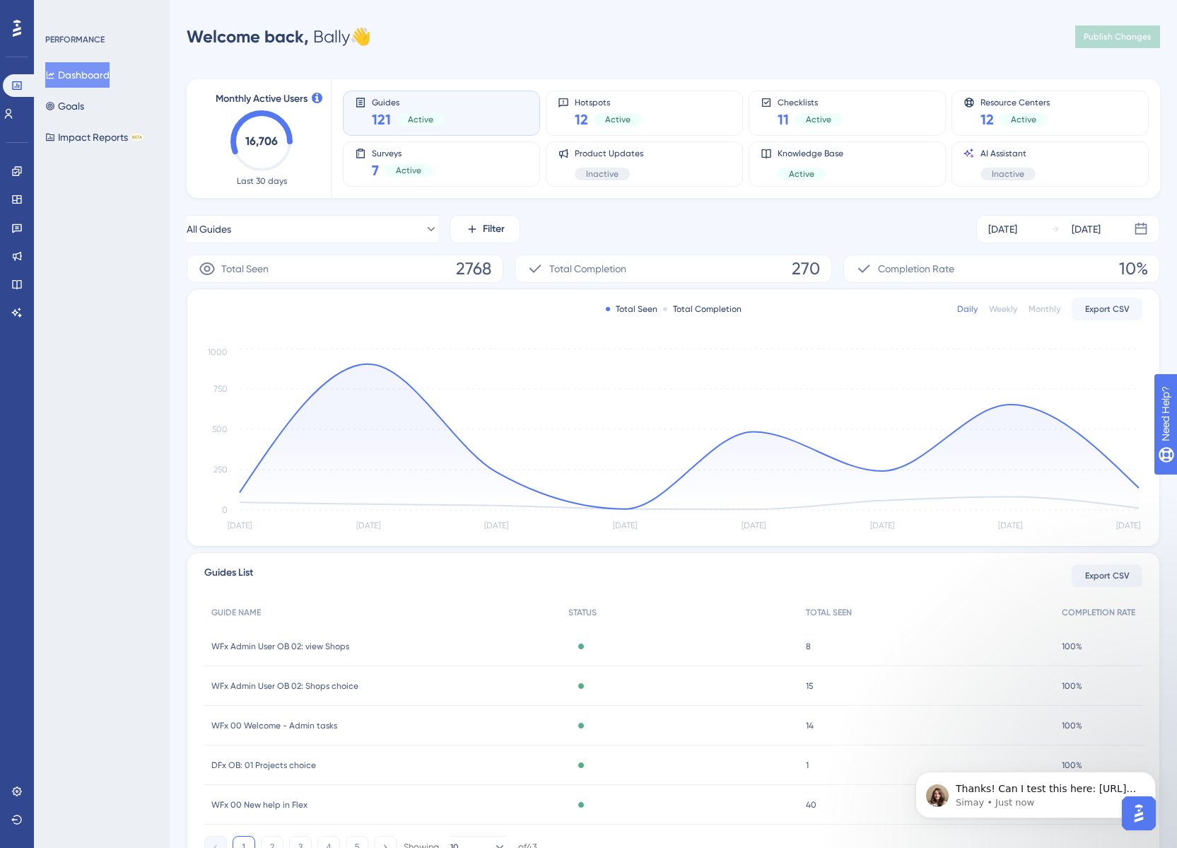
scroll to position [568, 0]
click at [1009, 790] on span "Thanks! Can I test this here: [URL][DOMAIN_NAME] with these credentials? [PERSO…" at bounding box center [1046, 823] width 180 height 81
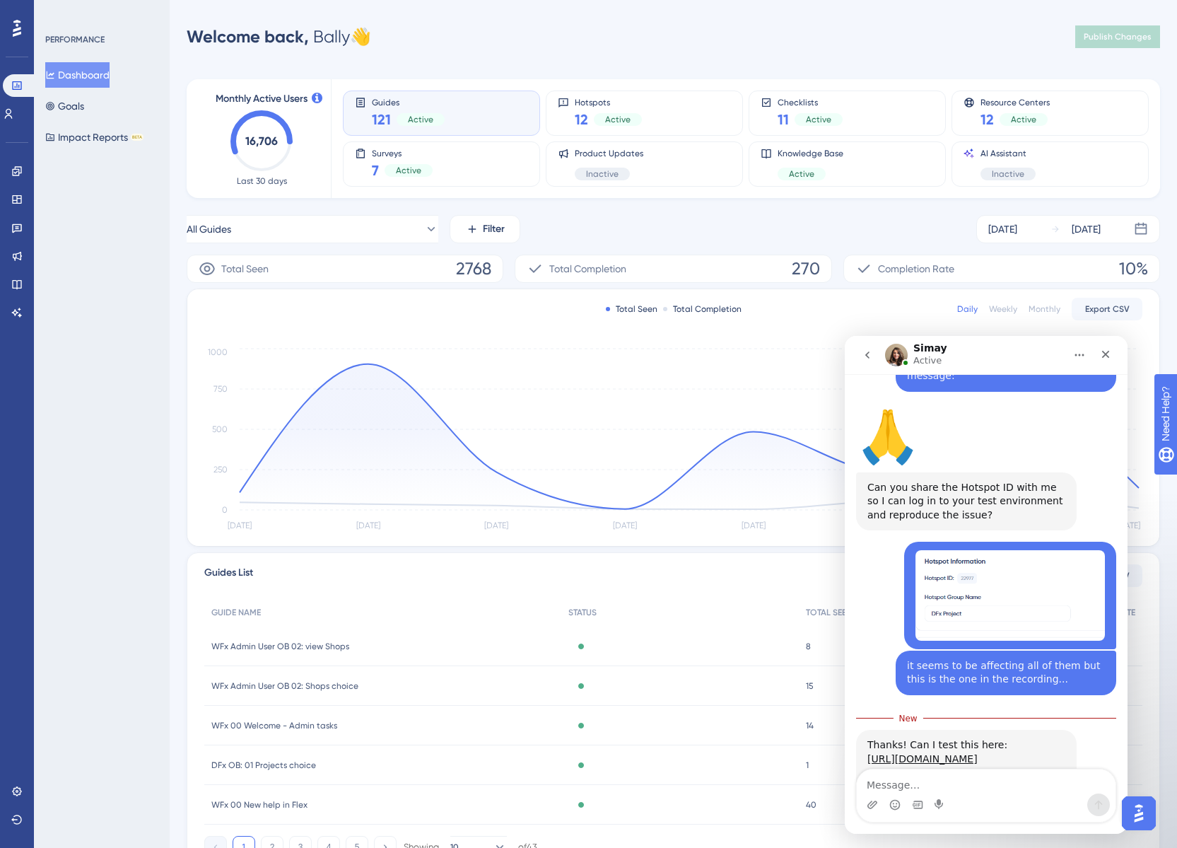
scroll to position [591, 0]
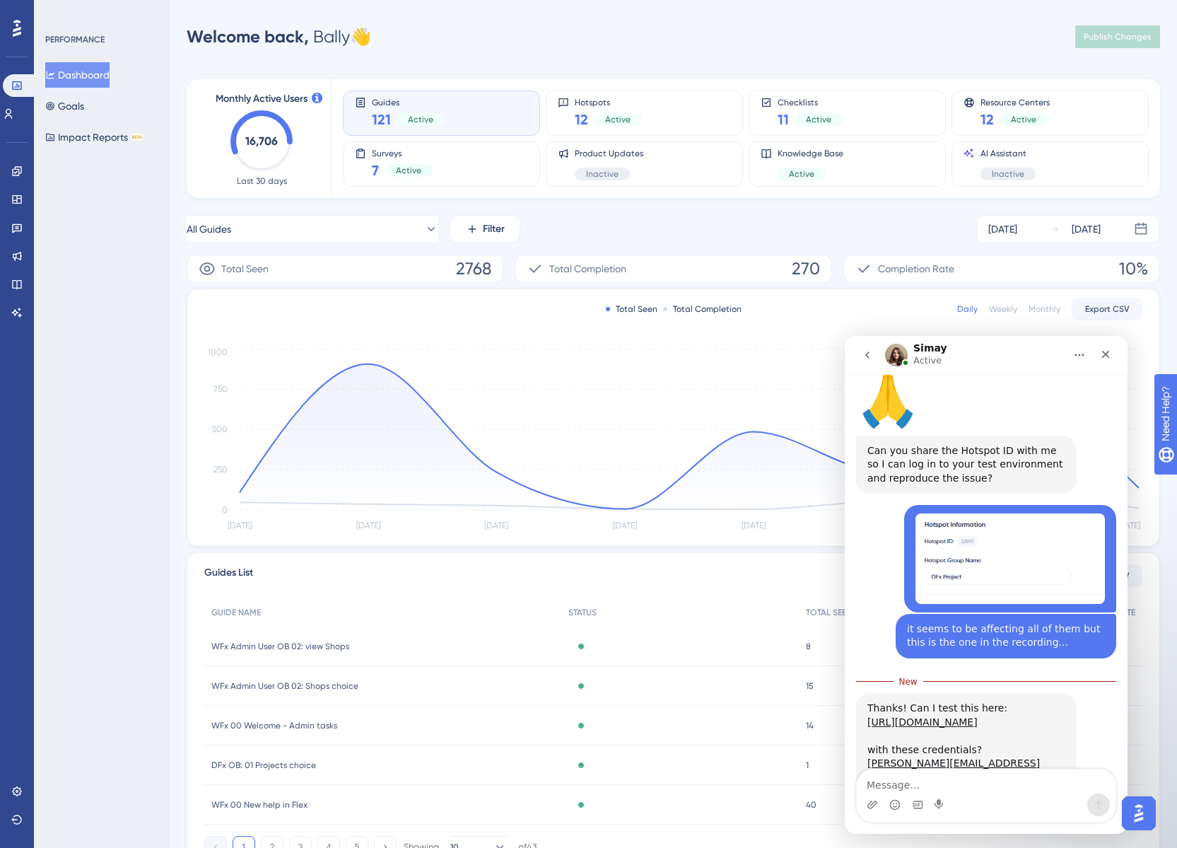
click at [955, 784] on textarea "Message…" at bounding box center [986, 781] width 259 height 24
type textarea "yes that is correct :)"
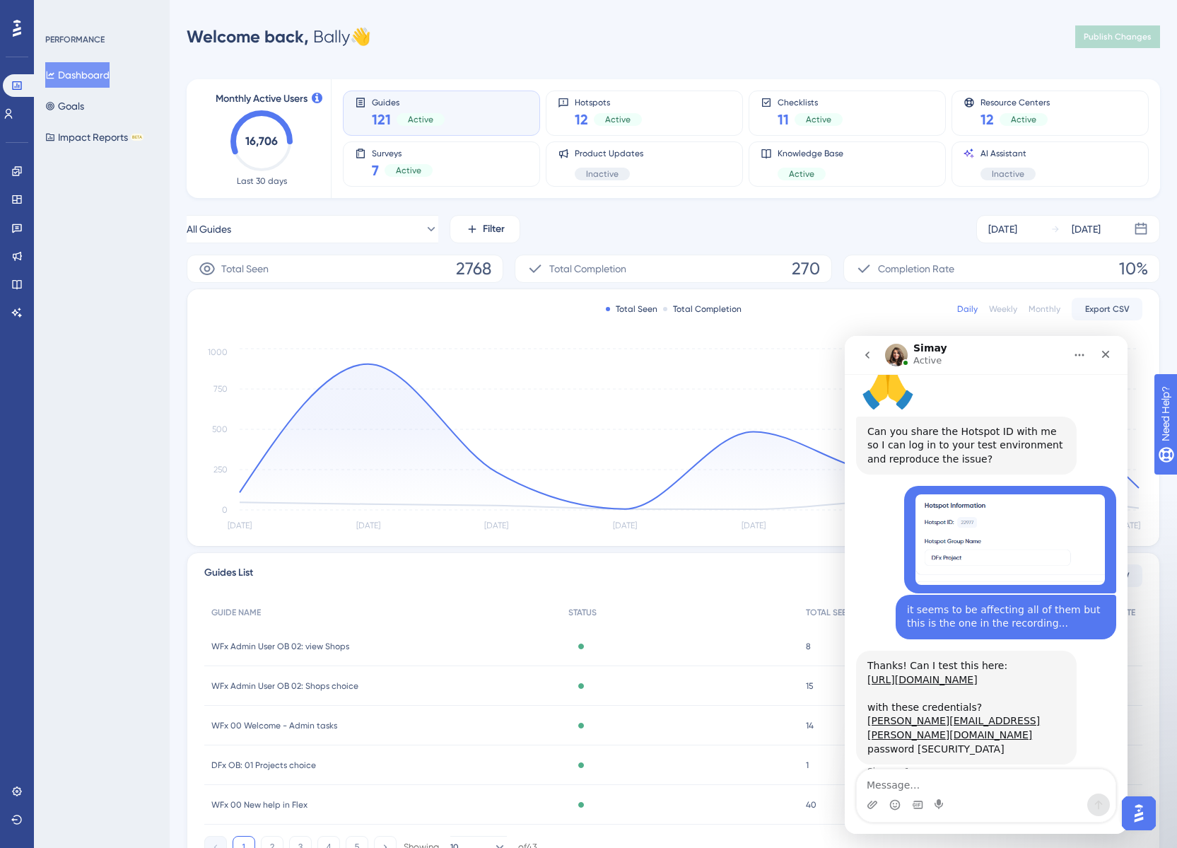
click at [948, 218] on div "All Guides Filter [DATE] [DATE]" at bounding box center [673, 229] width 973 height 28
click at [834, 232] on div "All Guides Filter [DATE] [DATE]" at bounding box center [673, 229] width 973 height 28
click at [920, 788] on textarea "Message…" at bounding box center [986, 781] width 259 height 24
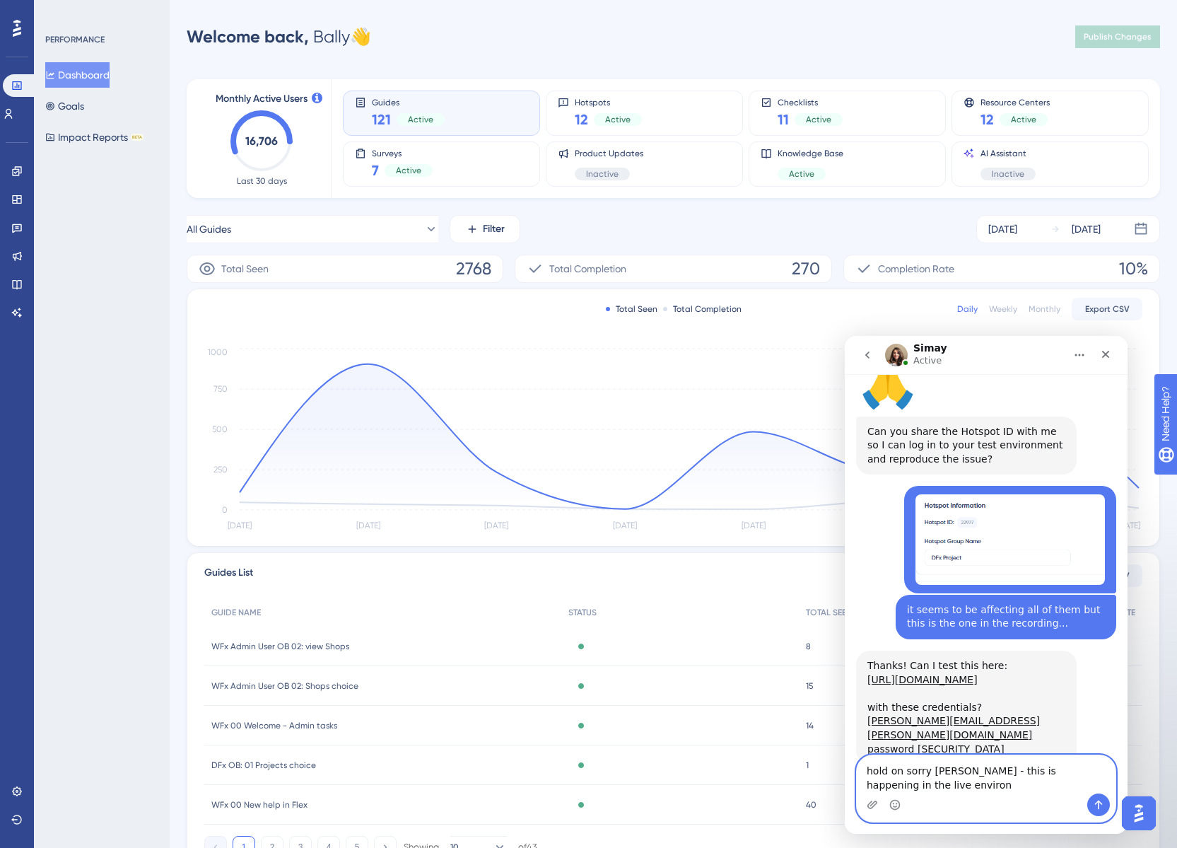
scroll to position [624, 0]
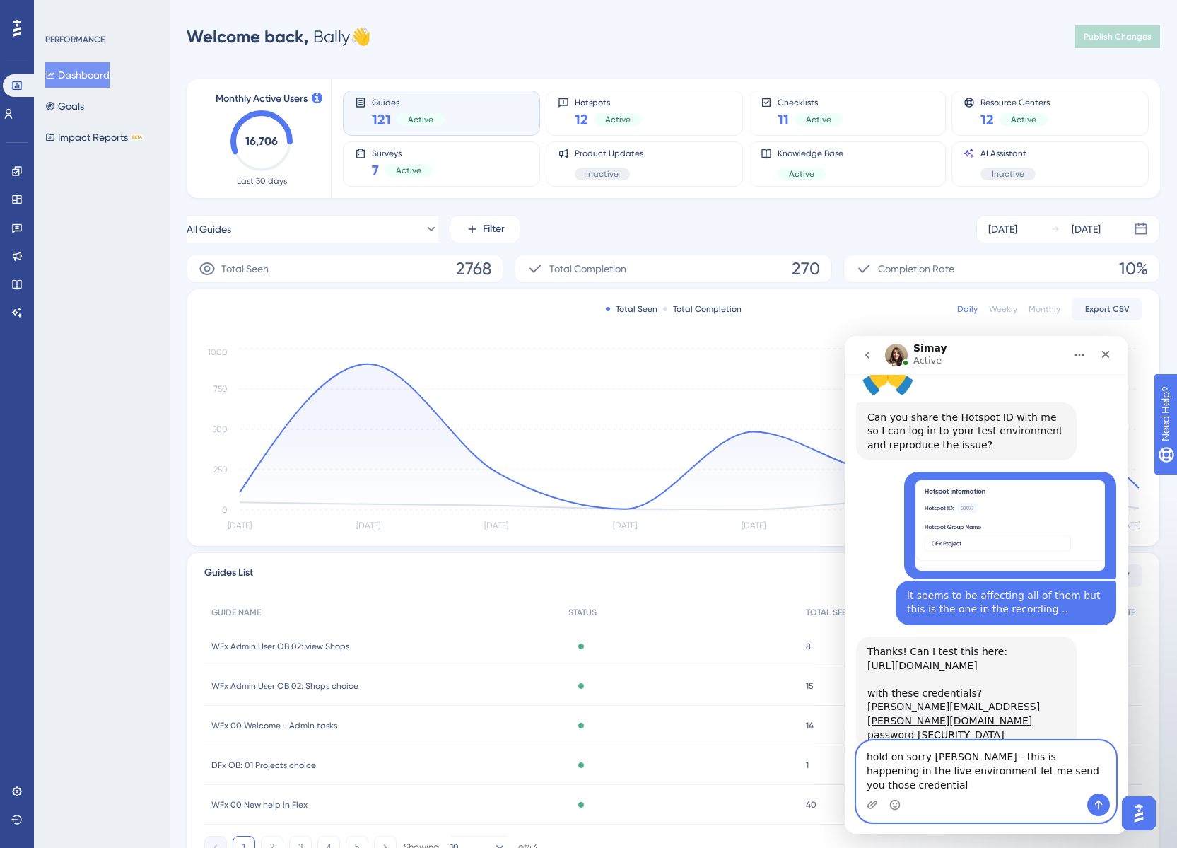
type textarea "hold on sorry [PERSON_NAME] - this is happening in the live environment let me …"
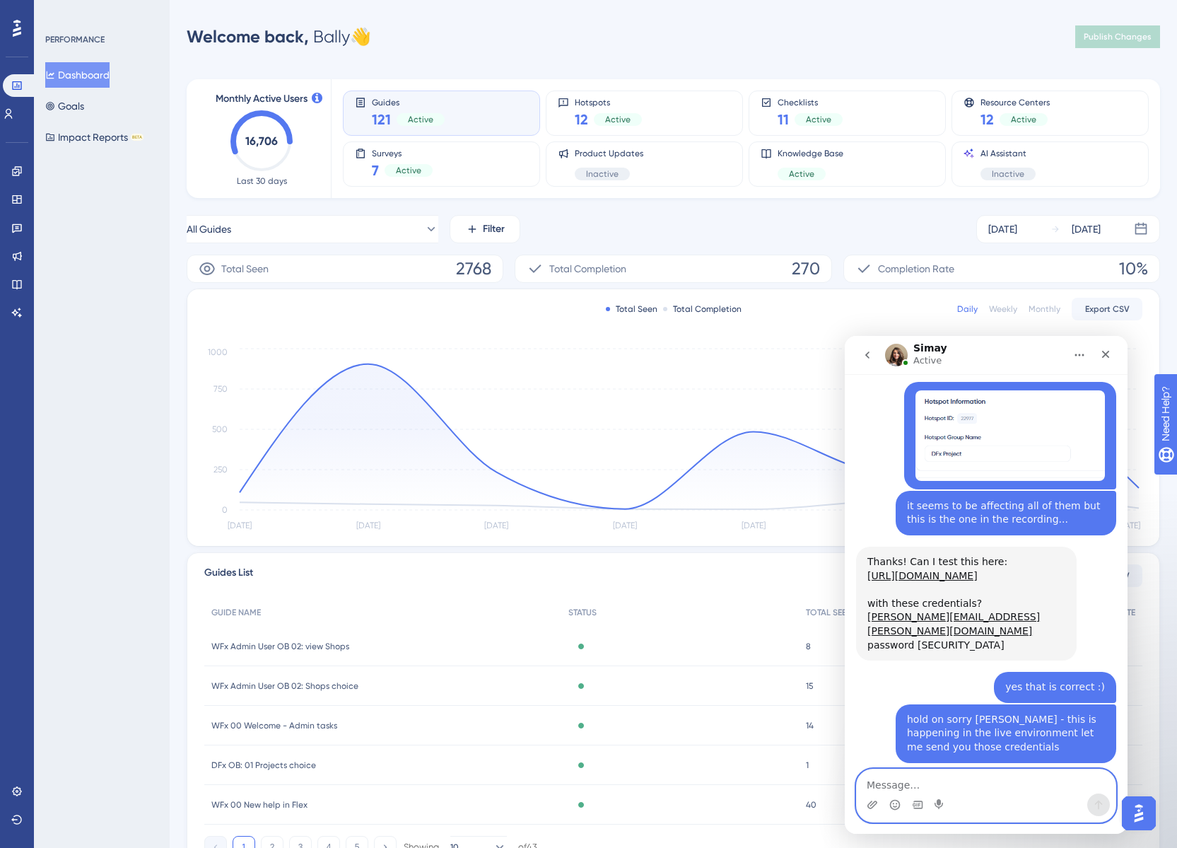
scroll to position [712, 0]
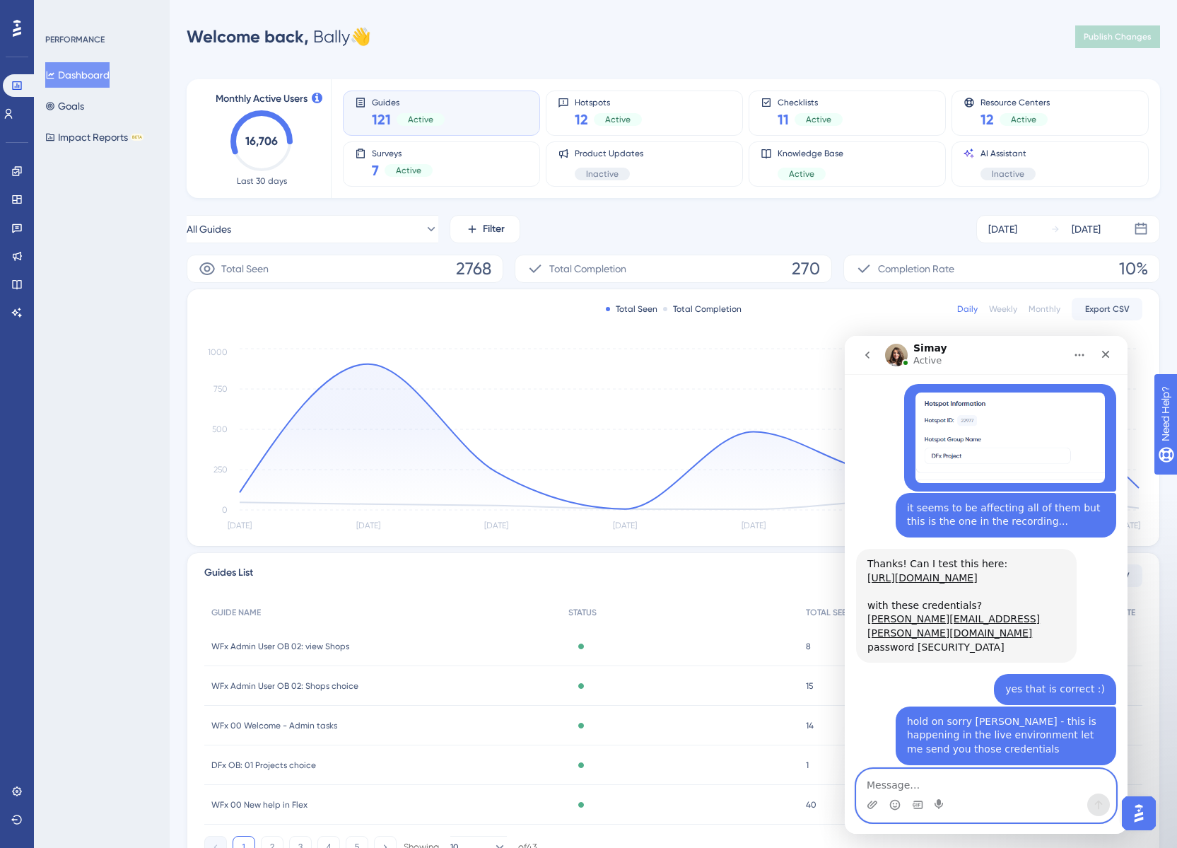
click at [908, 781] on textarea "Message…" at bounding box center [986, 781] width 259 height 24
paste textarea "[URL][DOMAIN_NAME][DOMAIN_NAME]"
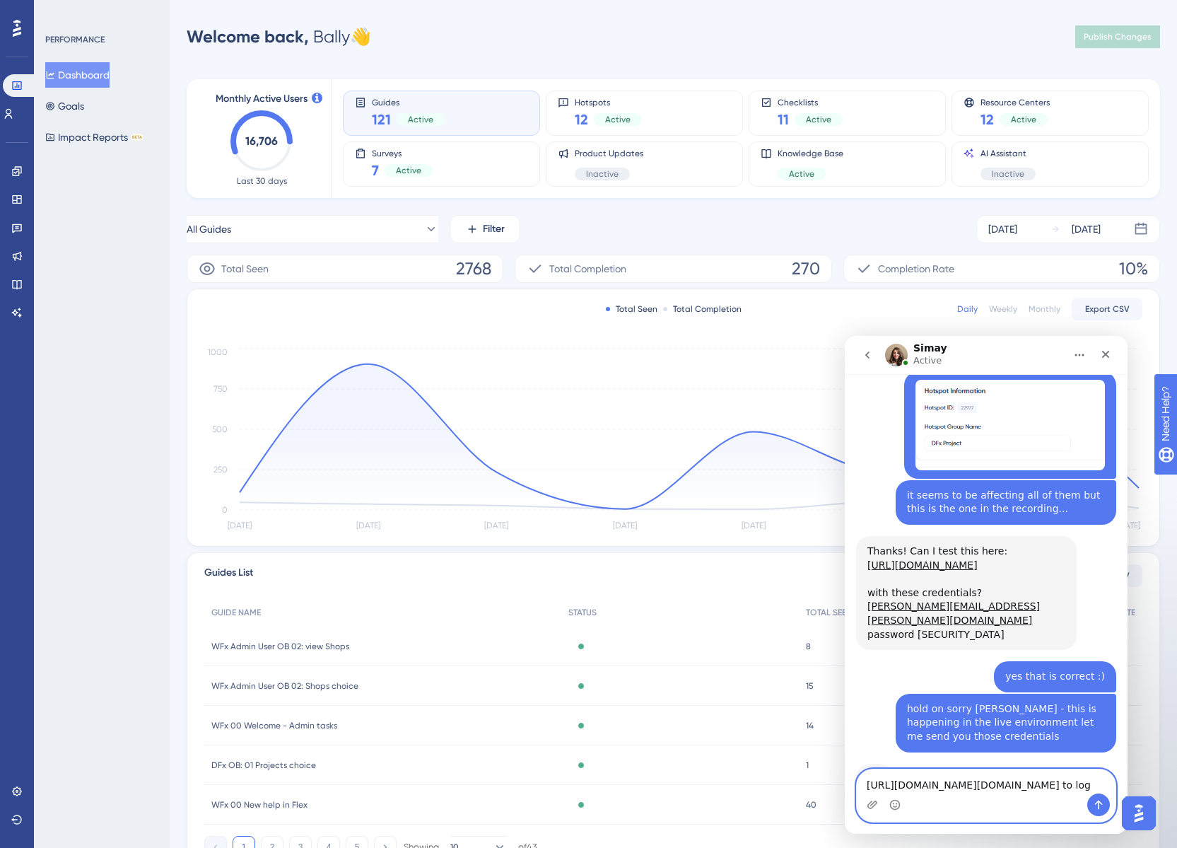
scroll to position [726, 0]
type textarea "[URL][DOMAIN_NAME][DOMAIN_NAME] to log in"
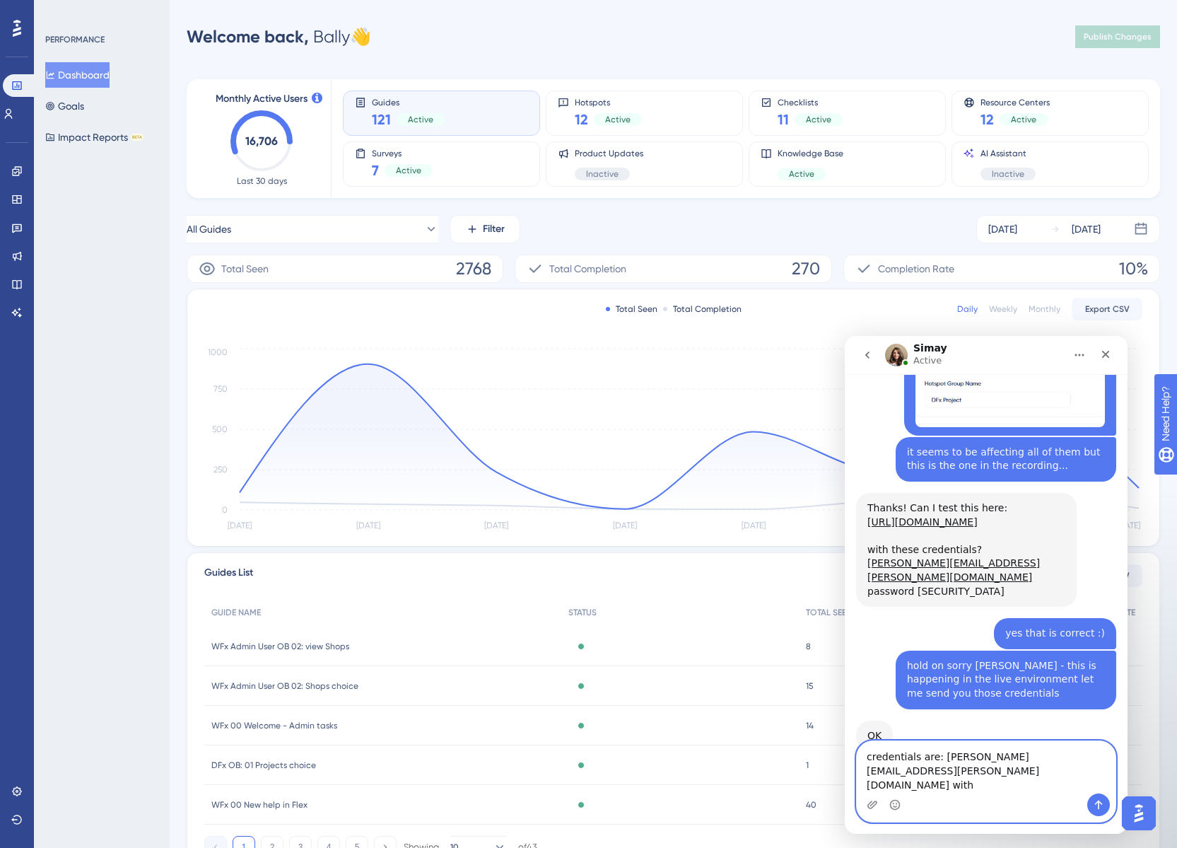
scroll to position [782, 0]
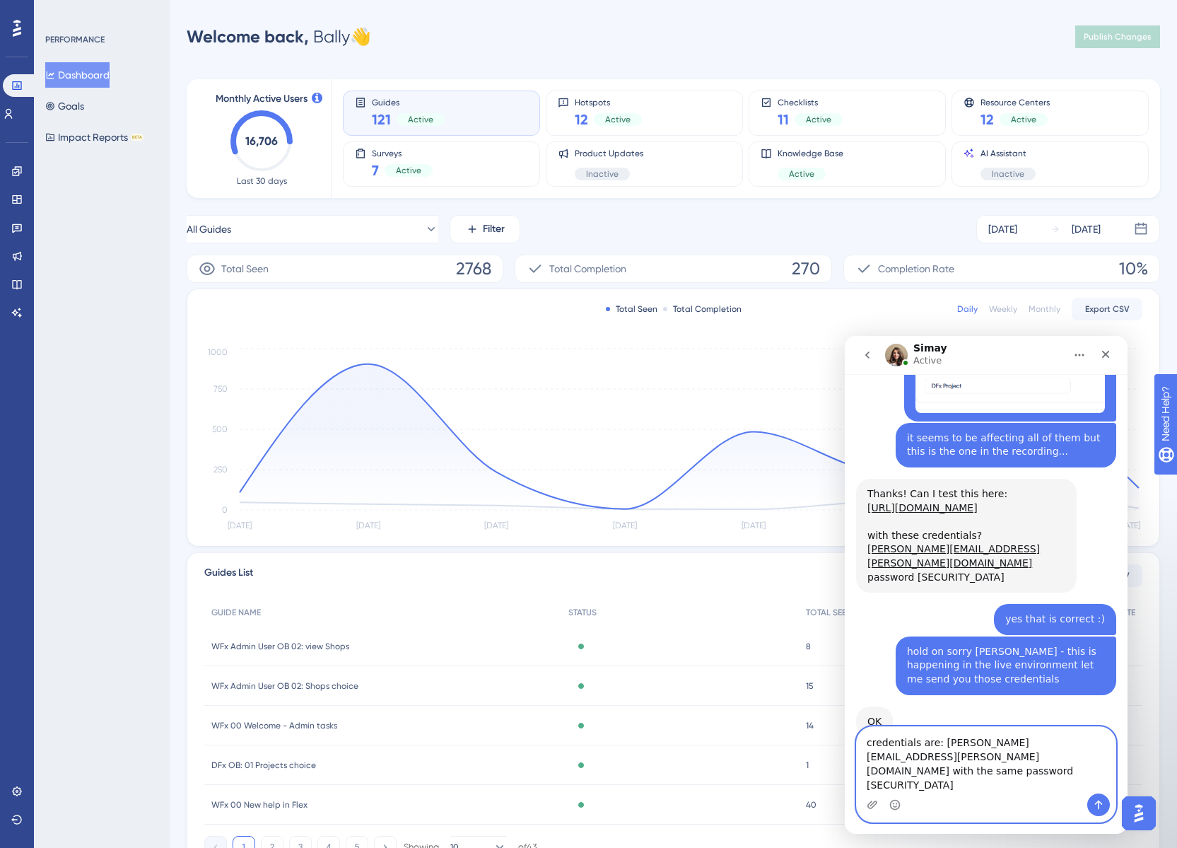
type textarea "credentials are: [PERSON_NAME][EMAIL_ADDRESS][PERSON_NAME][DOMAIN_NAME] with th…"
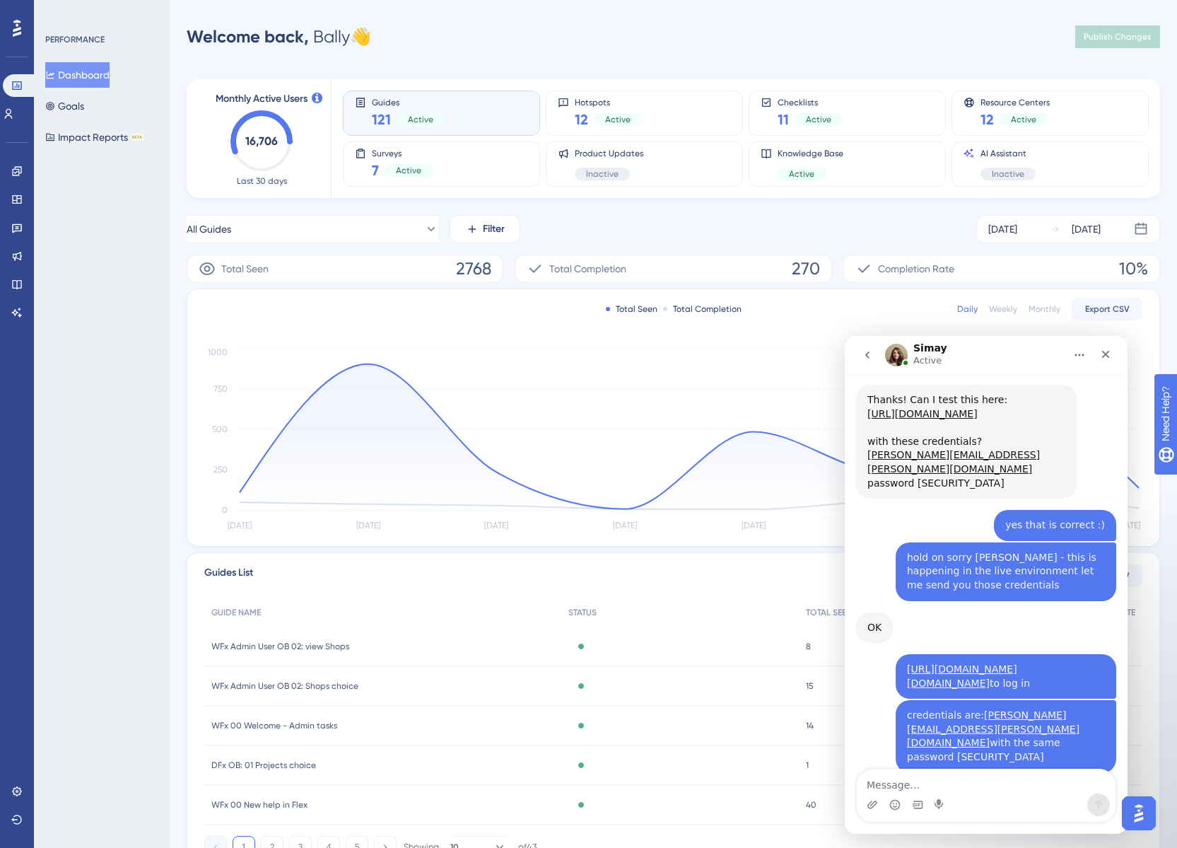
scroll to position [870, 0]
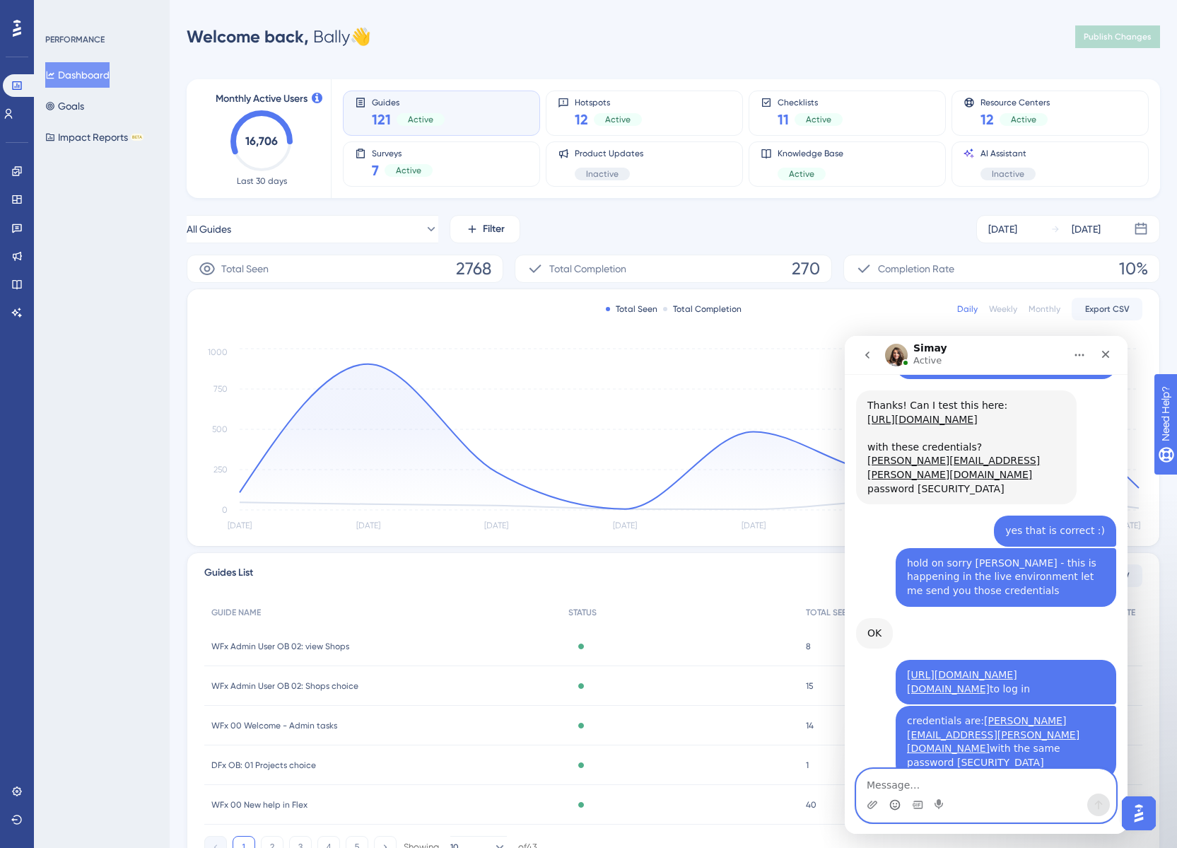
click at [895, 808] on icon "Emoji picker" at bounding box center [894, 804] width 11 height 11
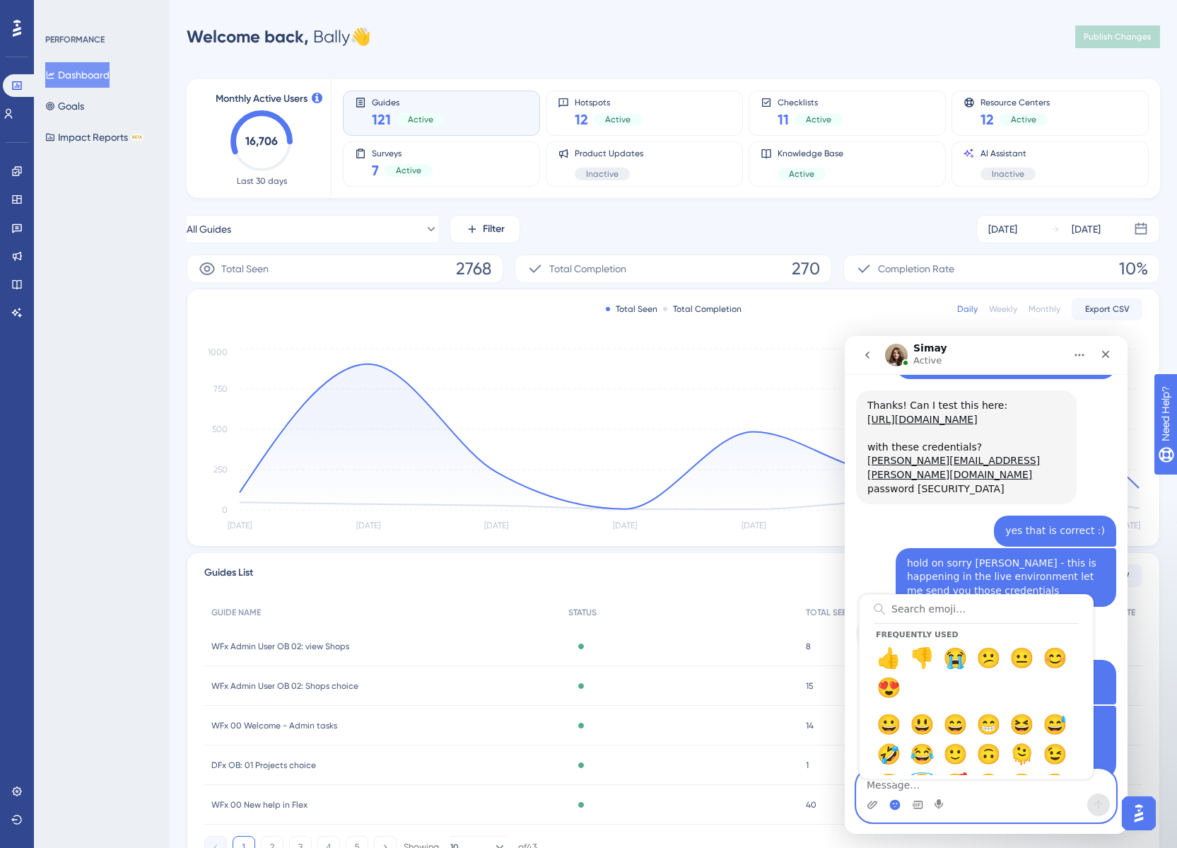
click at [895, 804] on circle "Emoji picker" at bounding box center [894, 804] width 9 height 9
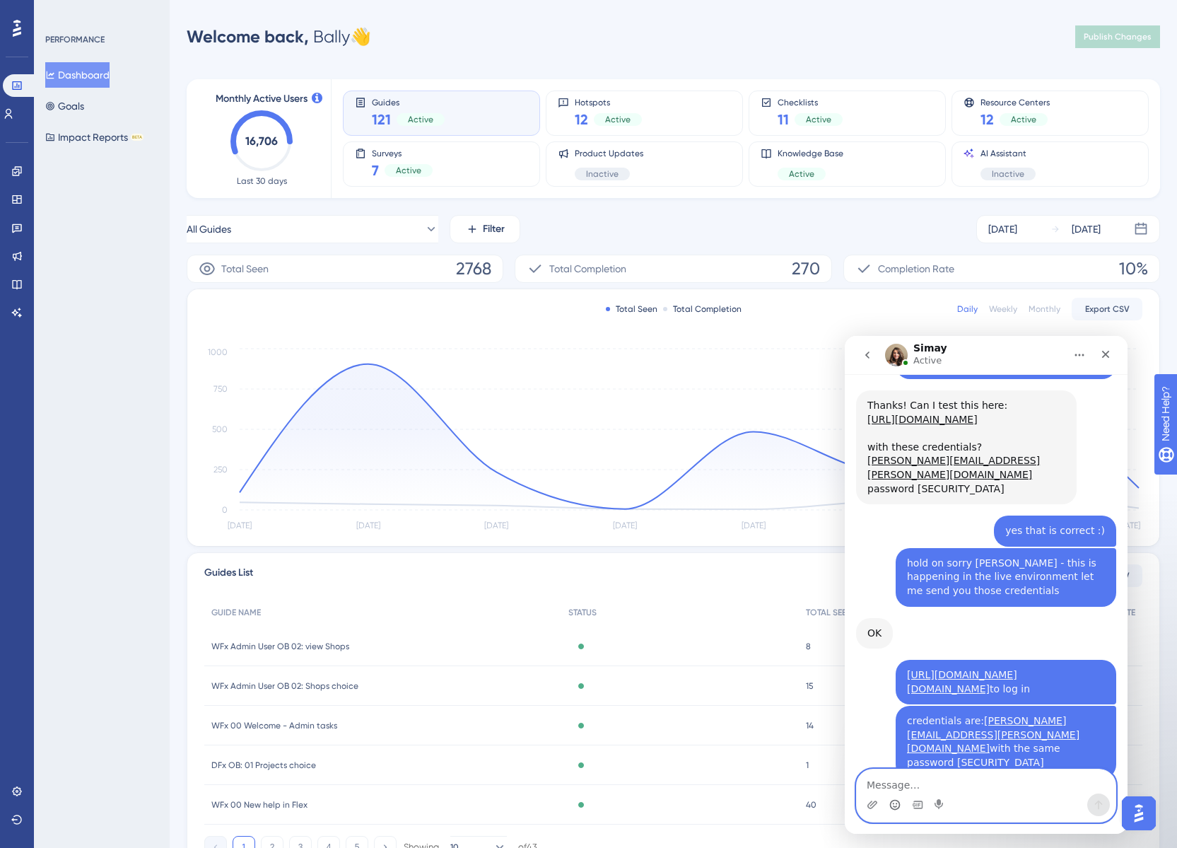
click at [895, 805] on icon "Emoji picker" at bounding box center [894, 804] width 11 height 11
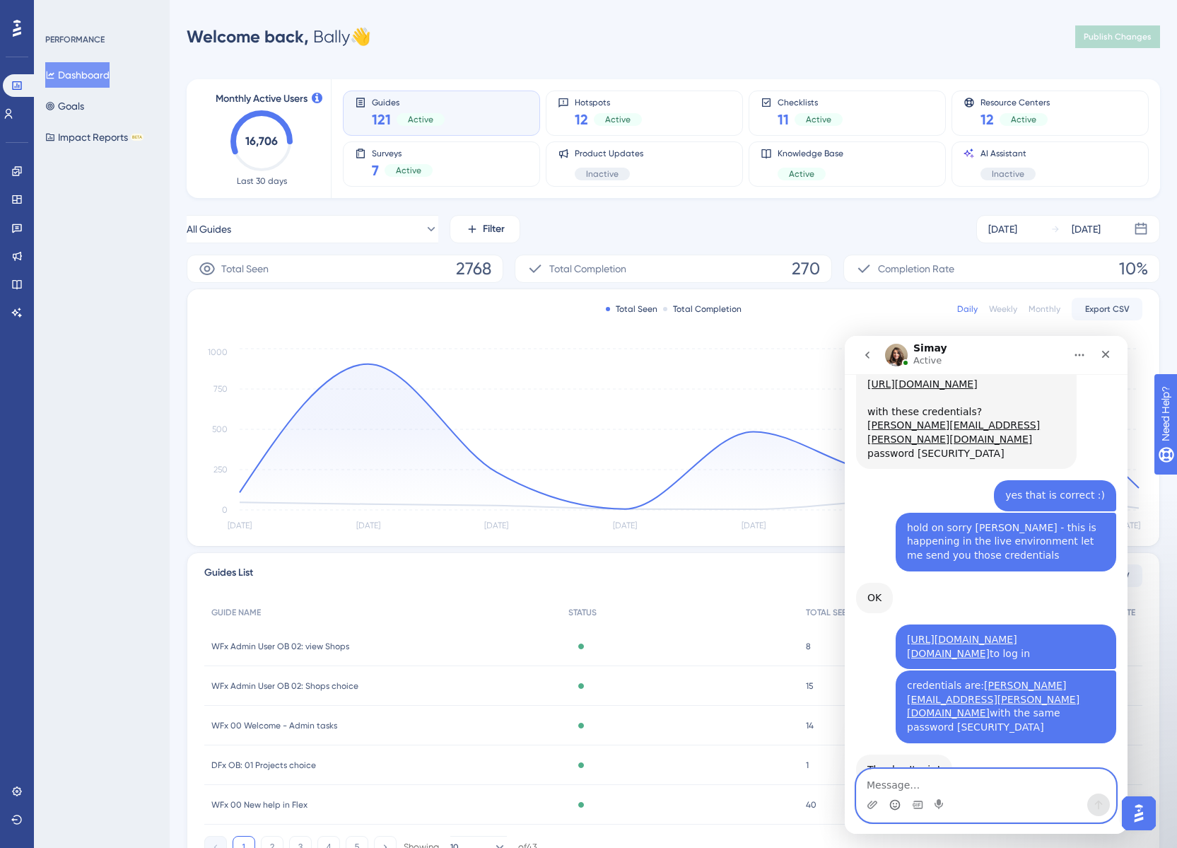
scroll to position [949, 0]
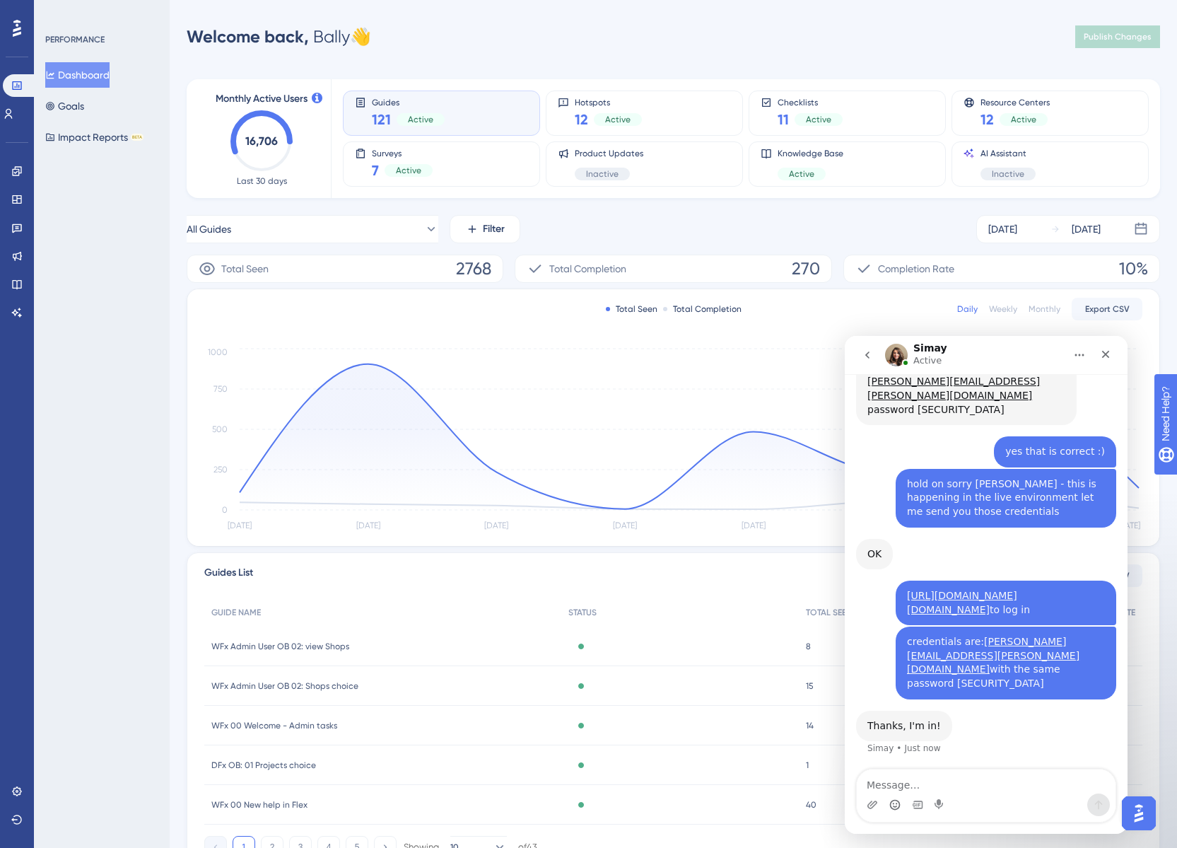
click at [688, 219] on div "All Guides Filter [DATE] [DATE]" at bounding box center [673, 229] width 973 height 28
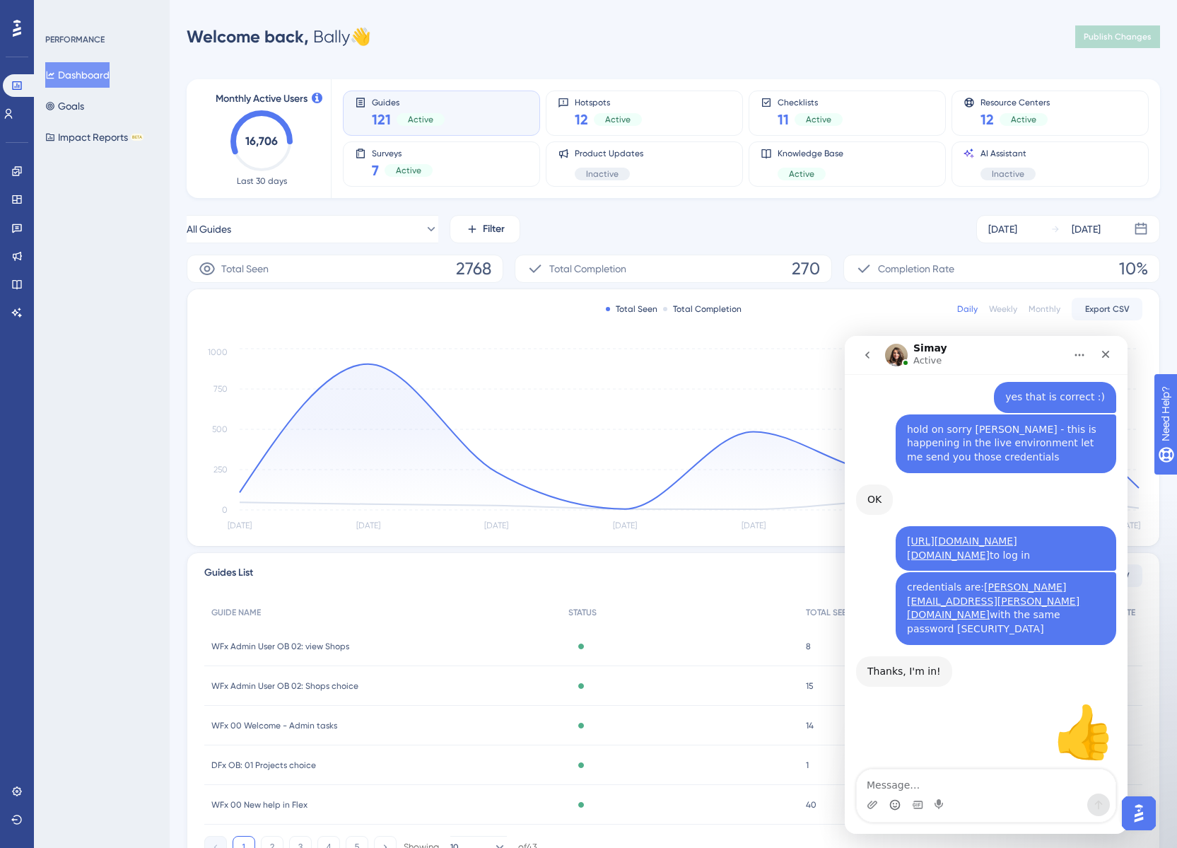
scroll to position [991, 0]
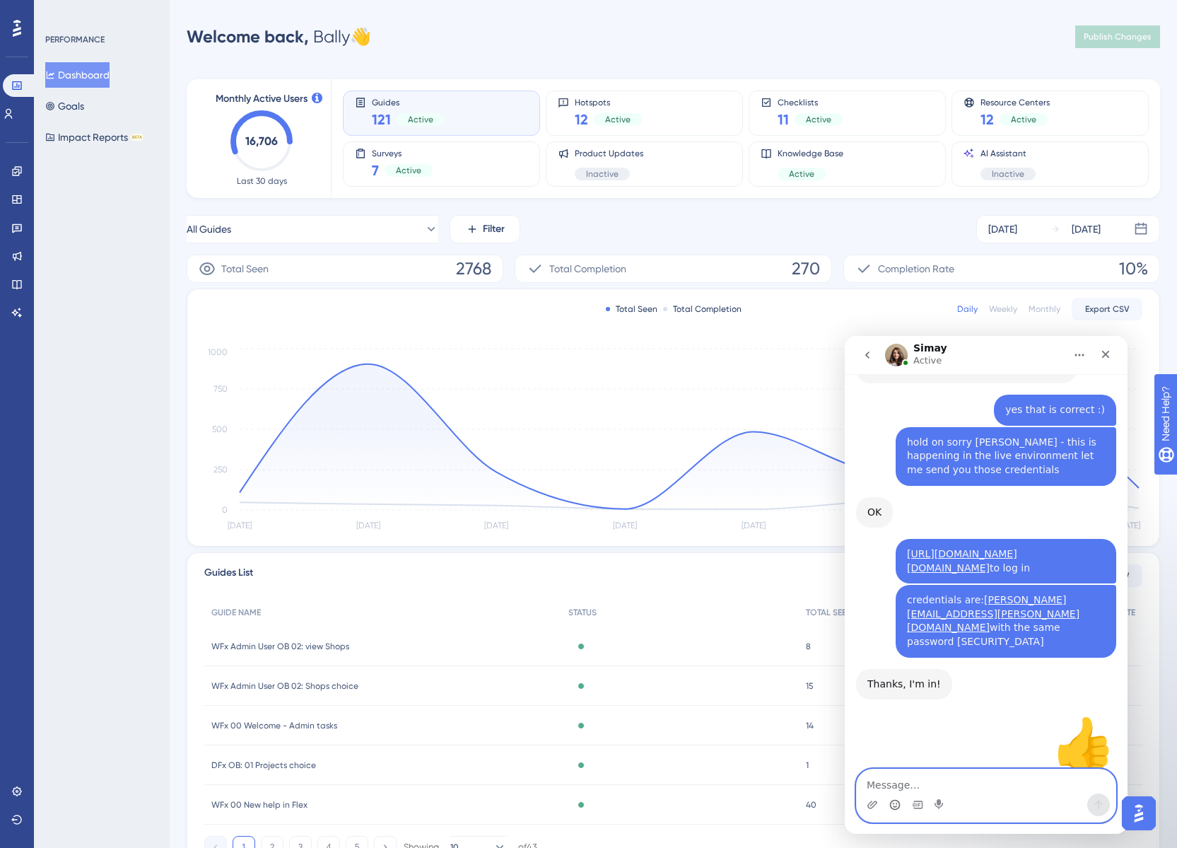
click at [896, 786] on textarea "Message…" at bounding box center [986, 781] width 259 height 24
type textarea "perfect thank you"
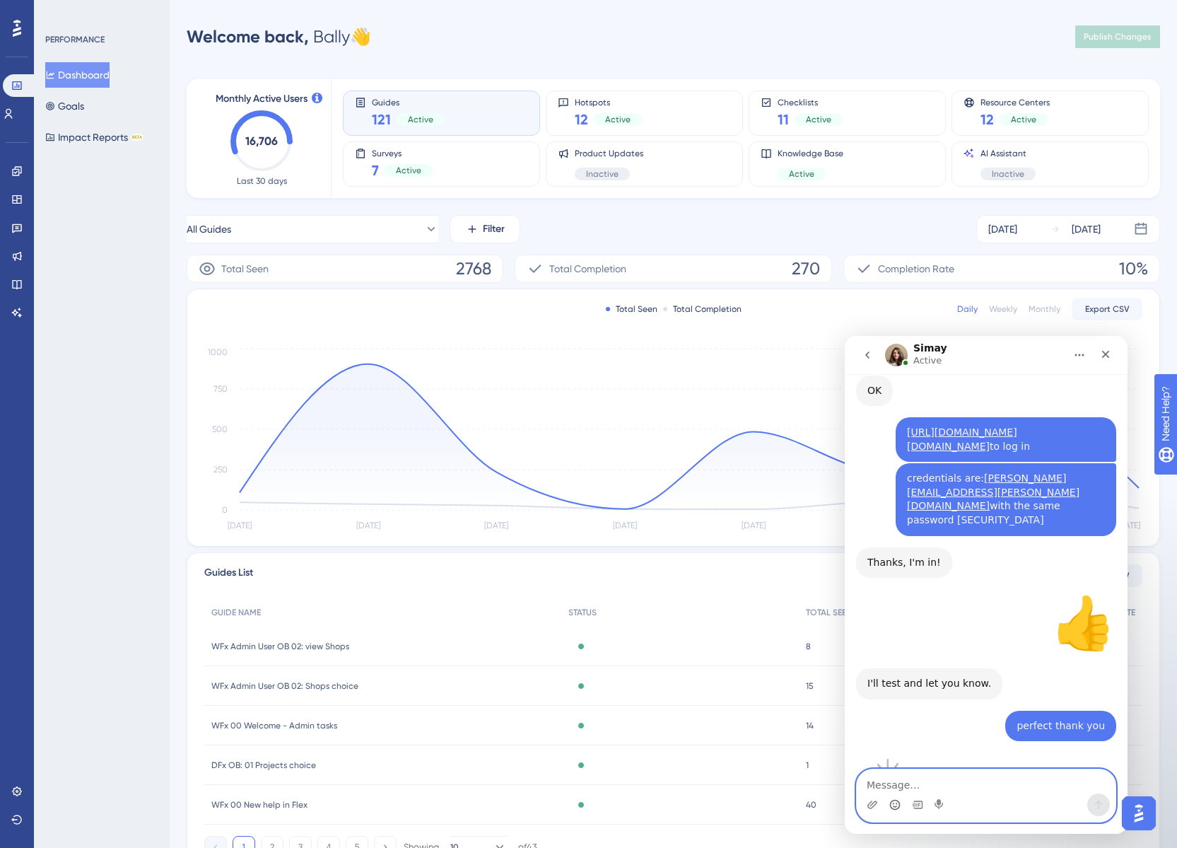
scroll to position [1186, 0]
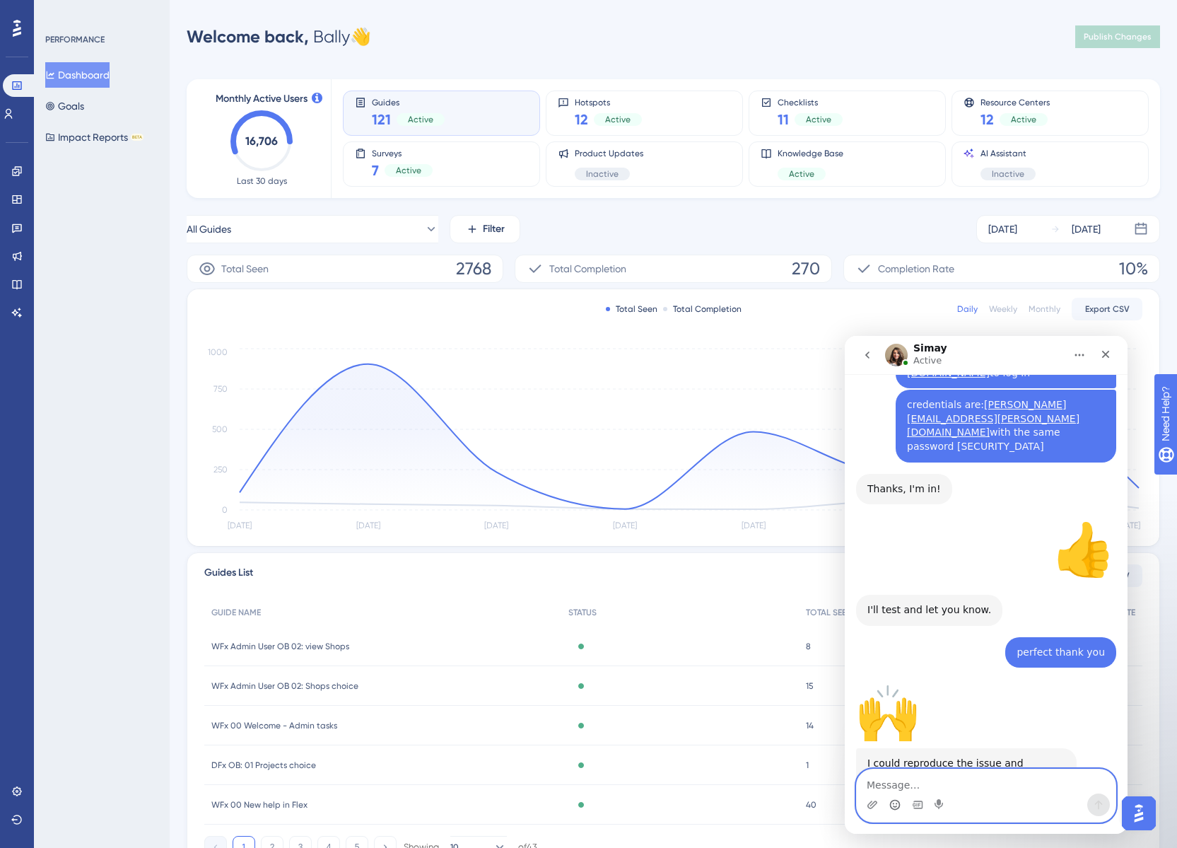
click at [918, 776] on textarea "Message…" at bounding box center [986, 781] width 259 height 24
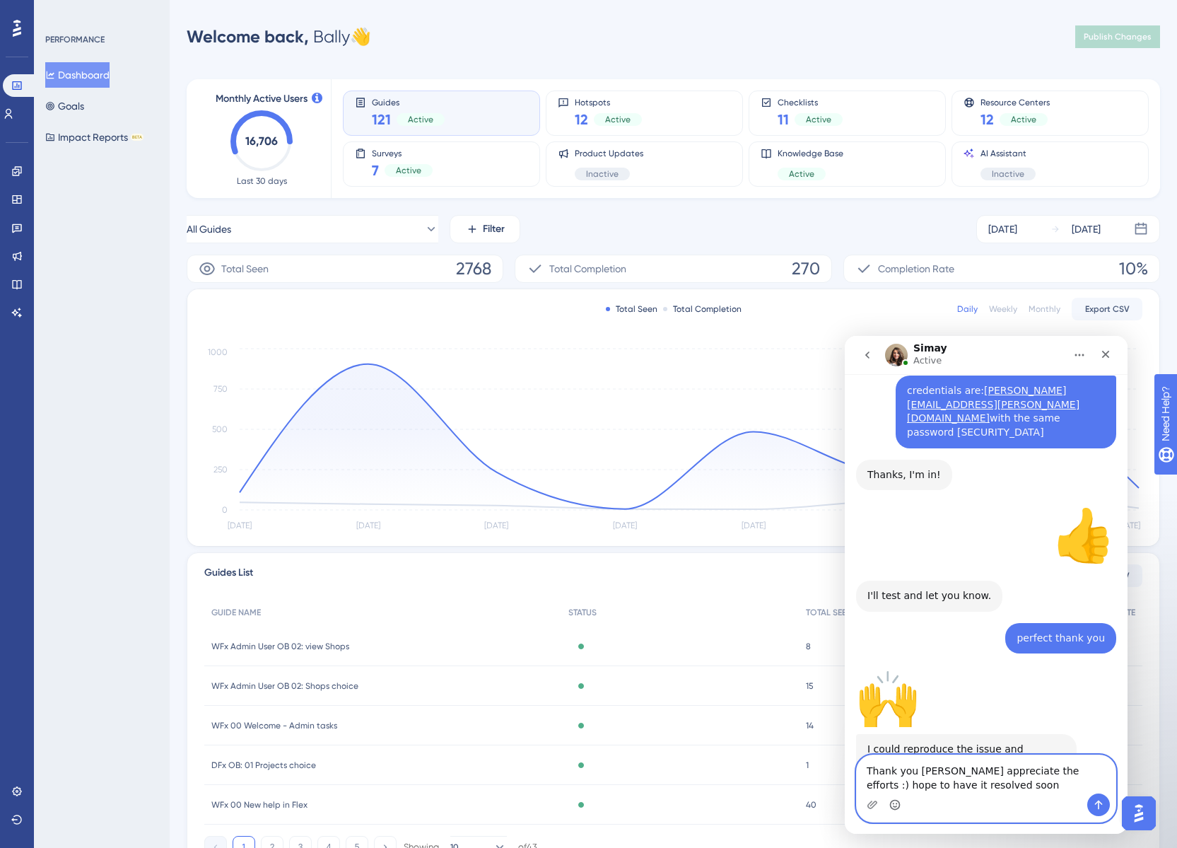
type textarea "Thank you [PERSON_NAME] appreciate the efforts :) hope to have it resolved soon"
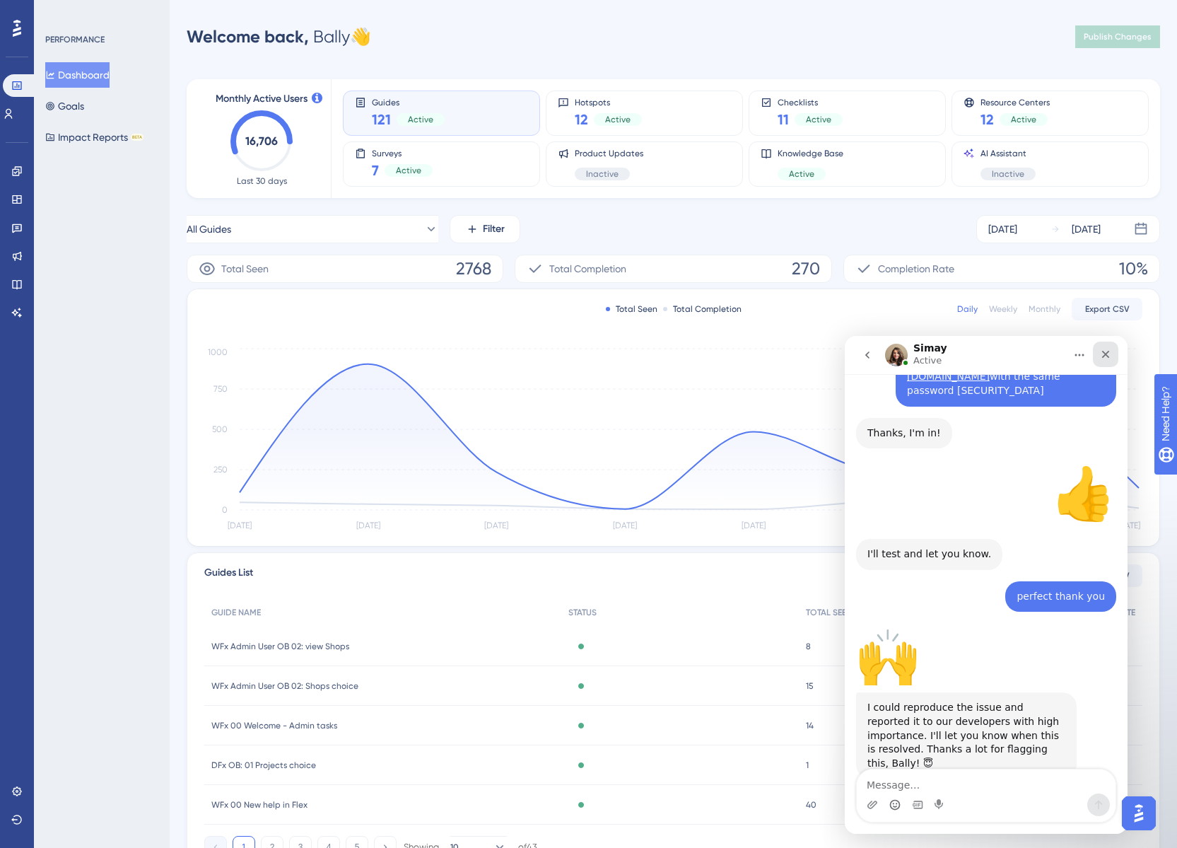
click at [1103, 352] on icon "Close" at bounding box center [1106, 355] width 8 height 8
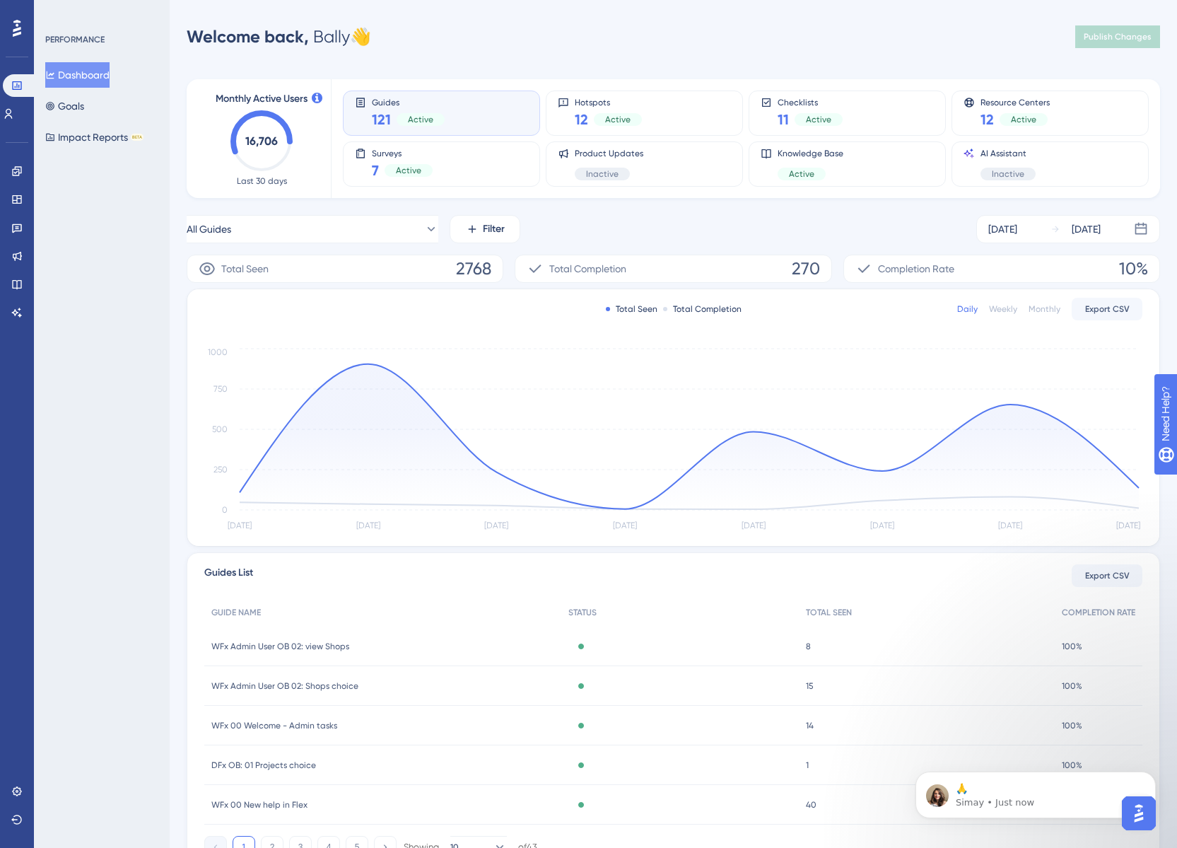
scroll to position [1321, 0]
click at [1012, 797] on p "Simay • 1m ago" at bounding box center [1047, 802] width 182 height 13
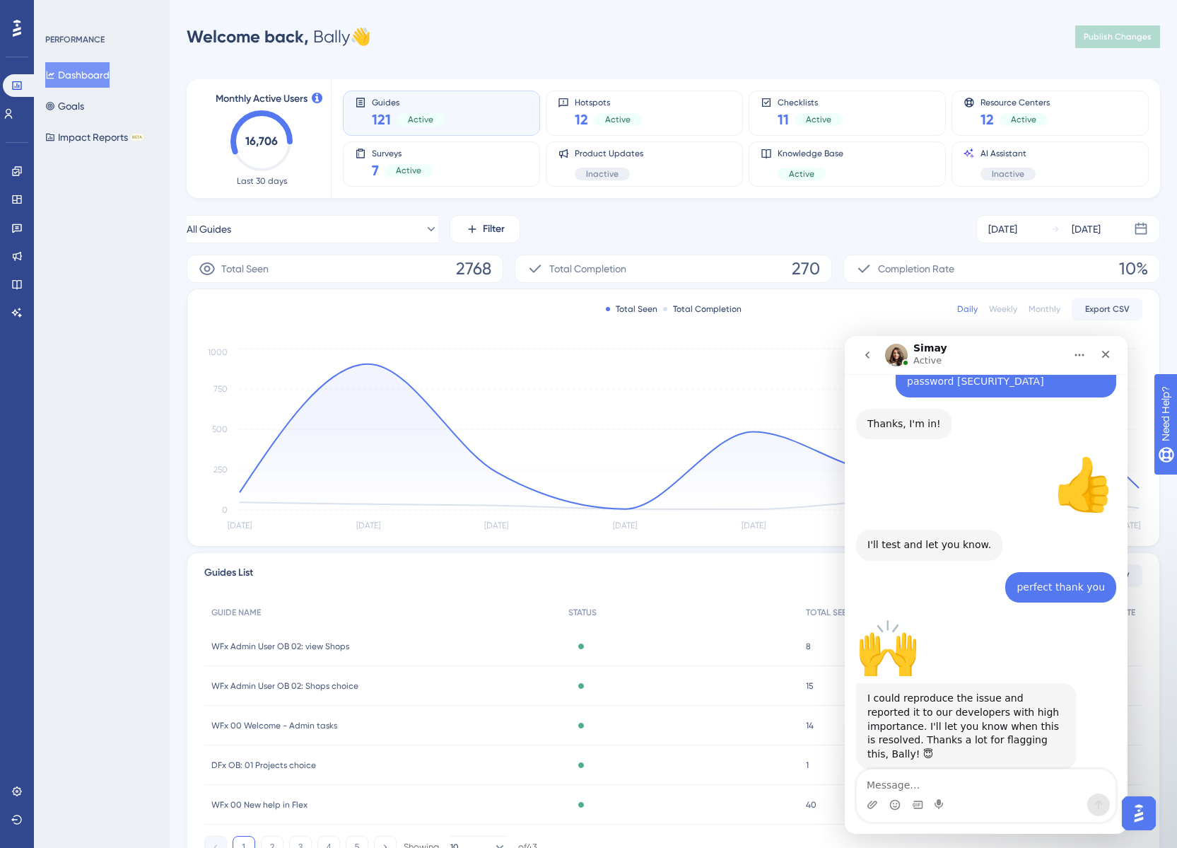
scroll to position [1345, 0]
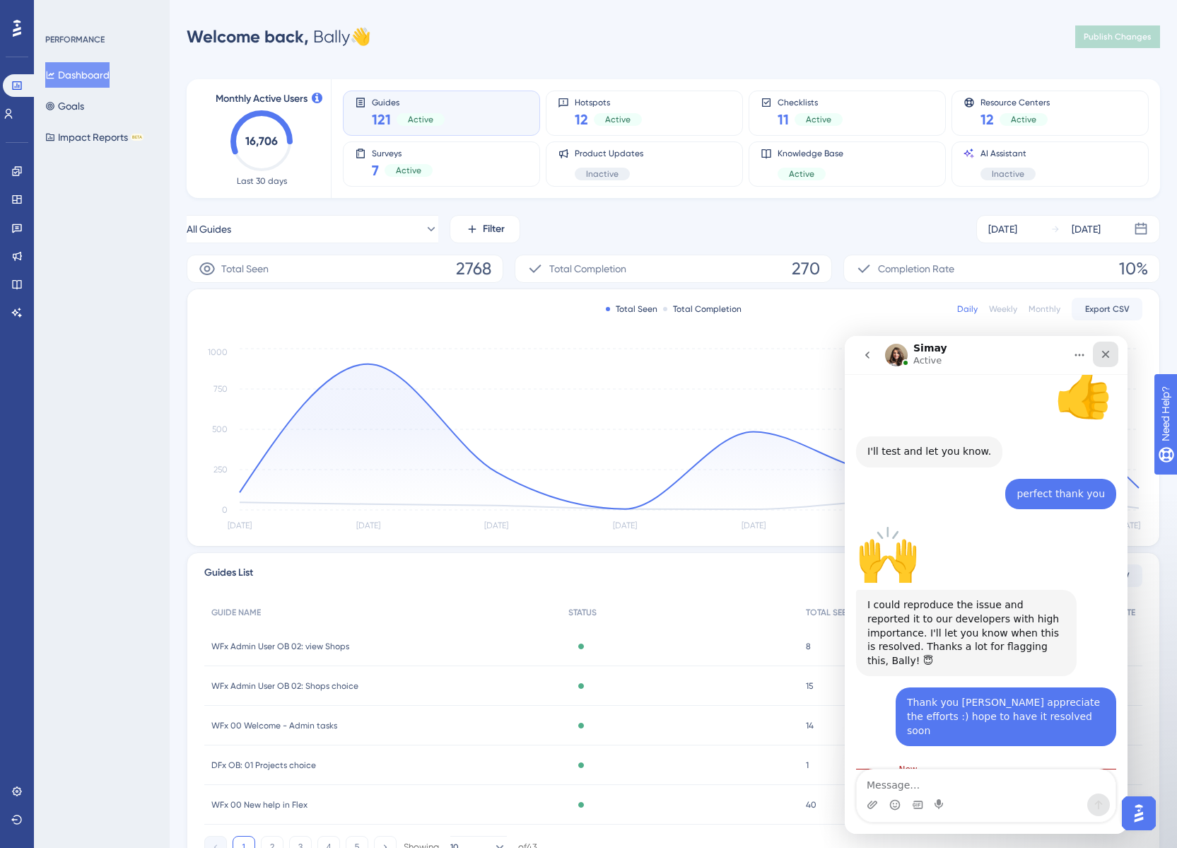
click at [1107, 363] on div "Close" at bounding box center [1105, 353] width 25 height 25
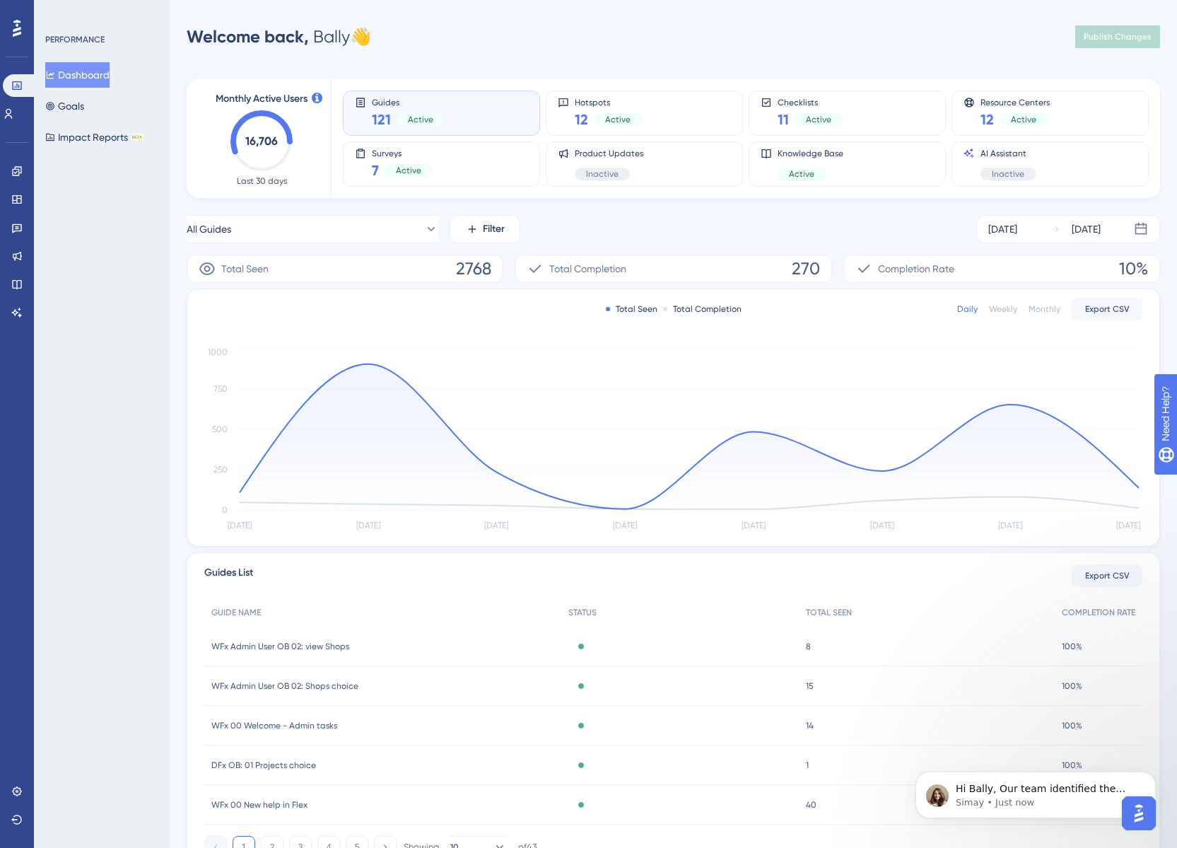
scroll to position [0, 0]
click at [1026, 796] on p "Simay • Just now" at bounding box center [1047, 802] width 182 height 13
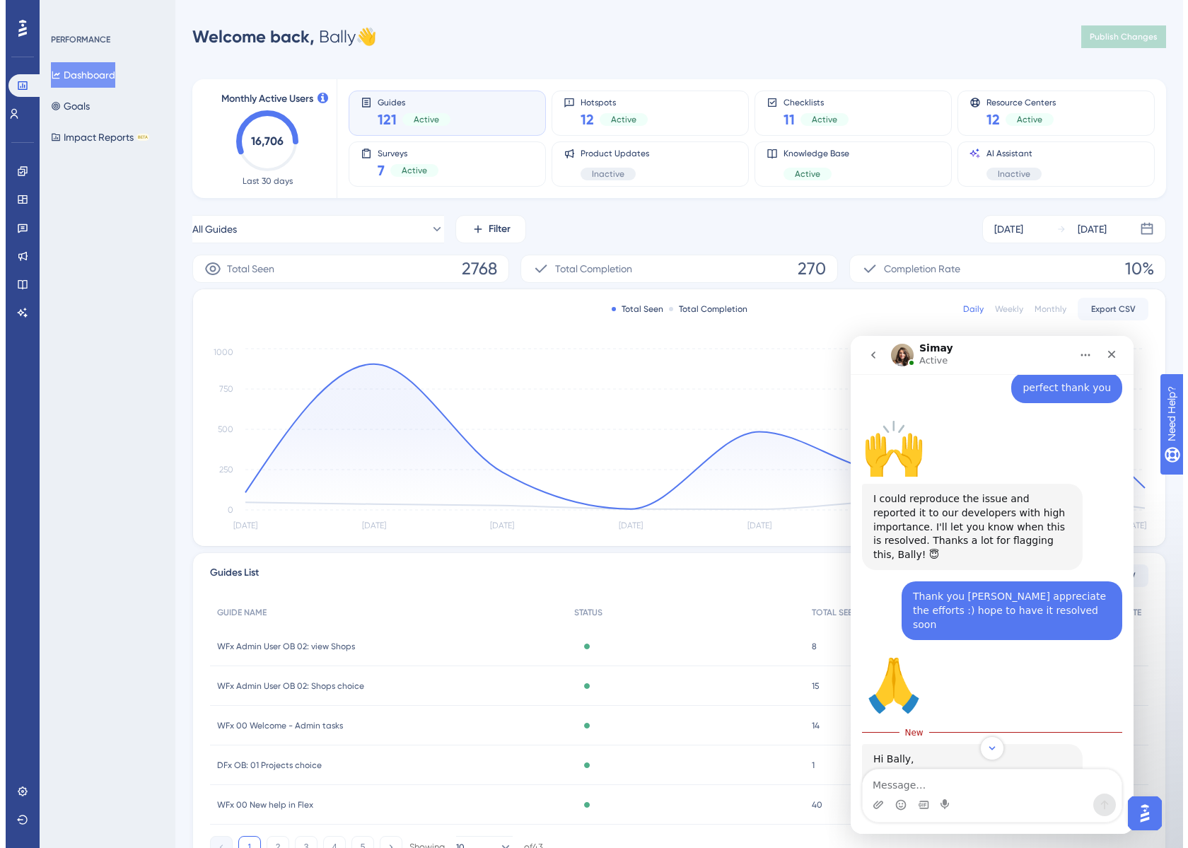
scroll to position [1509, 0]
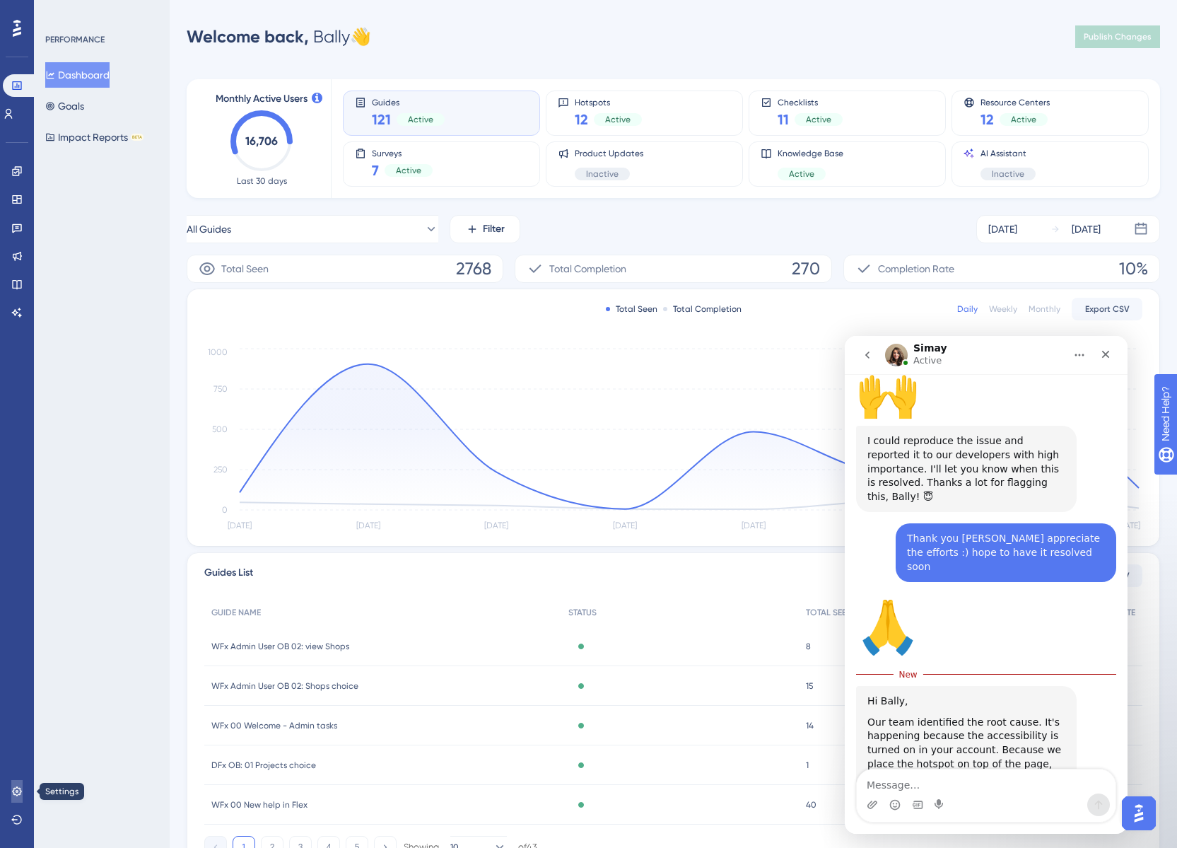
click at [20, 796] on icon at bounding box center [16, 790] width 11 height 11
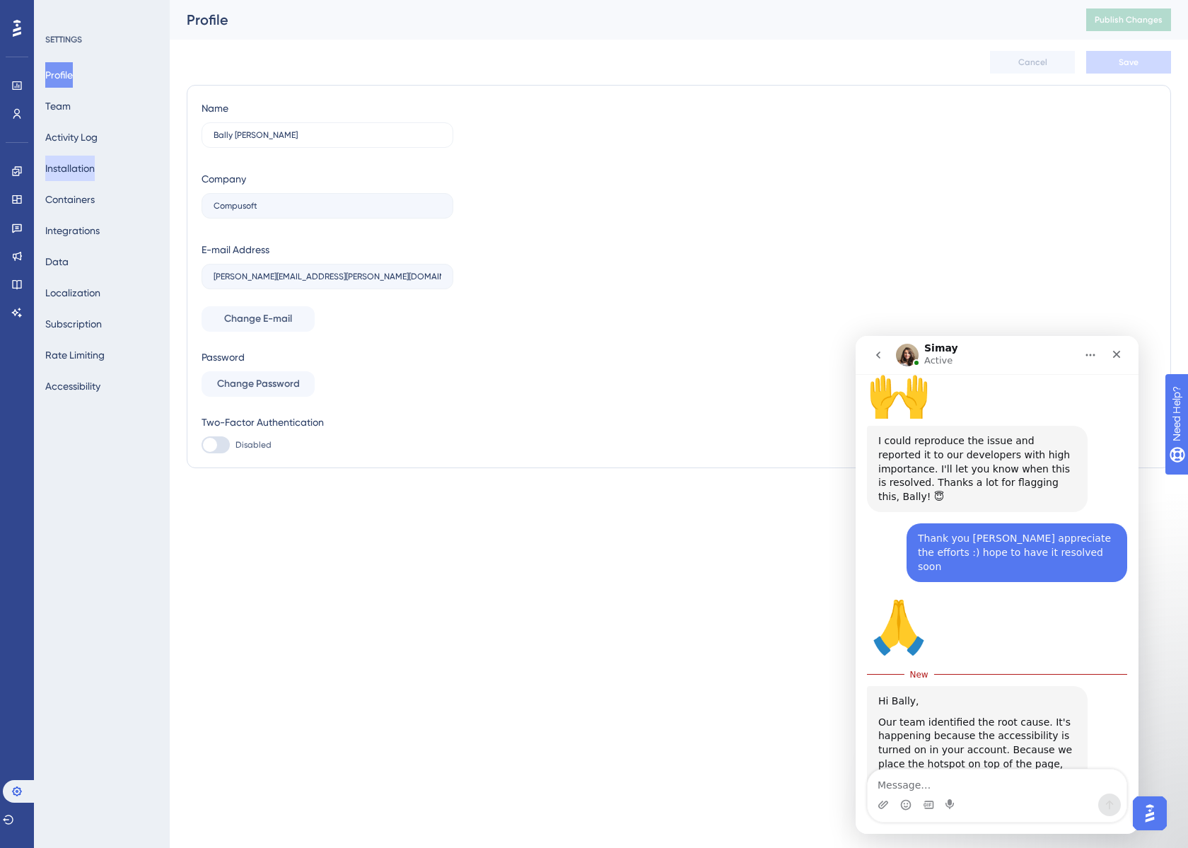
click at [80, 170] on button "Installation" at bounding box center [69, 168] width 49 height 25
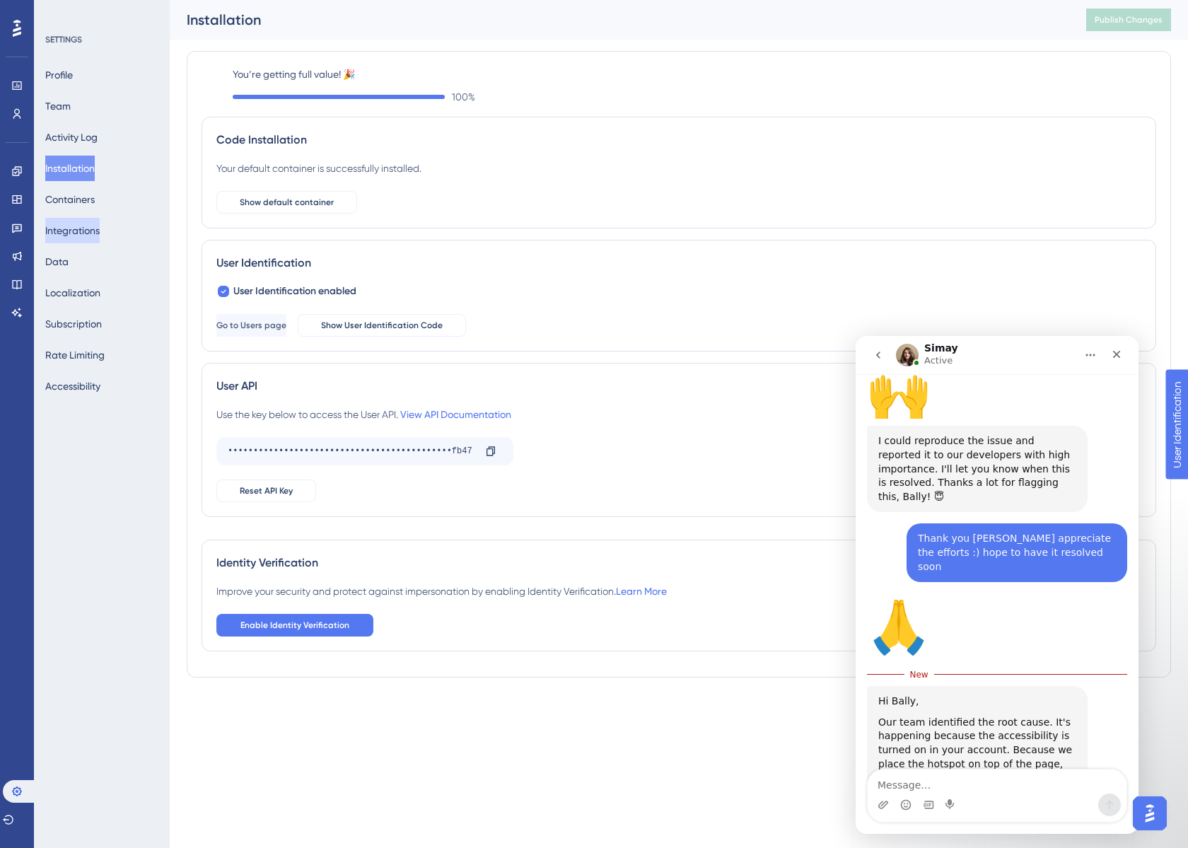
click at [88, 233] on button "Integrations" at bounding box center [72, 230] width 54 height 25
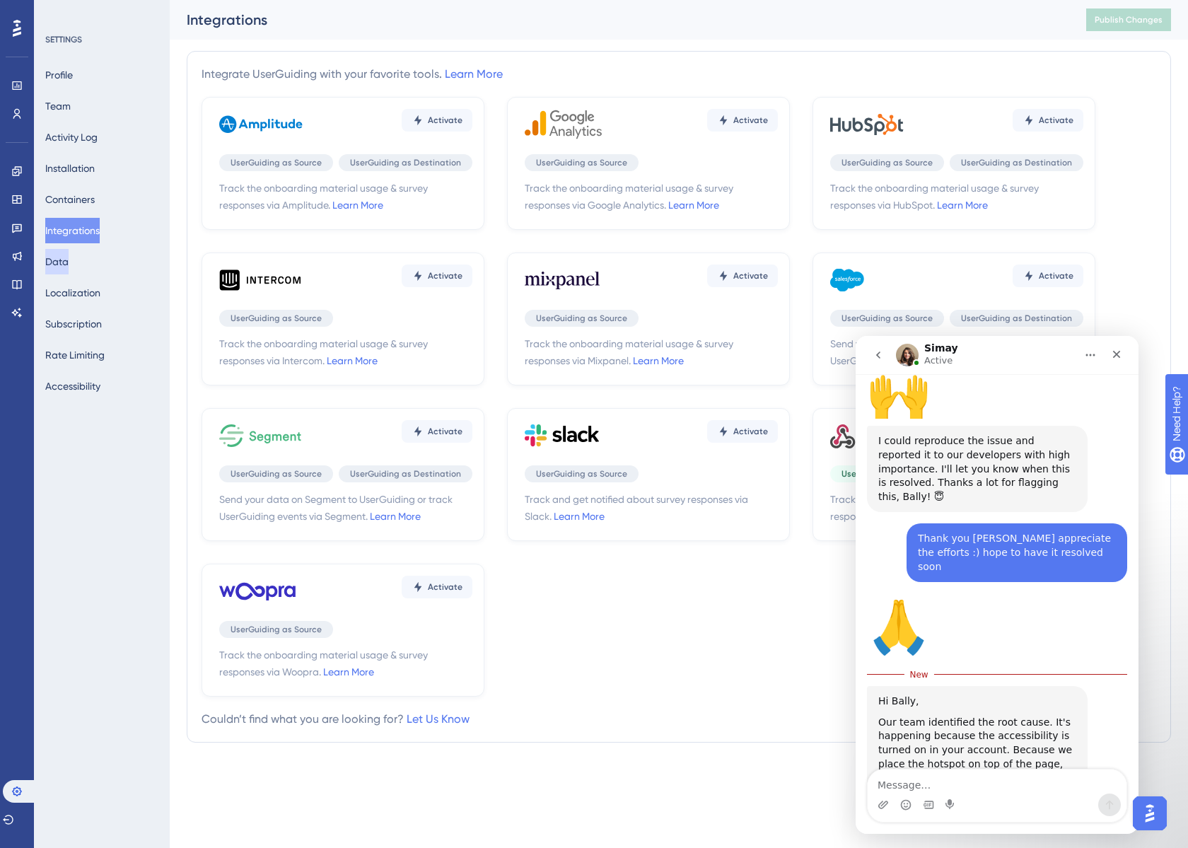
click at [69, 258] on button "Data" at bounding box center [56, 261] width 23 height 25
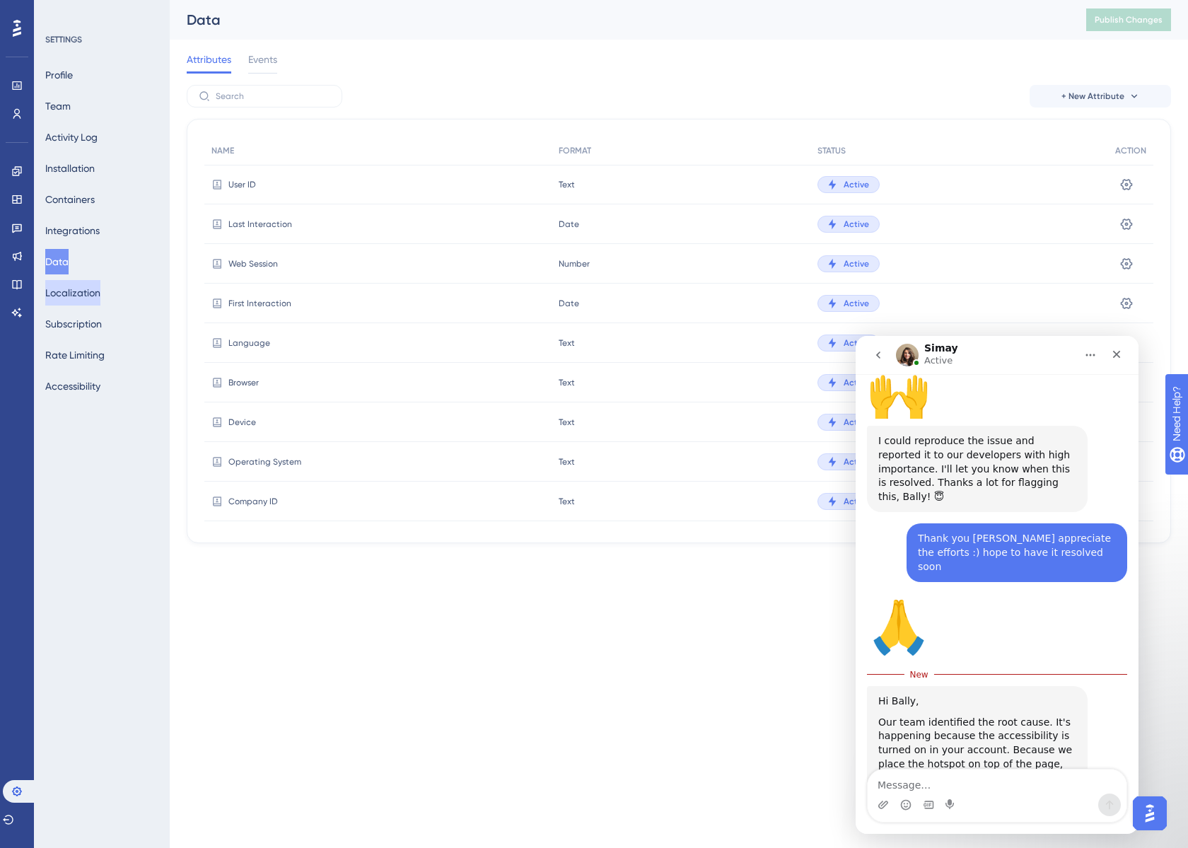
click at [79, 299] on button "Localization" at bounding box center [72, 292] width 55 height 25
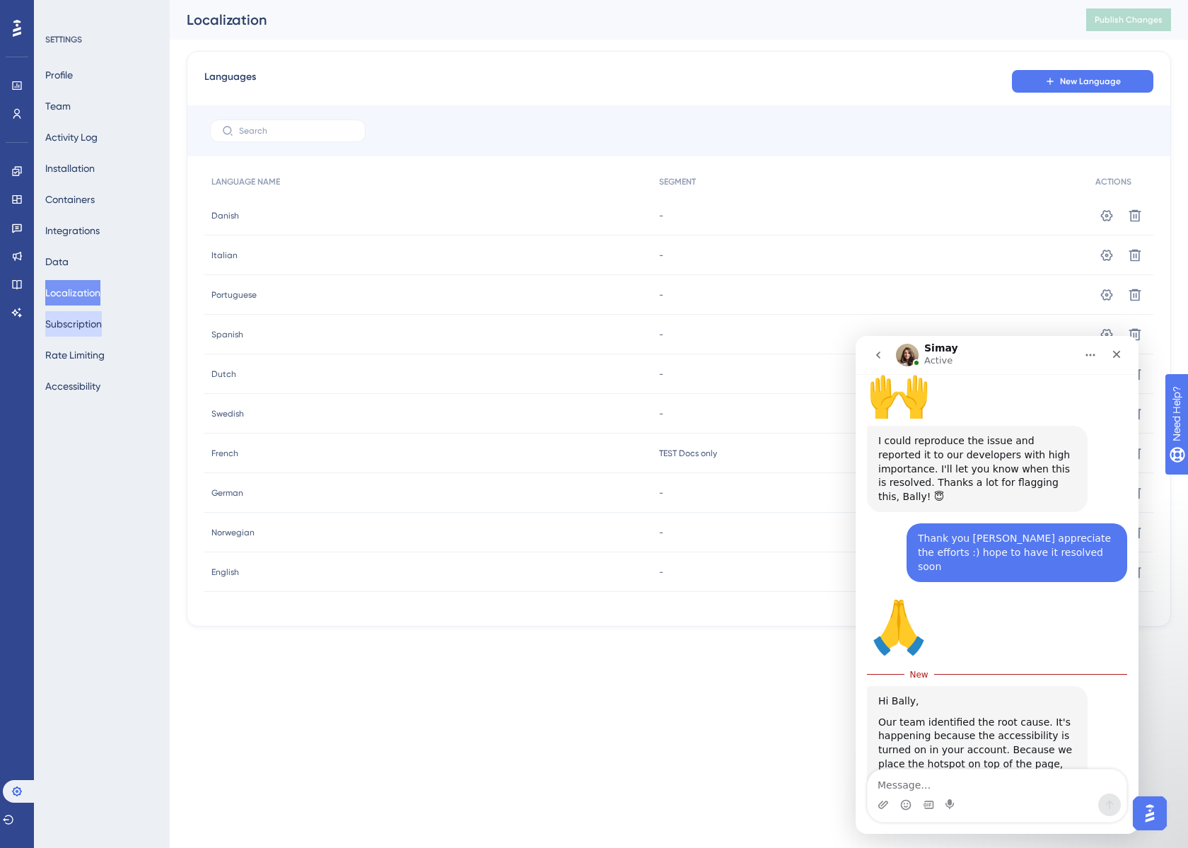
drag, startPoint x: 83, startPoint y: 322, endPoint x: 93, endPoint y: 333, distance: 14.0
click at [84, 322] on button "Subscription" at bounding box center [73, 323] width 57 height 25
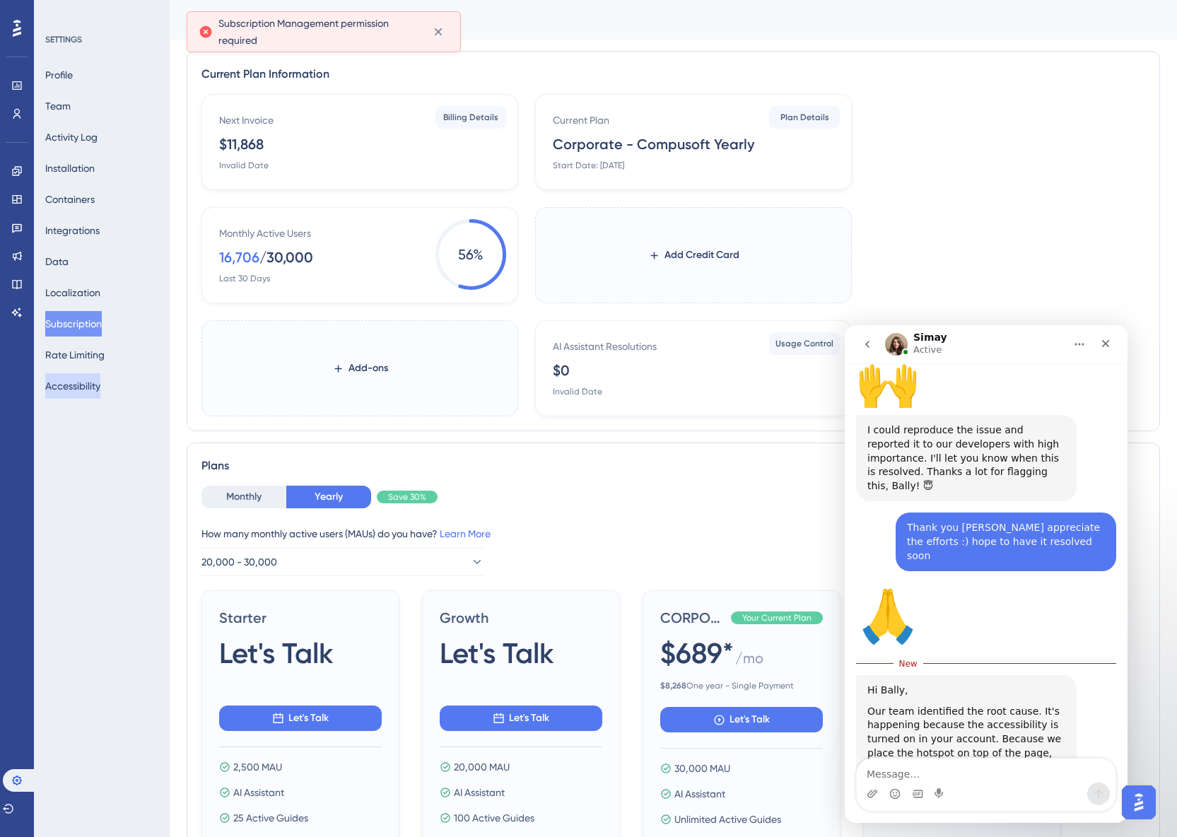
click at [92, 382] on button "Accessibility" at bounding box center [72, 385] width 55 height 25
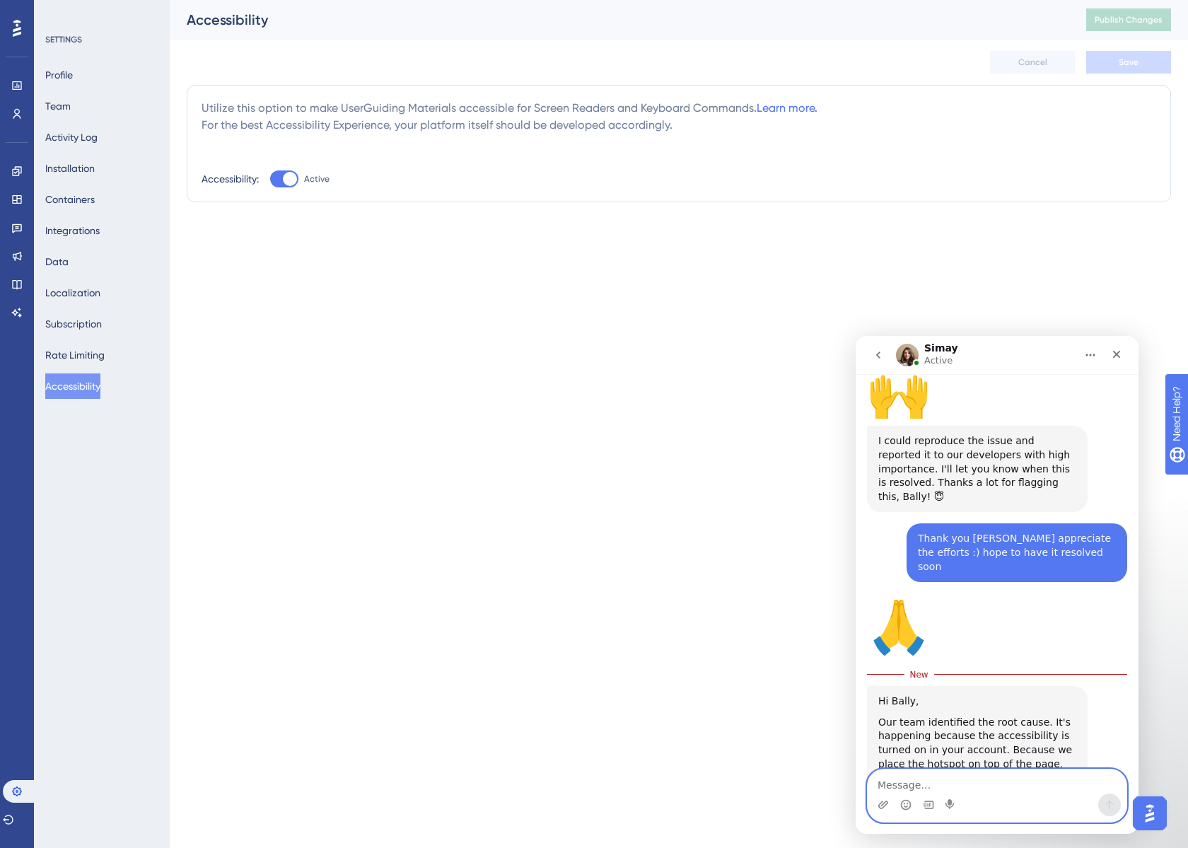
click at [959, 775] on textarea "Message…" at bounding box center [996, 781] width 259 height 24
click at [956, 771] on textarea "Message…" at bounding box center [996, 781] width 259 height 24
type textarea "okay"
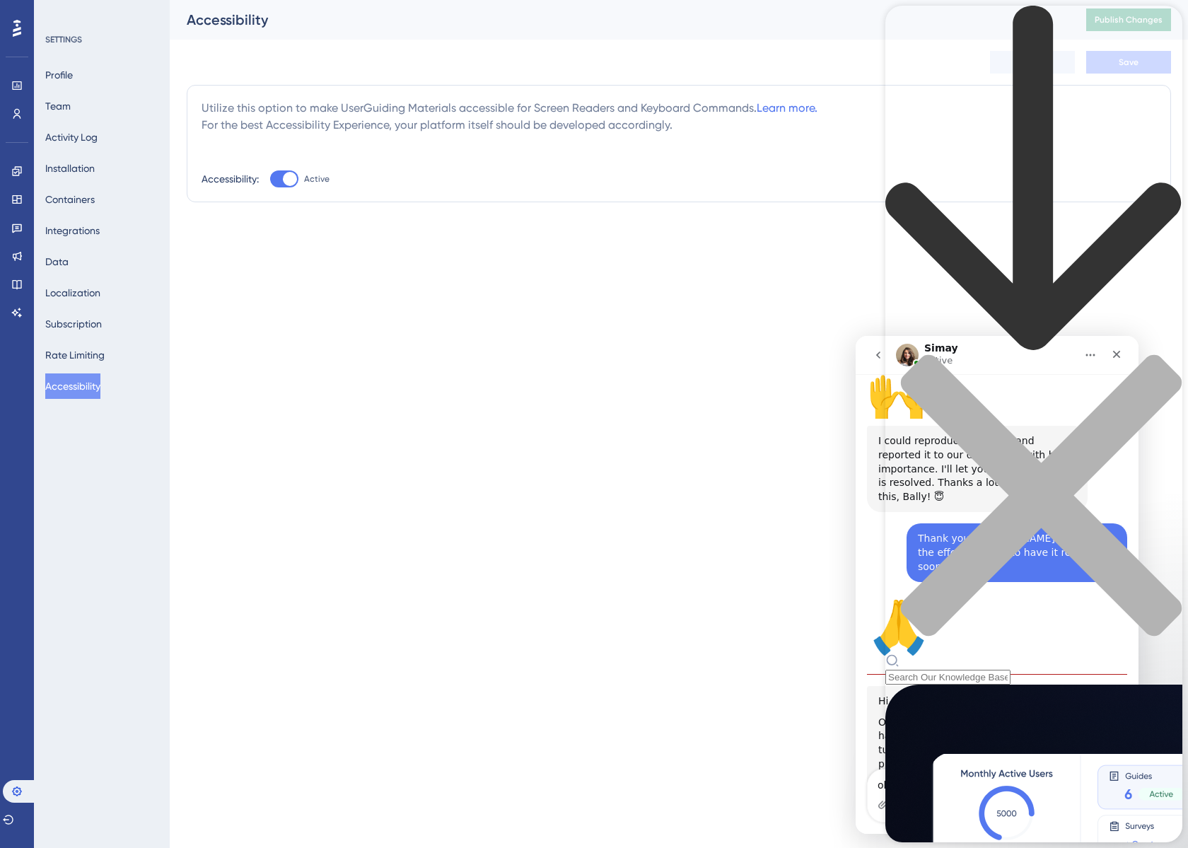
click at [952, 84] on div "Resource Center Header" at bounding box center [1033, 345] width 297 height 679
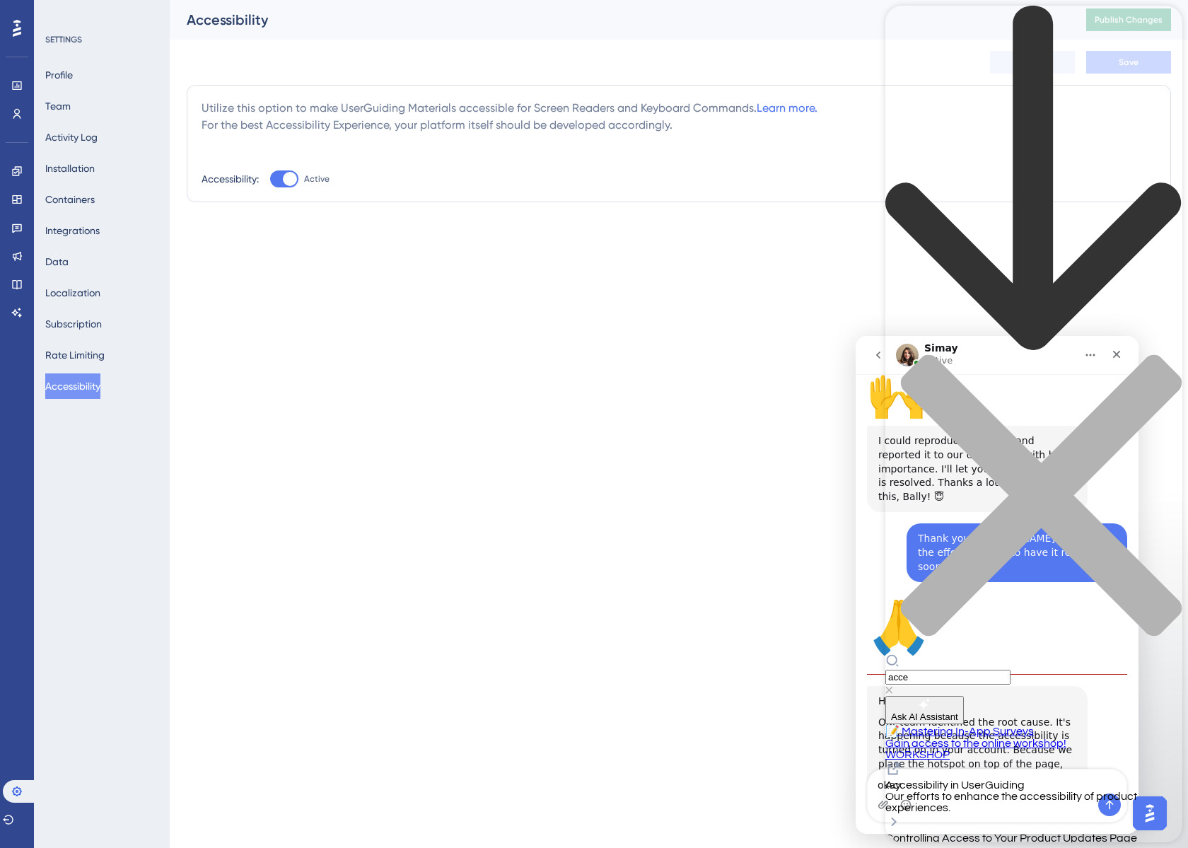
type input "acce"
click at [1108, 790] on span "Our efforts to enhance the accessibility of product experiences." at bounding box center [1011, 801] width 252 height 23
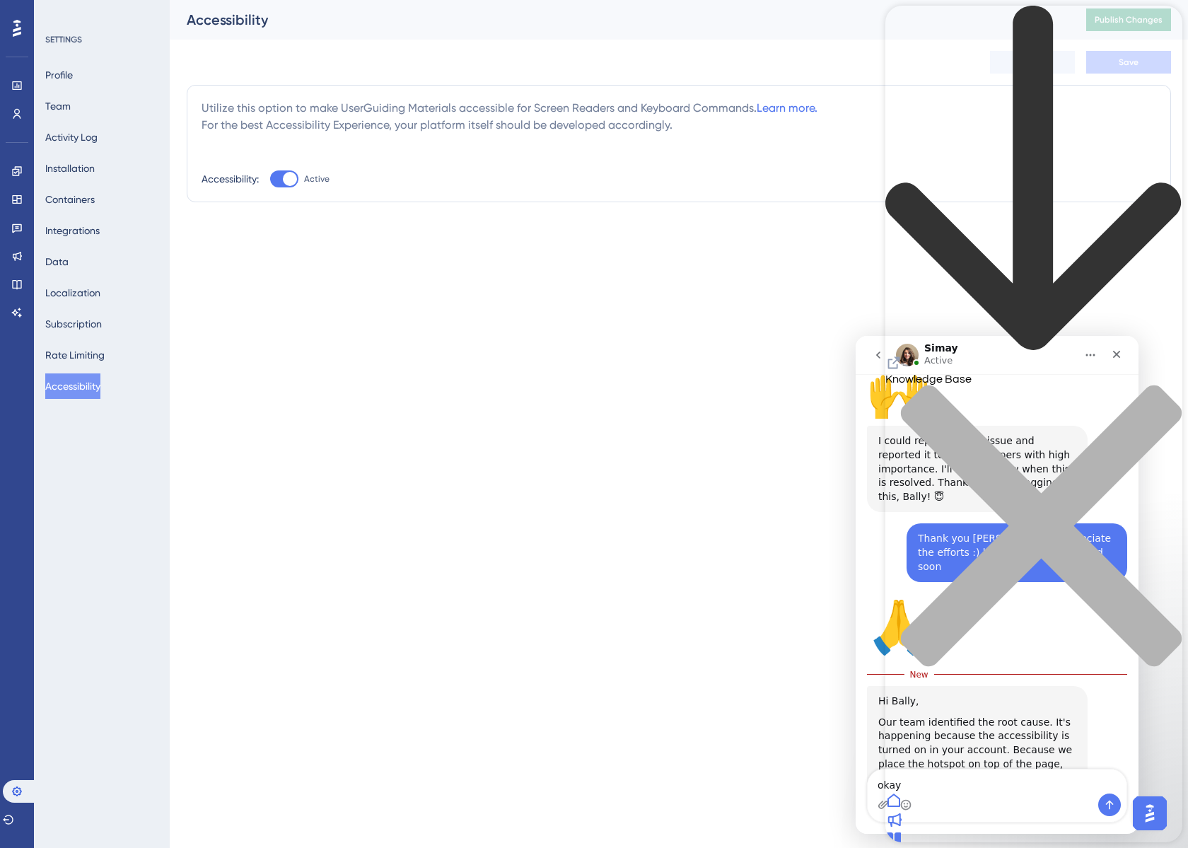
click at [876, 523] on div "Thank you [PERSON_NAME] appreciate the efforts :) hope to have it resolved soon…" at bounding box center [997, 558] width 260 height 70
click at [874, 523] on div "Thank you [PERSON_NAME] appreciate the efforts :) hope to have it resolved soon…" at bounding box center [997, 558] width 260 height 70
click at [1157, 385] on icon "close resource center" at bounding box center [1041, 525] width 281 height 281
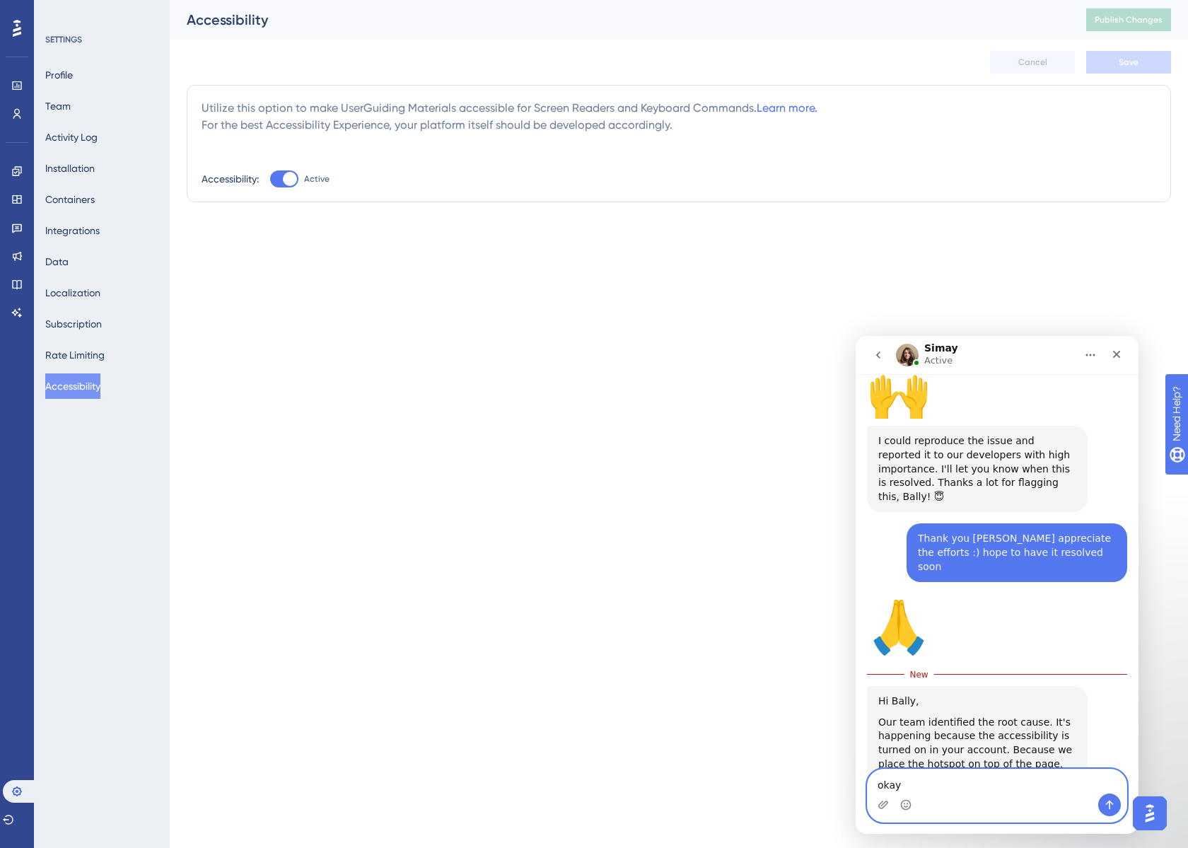
click at [940, 780] on textarea "okay" at bounding box center [996, 781] width 259 height 24
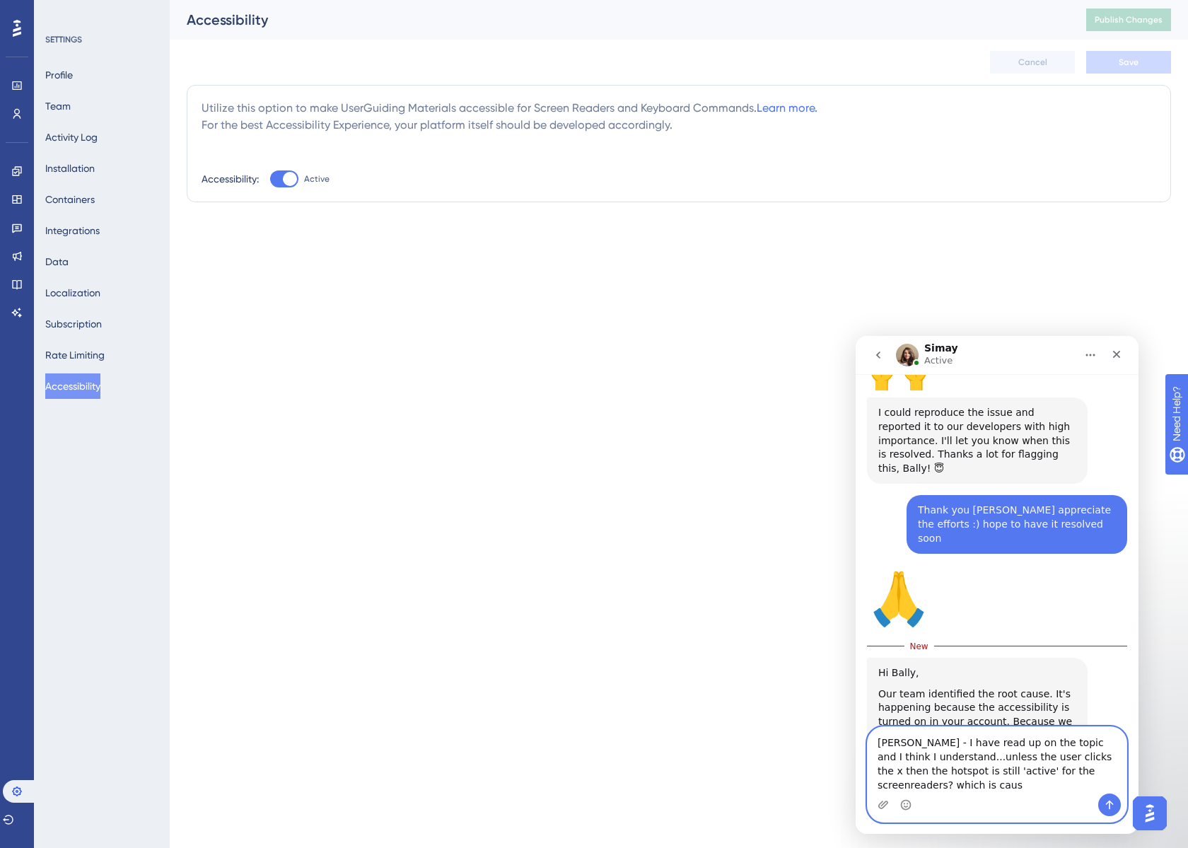
scroll to position [1551, 0]
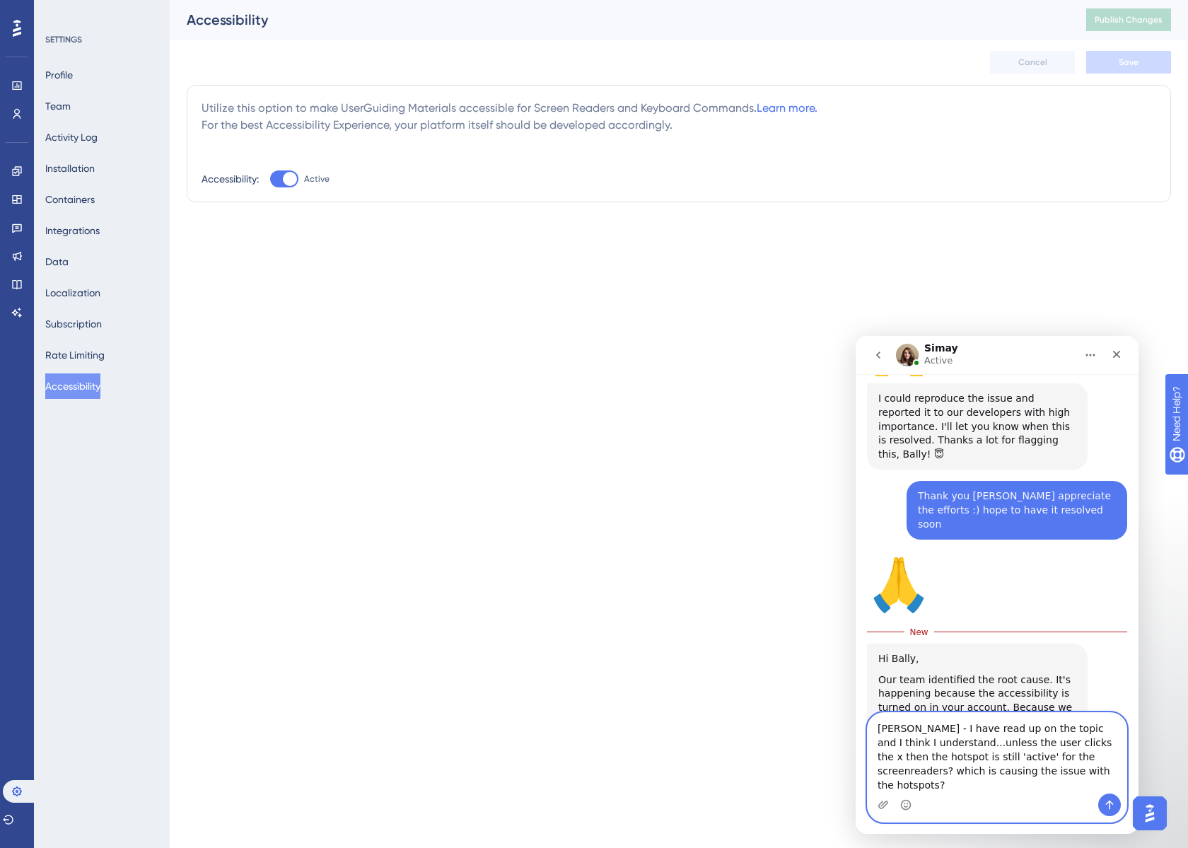
type textarea "[PERSON_NAME] - I have read up on the topic and I think I understand...unless t…"
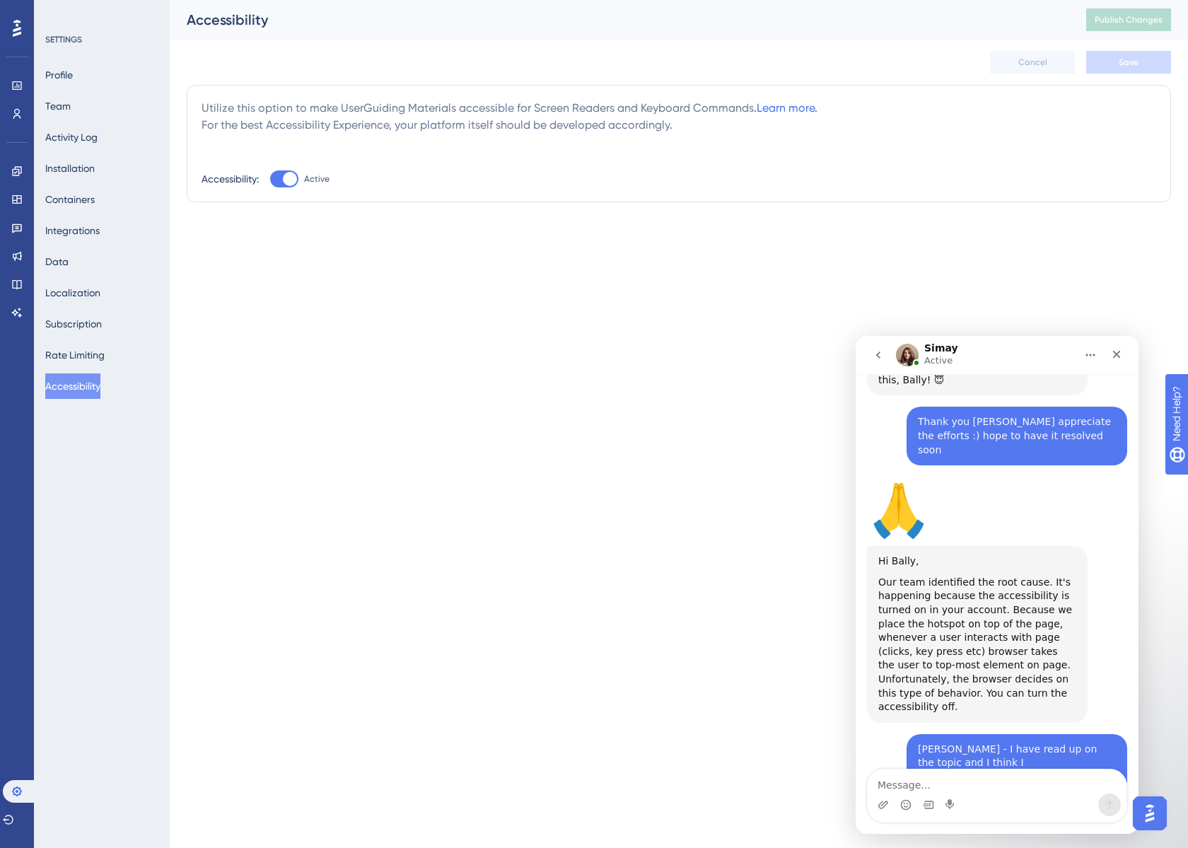
scroll to position [1625, 0]
click at [977, 773] on textarea "Message…" at bounding box center [996, 781] width 259 height 24
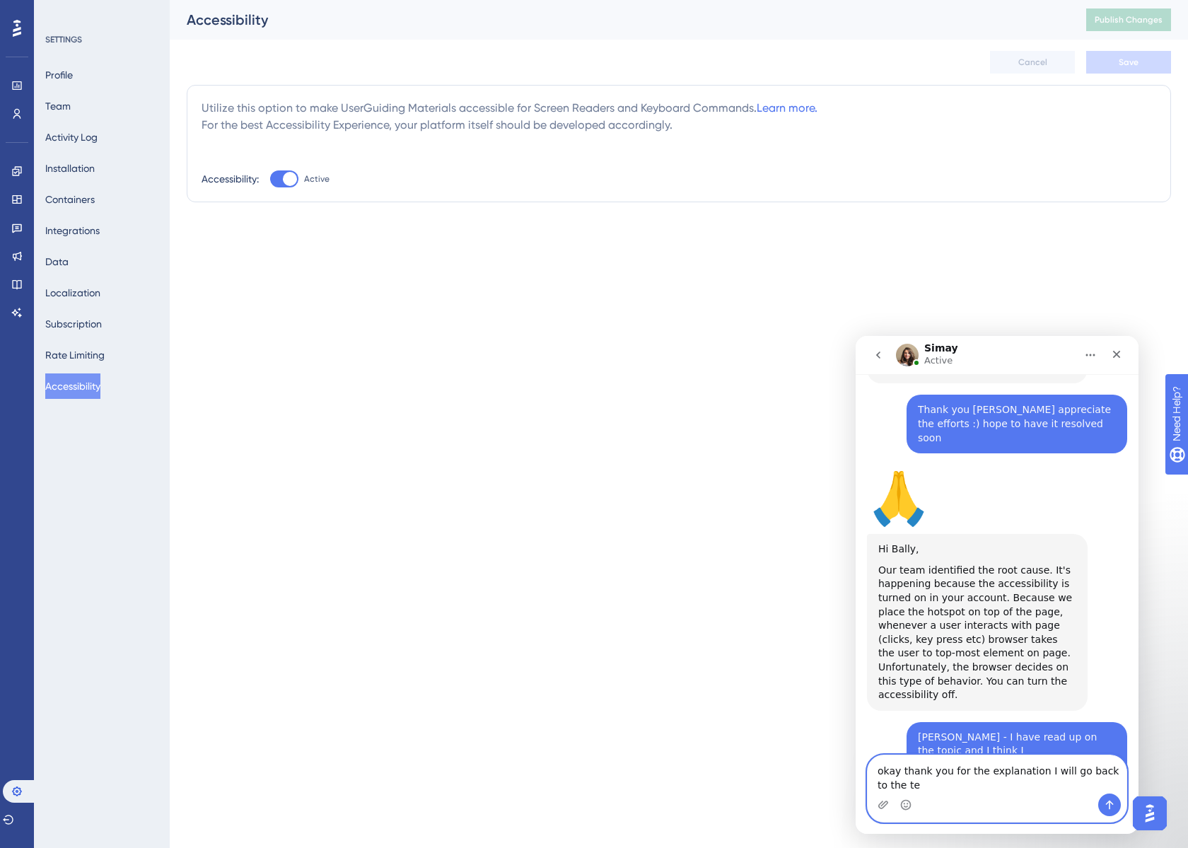
scroll to position [1639, 0]
type textarea "okay thank you for the explanation I will go back to the team with that :)"
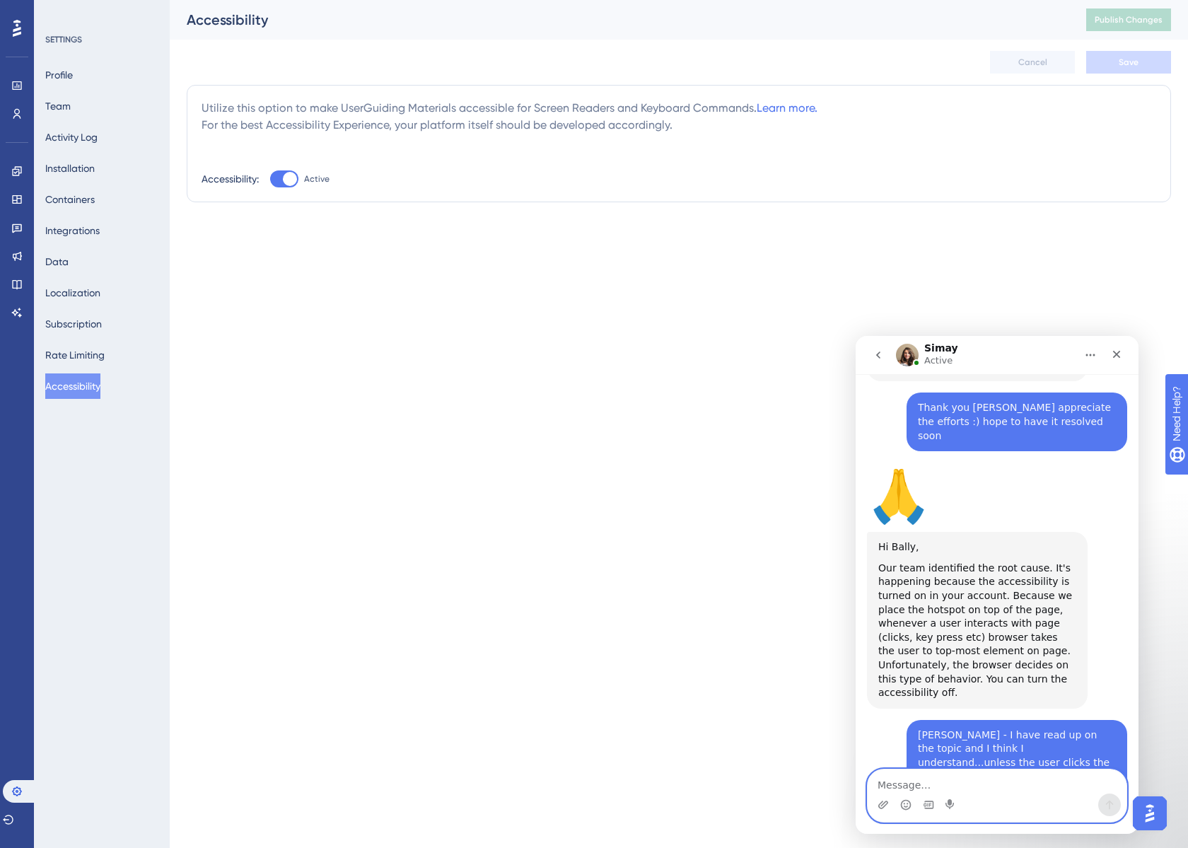
scroll to position [1681, 0]
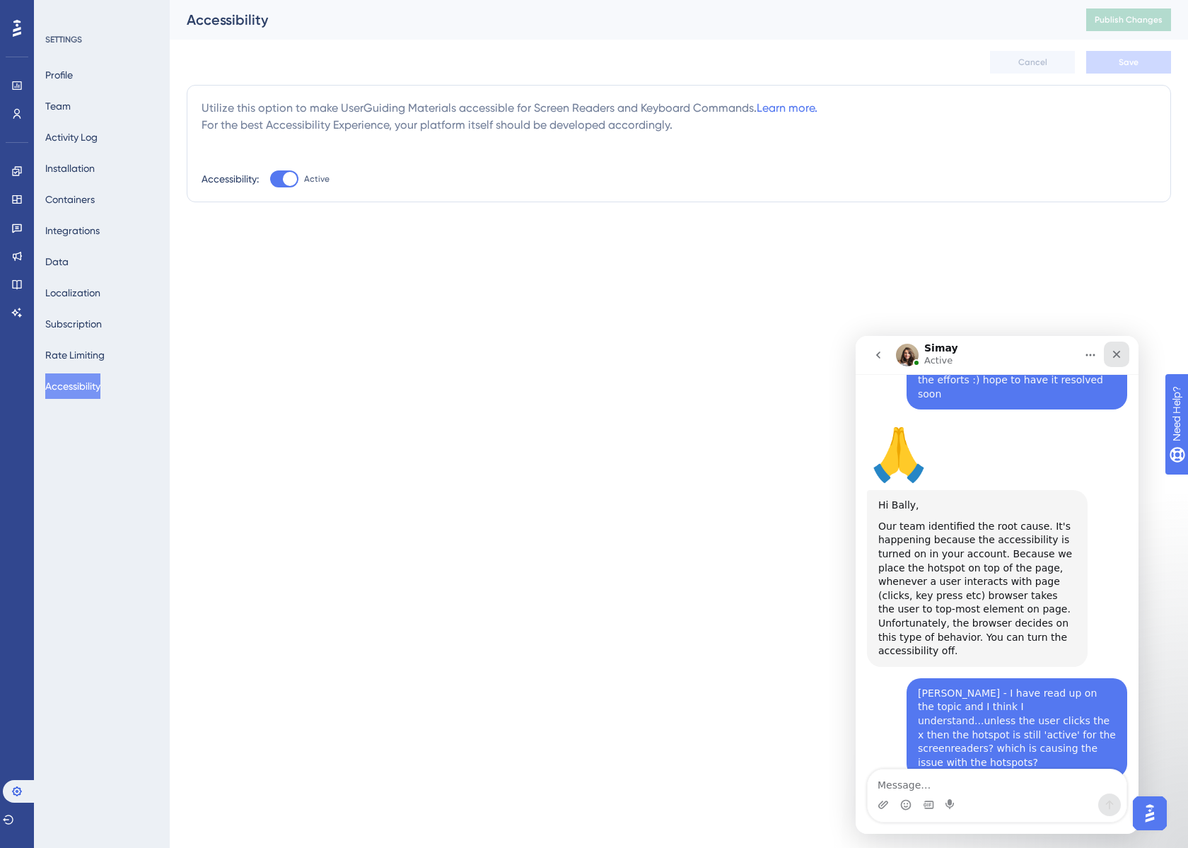
click at [1111, 356] on icon "Close" at bounding box center [1116, 354] width 11 height 11
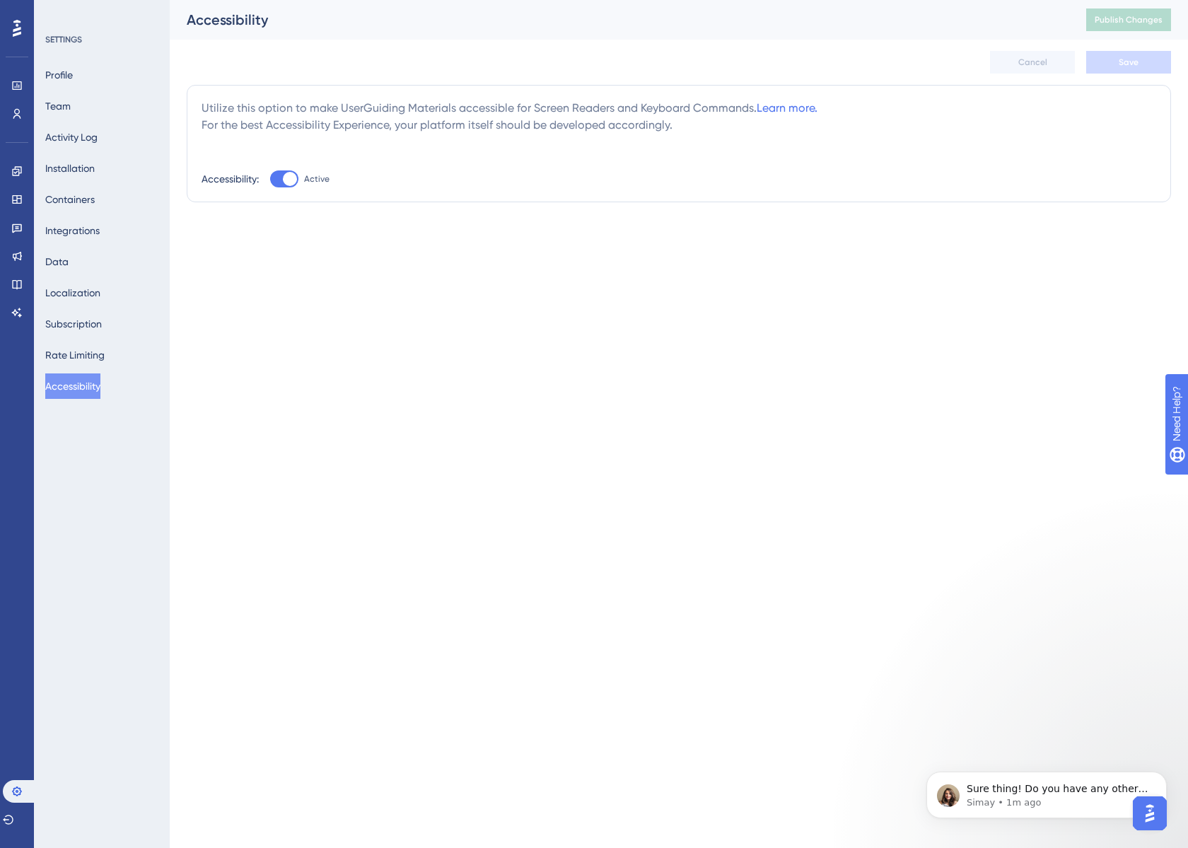
scroll to position [1751, 0]
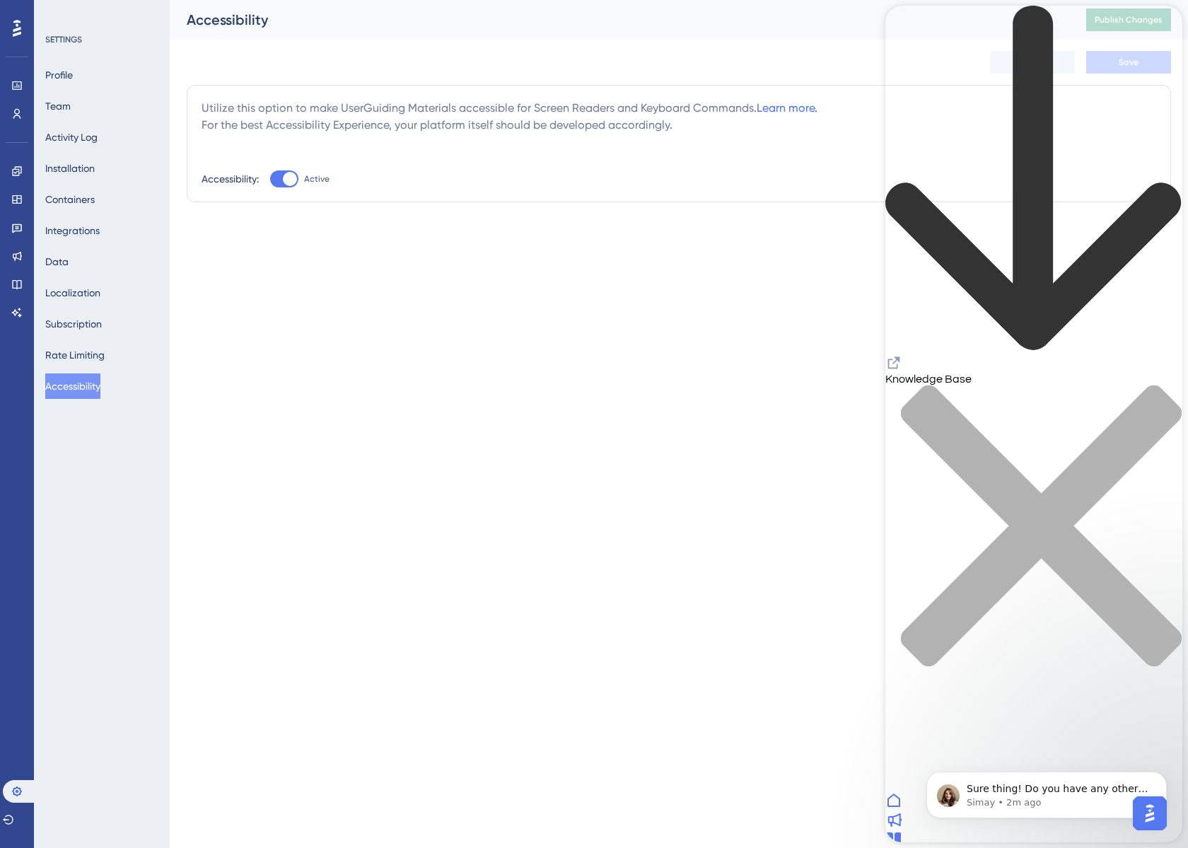
click at [944, 354] on div "Resource Center Header" at bounding box center [1033, 363] width 297 height 19
click at [902, 354] on icon "Resource Center Header" at bounding box center [893, 362] width 17 height 17
click at [1161, 385] on div "close resource center" at bounding box center [1033, 534] width 297 height 299
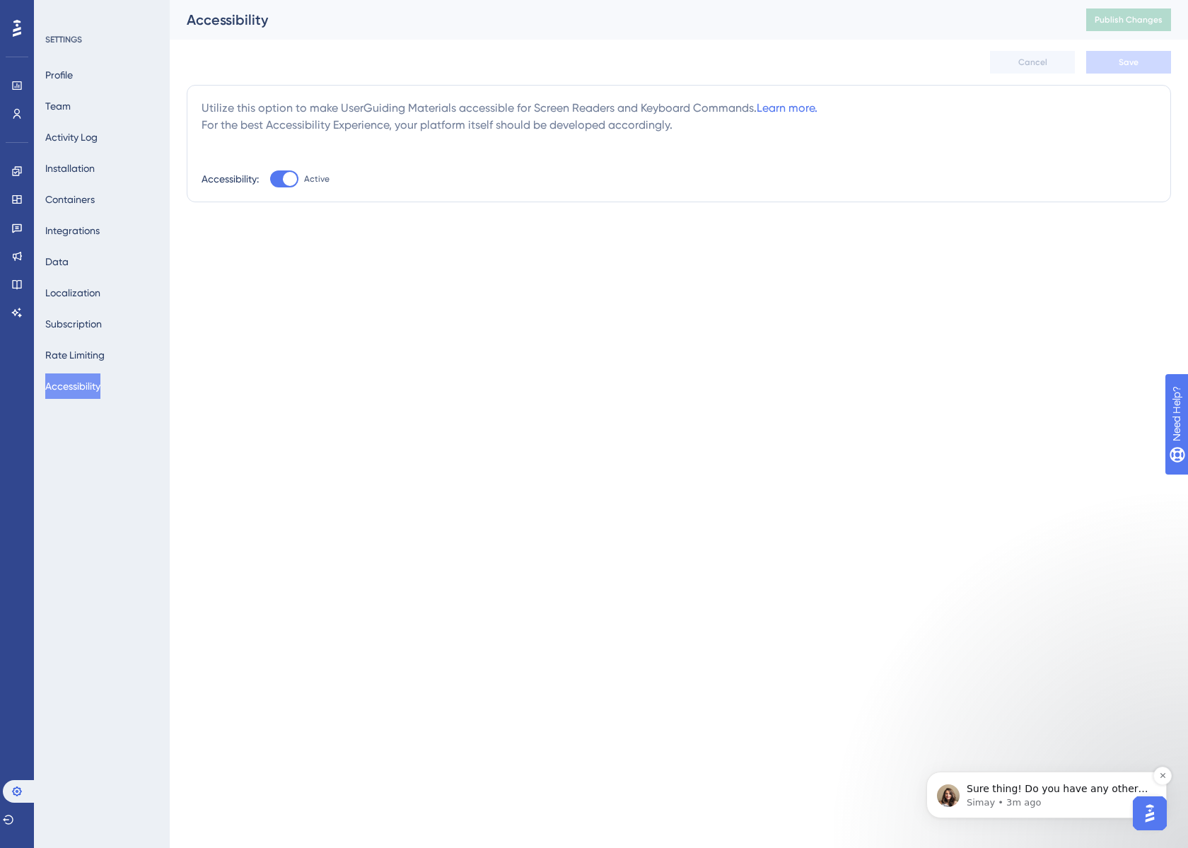
click at [1038, 792] on span "Sure thing! Do you have any other questions for me?" at bounding box center [1057, 795] width 182 height 25
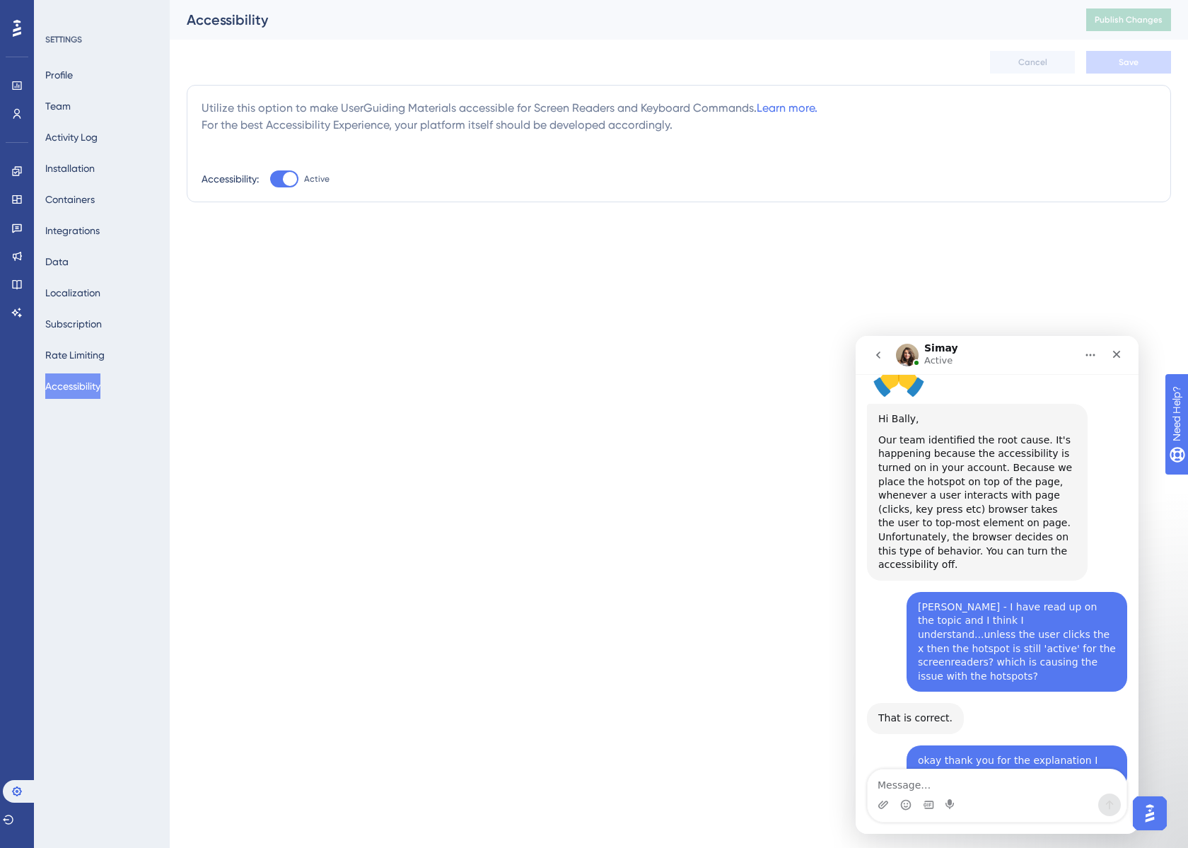
scroll to position [1774, 0]
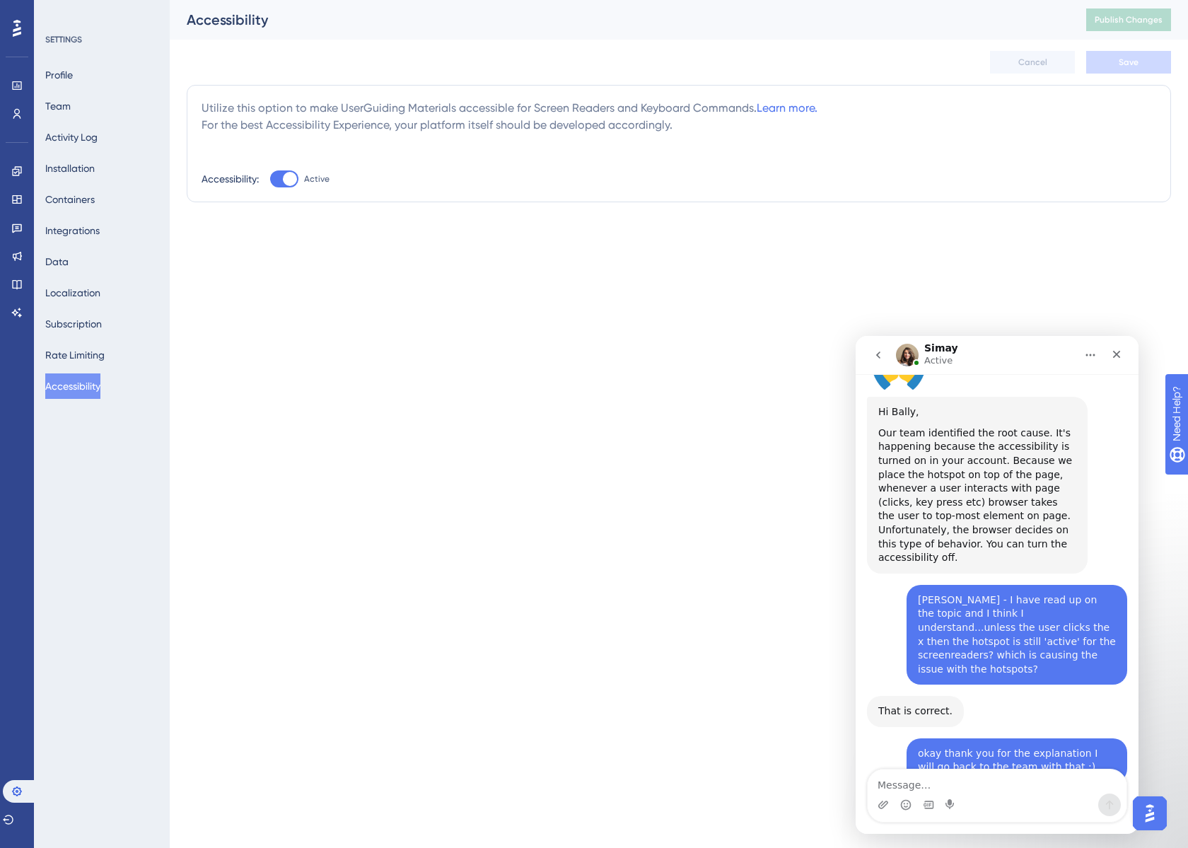
click at [933, 785] on textarea "Message…" at bounding box center [996, 781] width 259 height 24
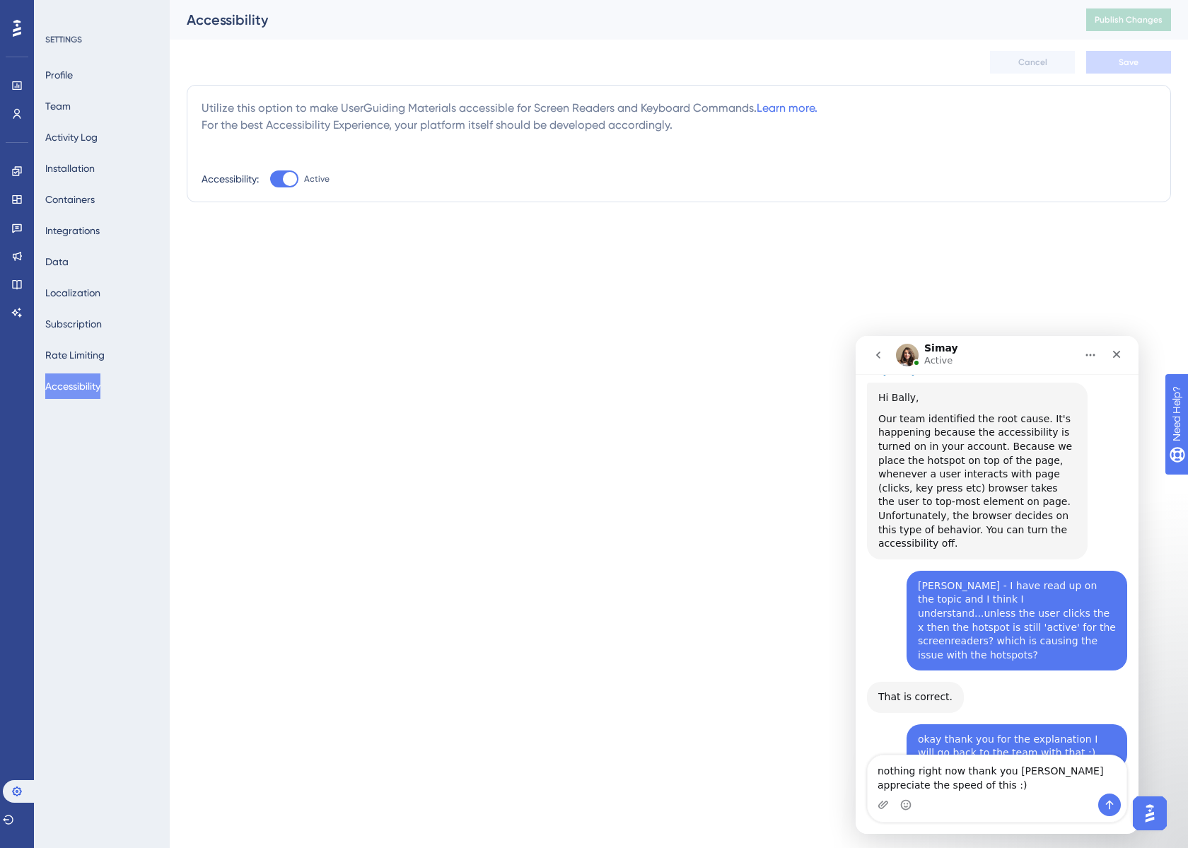
type textarea "nothing right now thank you [PERSON_NAME] appreciate the speed of this :)"
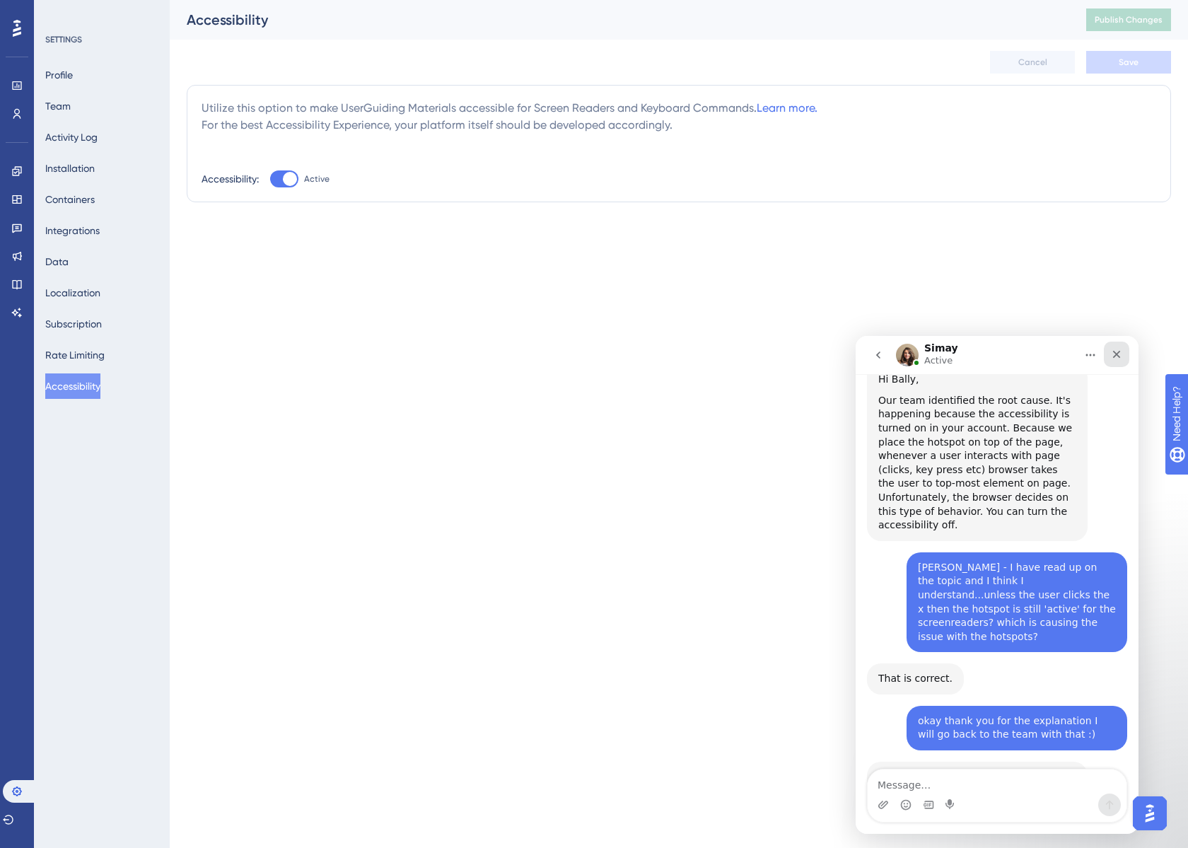
click at [1111, 349] on icon "Close" at bounding box center [1116, 354] width 11 height 11
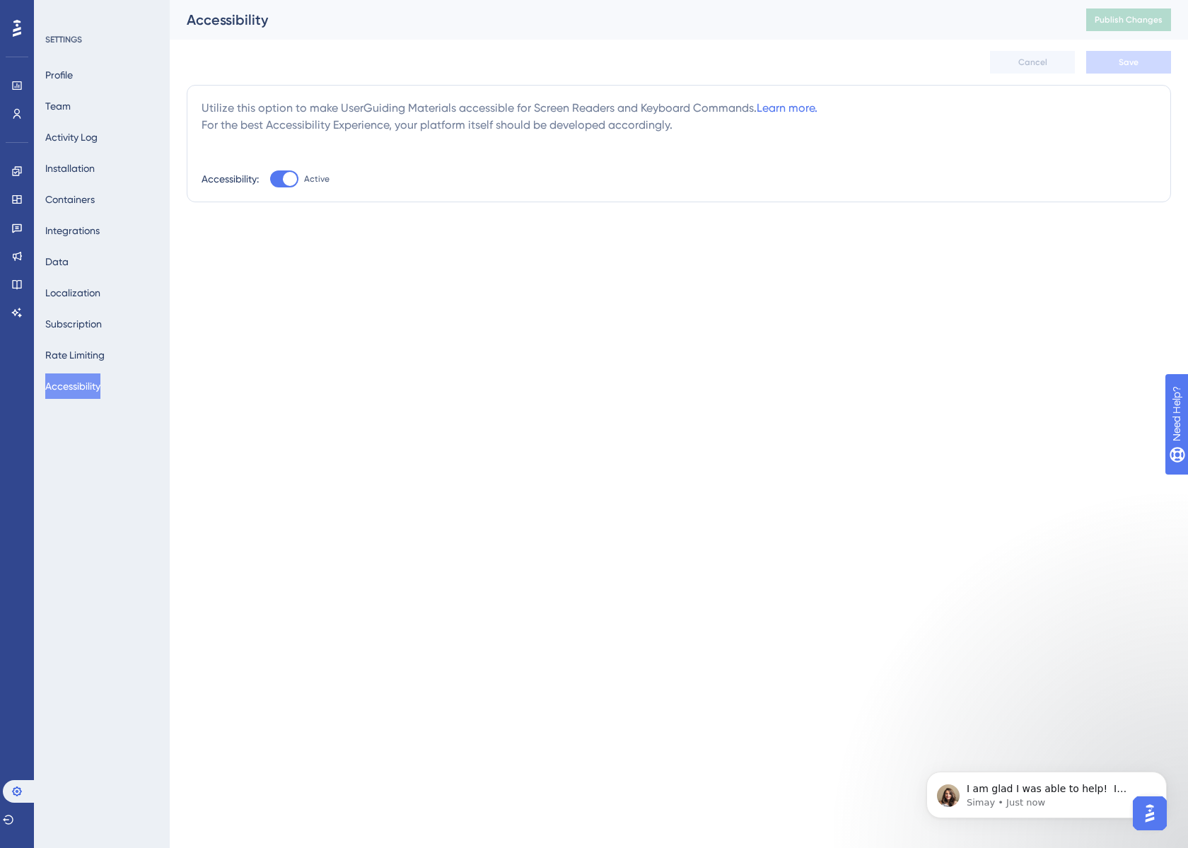
scroll to position [2043, 0]
click at [991, 800] on p "Simay • Just now" at bounding box center [1057, 802] width 182 height 13
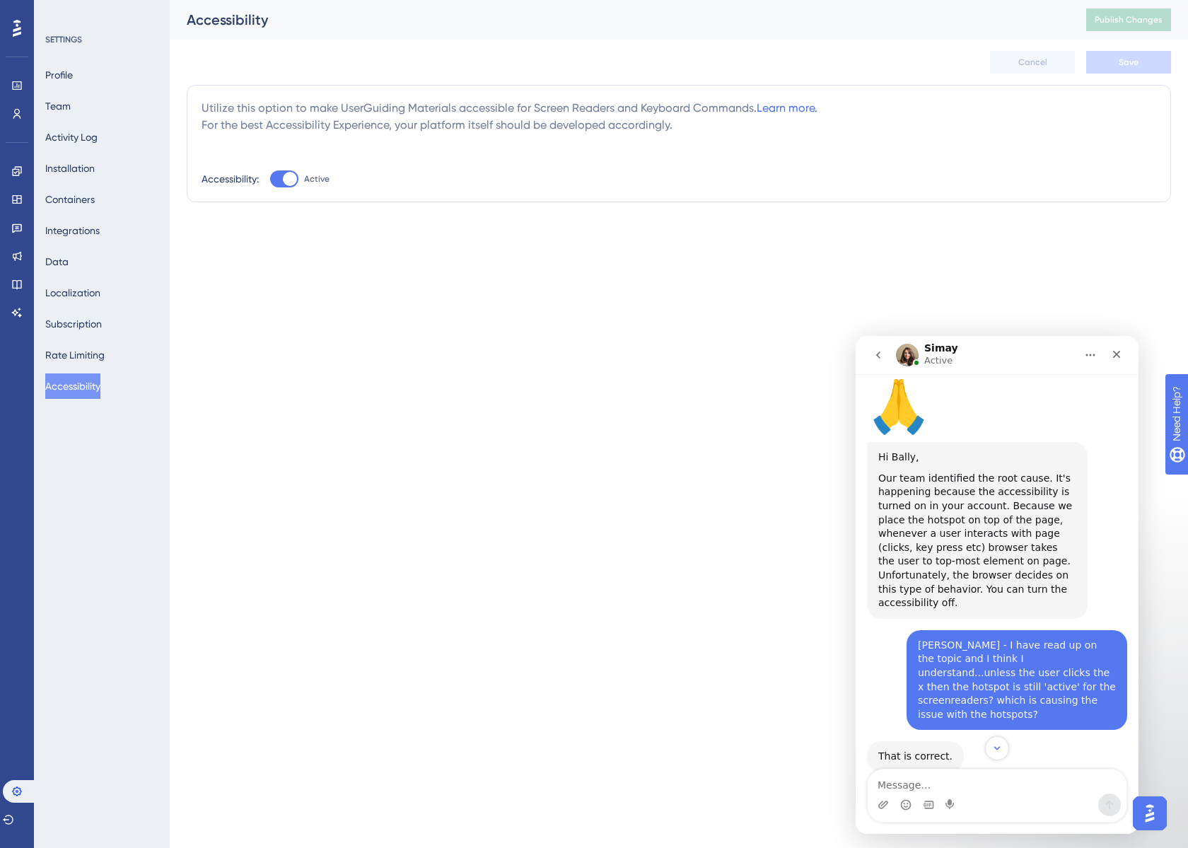
scroll to position [2066, 0]
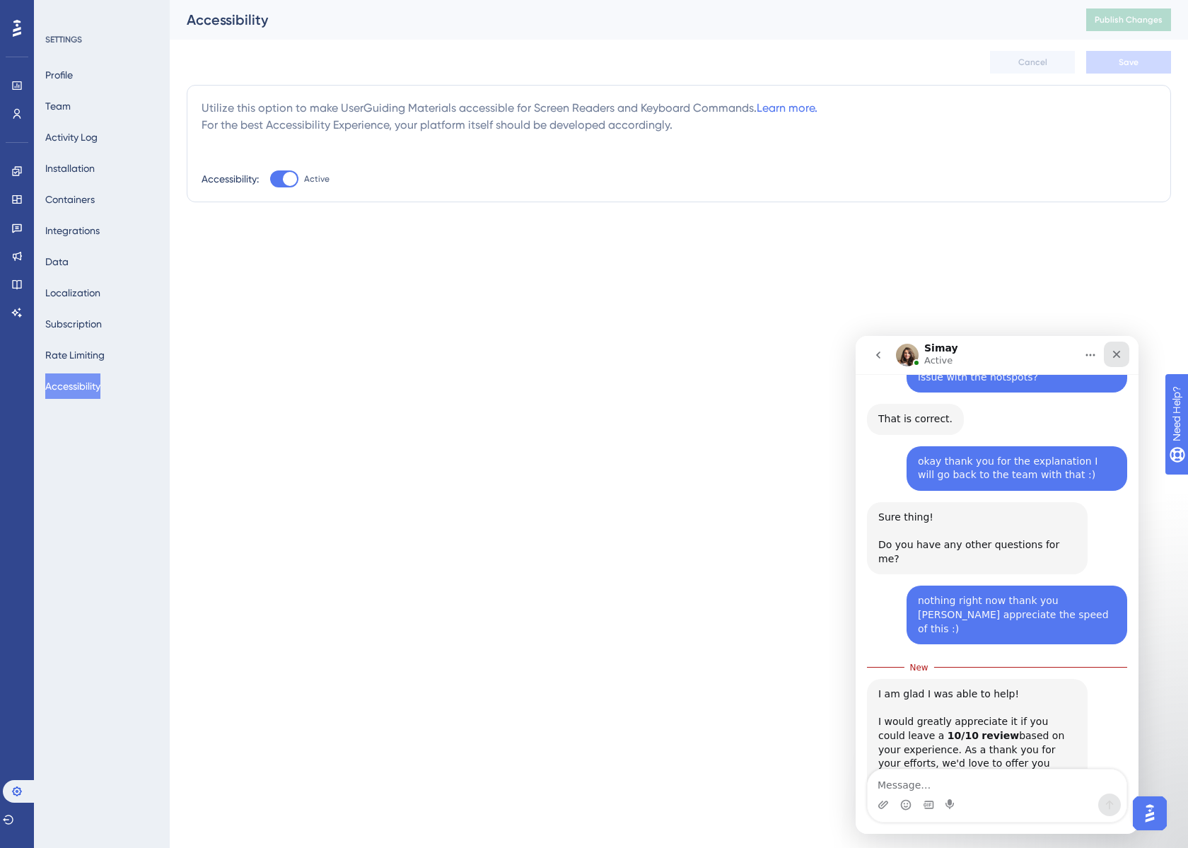
click at [1113, 353] on icon "Close" at bounding box center [1116, 354] width 11 height 11
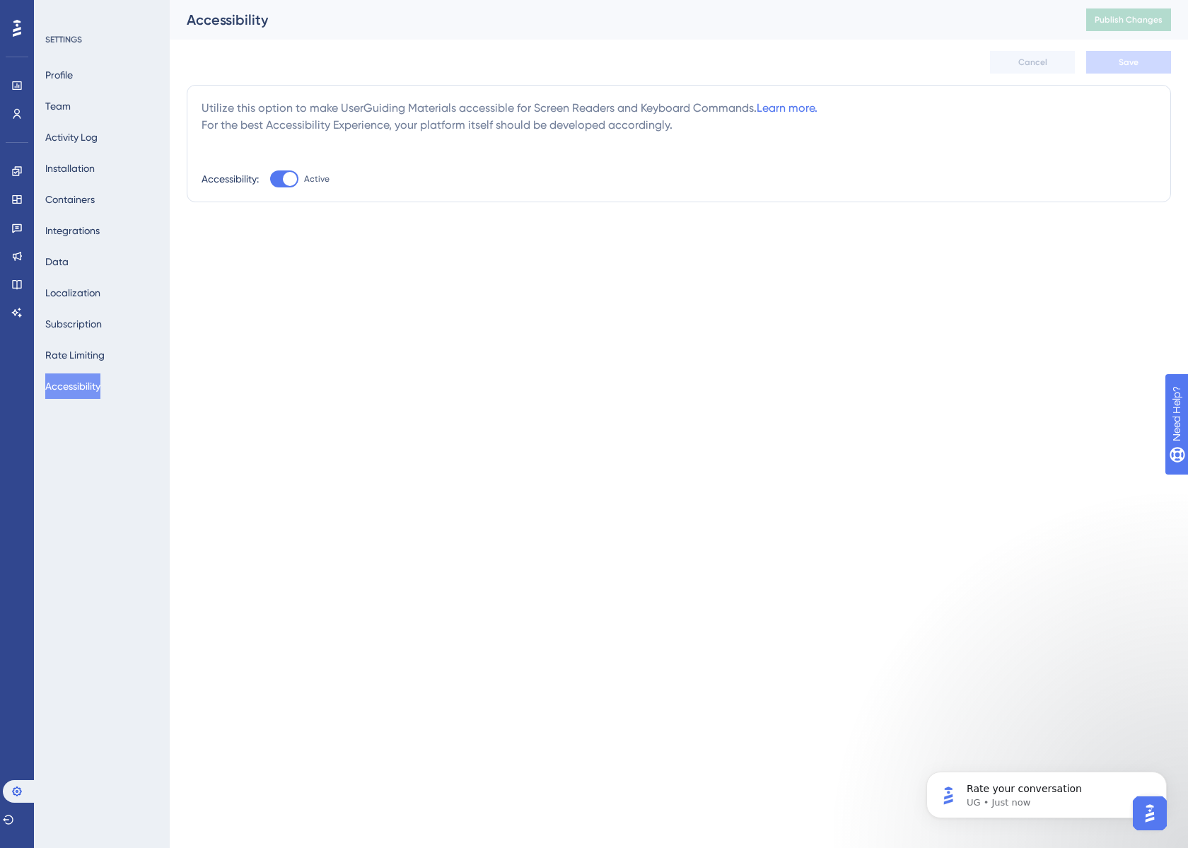
scroll to position [0, 0]
click at [1043, 797] on p "UG • Just now" at bounding box center [1057, 802] width 182 height 13
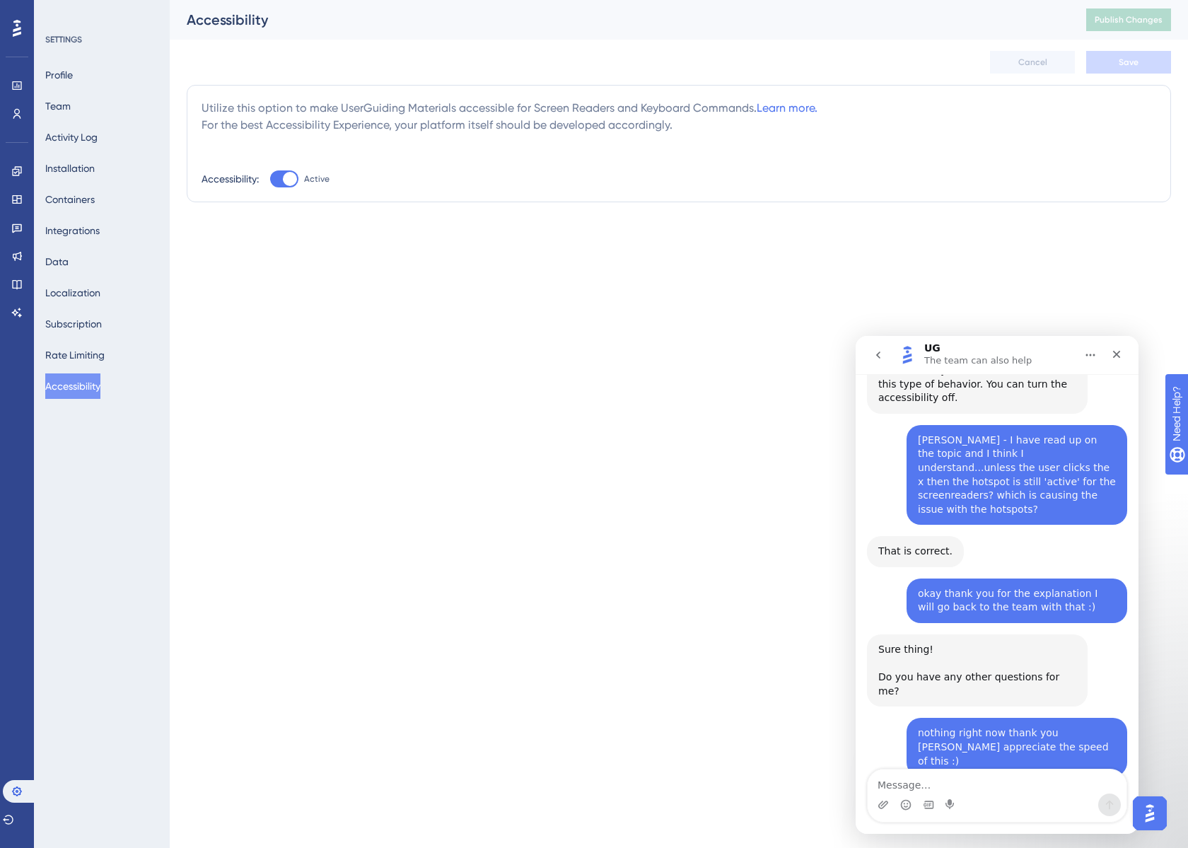
scroll to position [2179, 0]
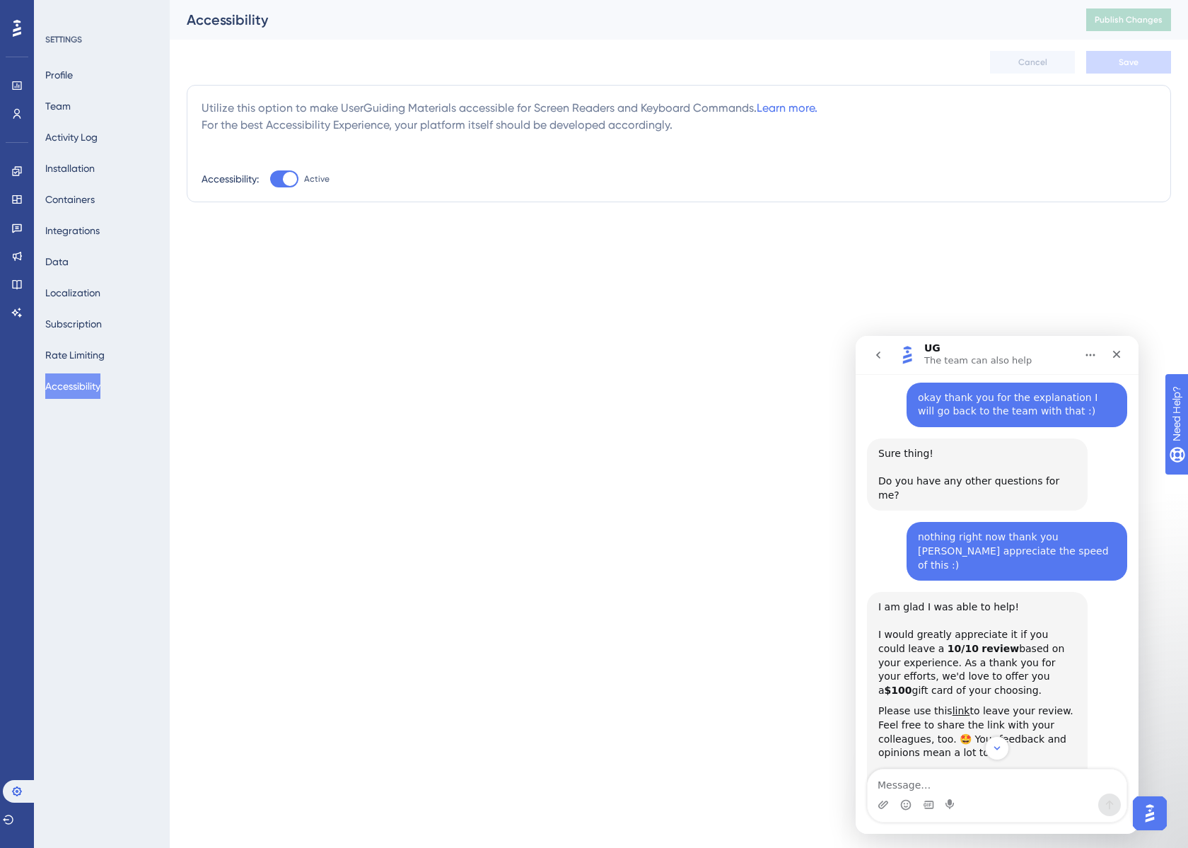
scroll to position [2271, 0]
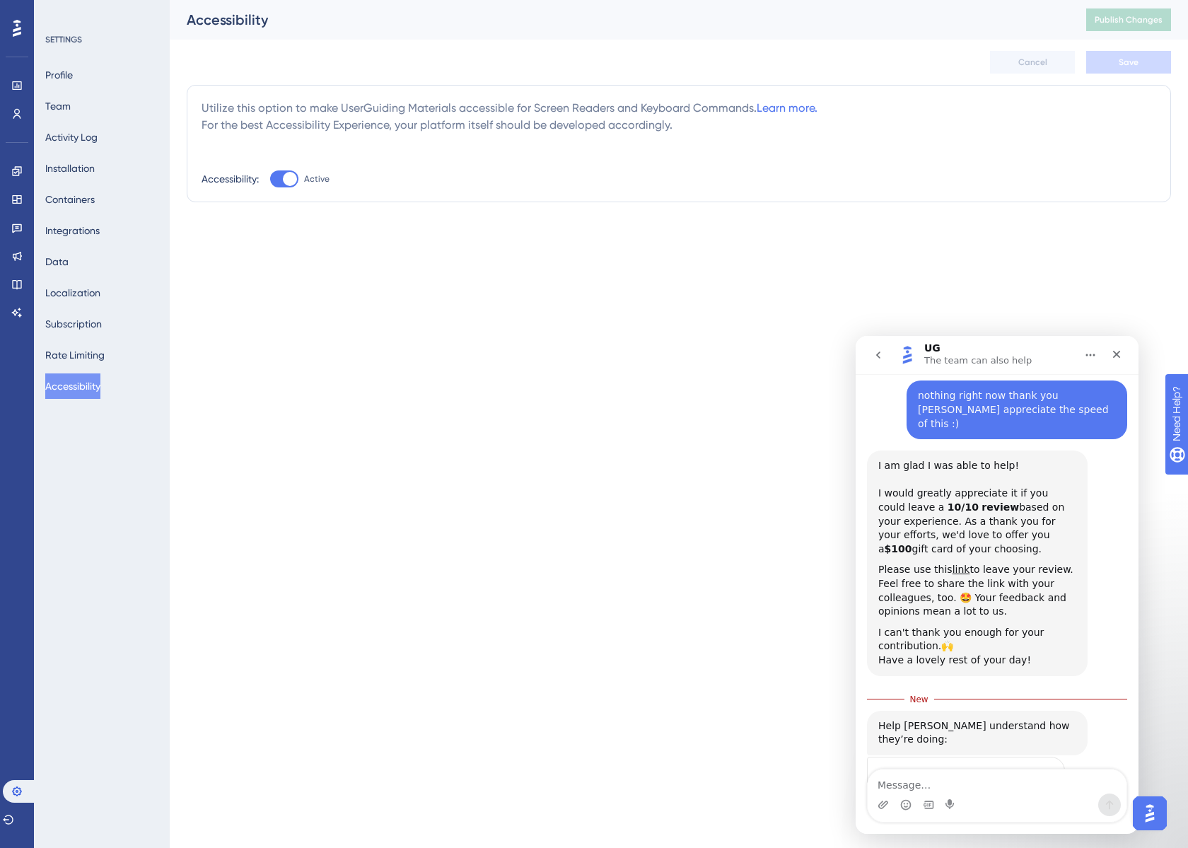
type textarea "great to talk to [PERSON_NAME] - always kept up to date on the status of things…"
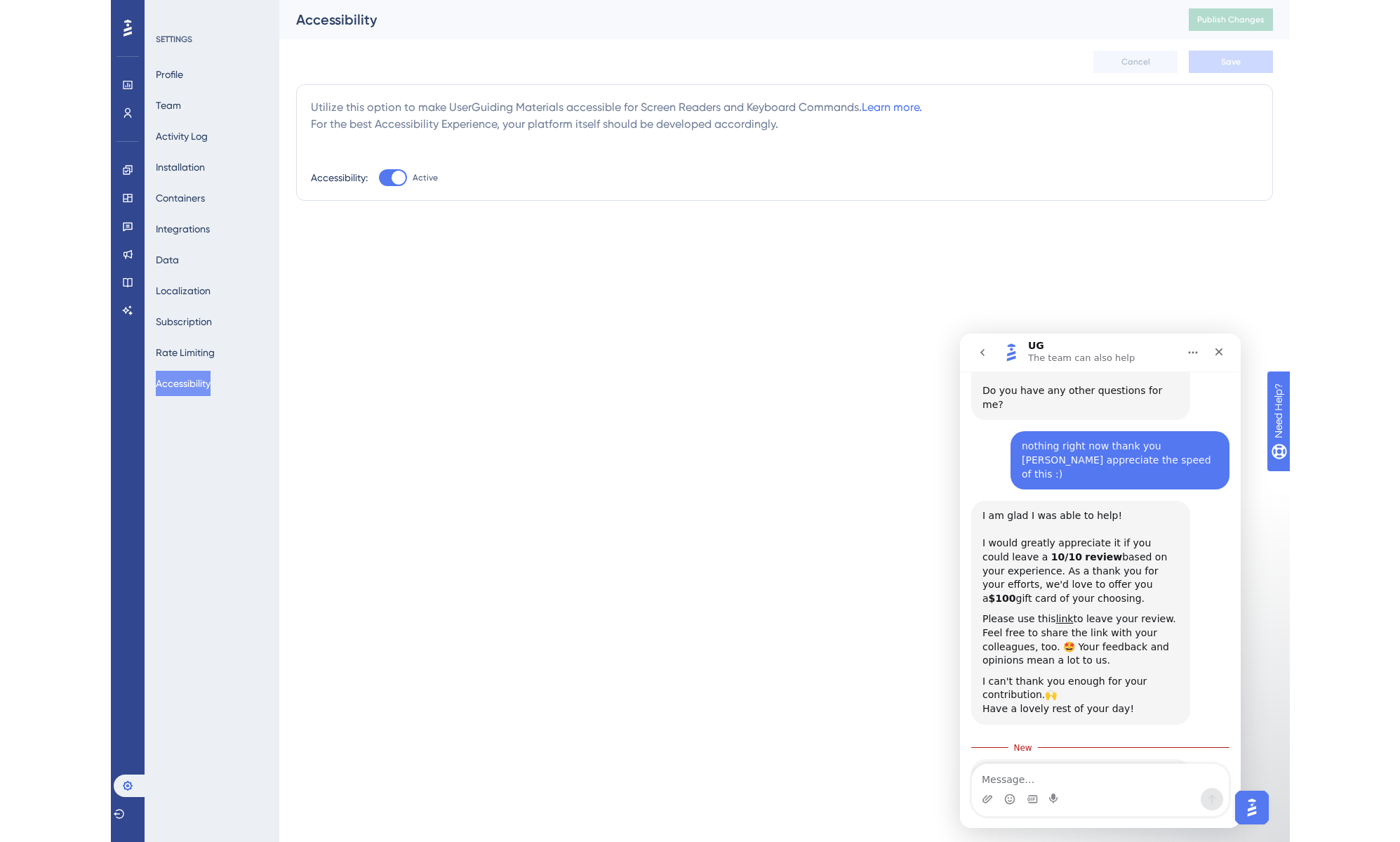
scroll to position [2224, 0]
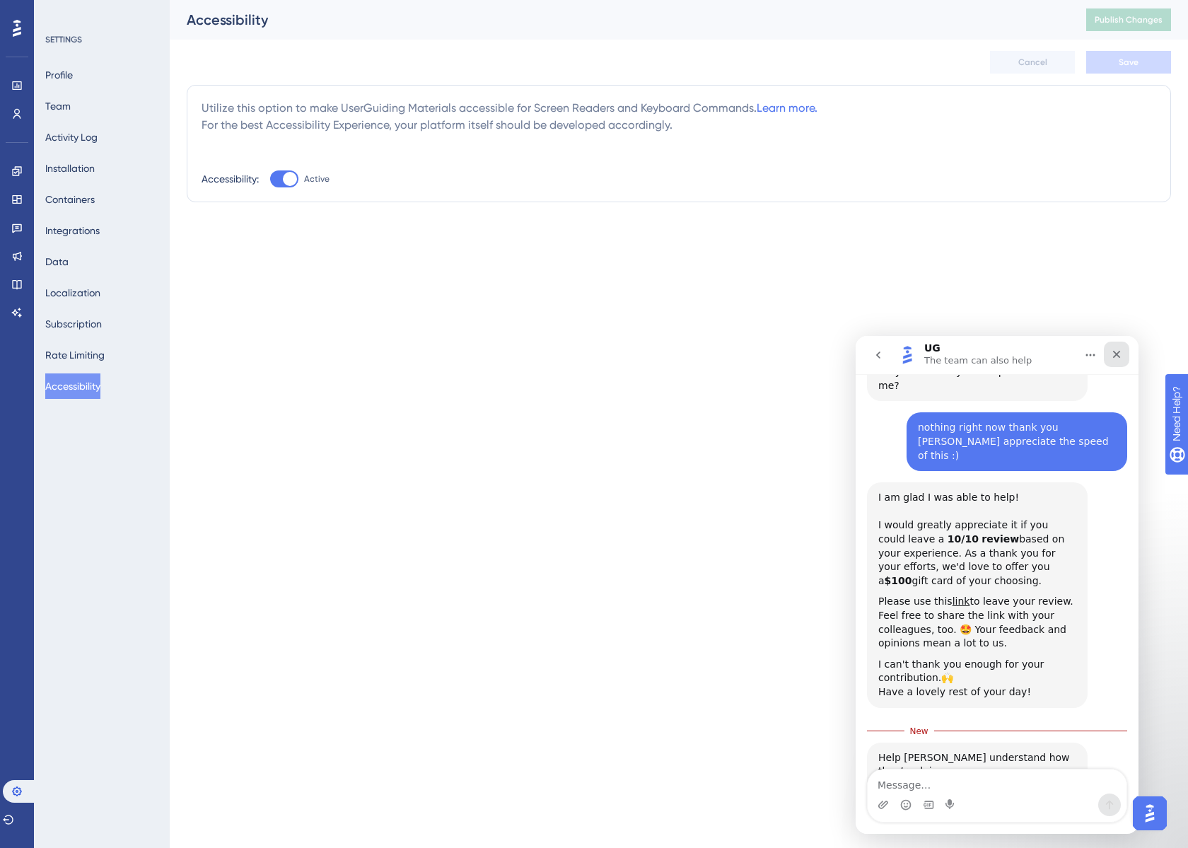
click at [1115, 358] on icon "Close" at bounding box center [1116, 354] width 11 height 11
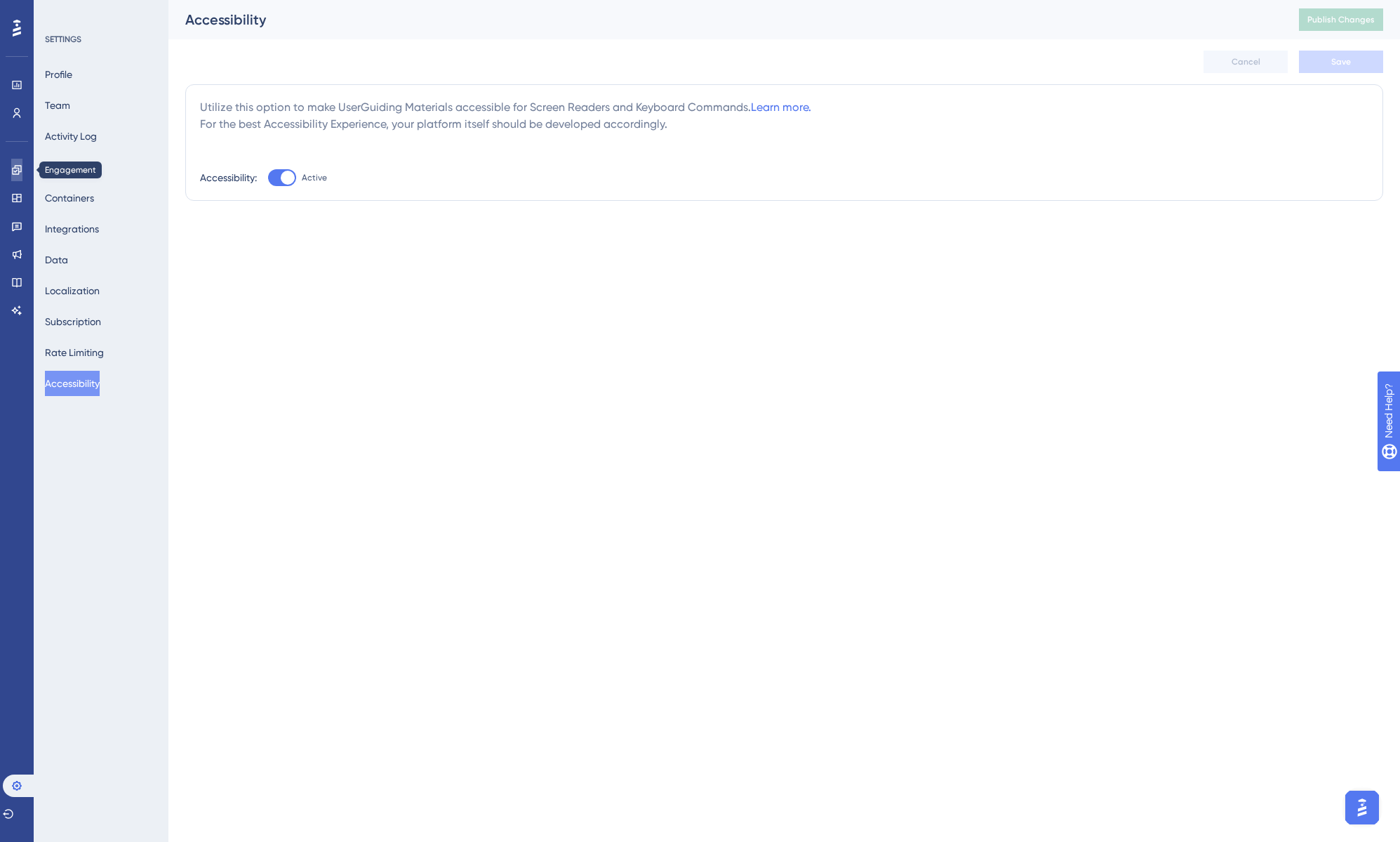
click at [11, 168] on link at bounding box center [16, 170] width 11 height 23
click at [22, 174] on icon at bounding box center [16, 169] width 11 height 11
click at [16, 172] on icon at bounding box center [16, 169] width 9 height 9
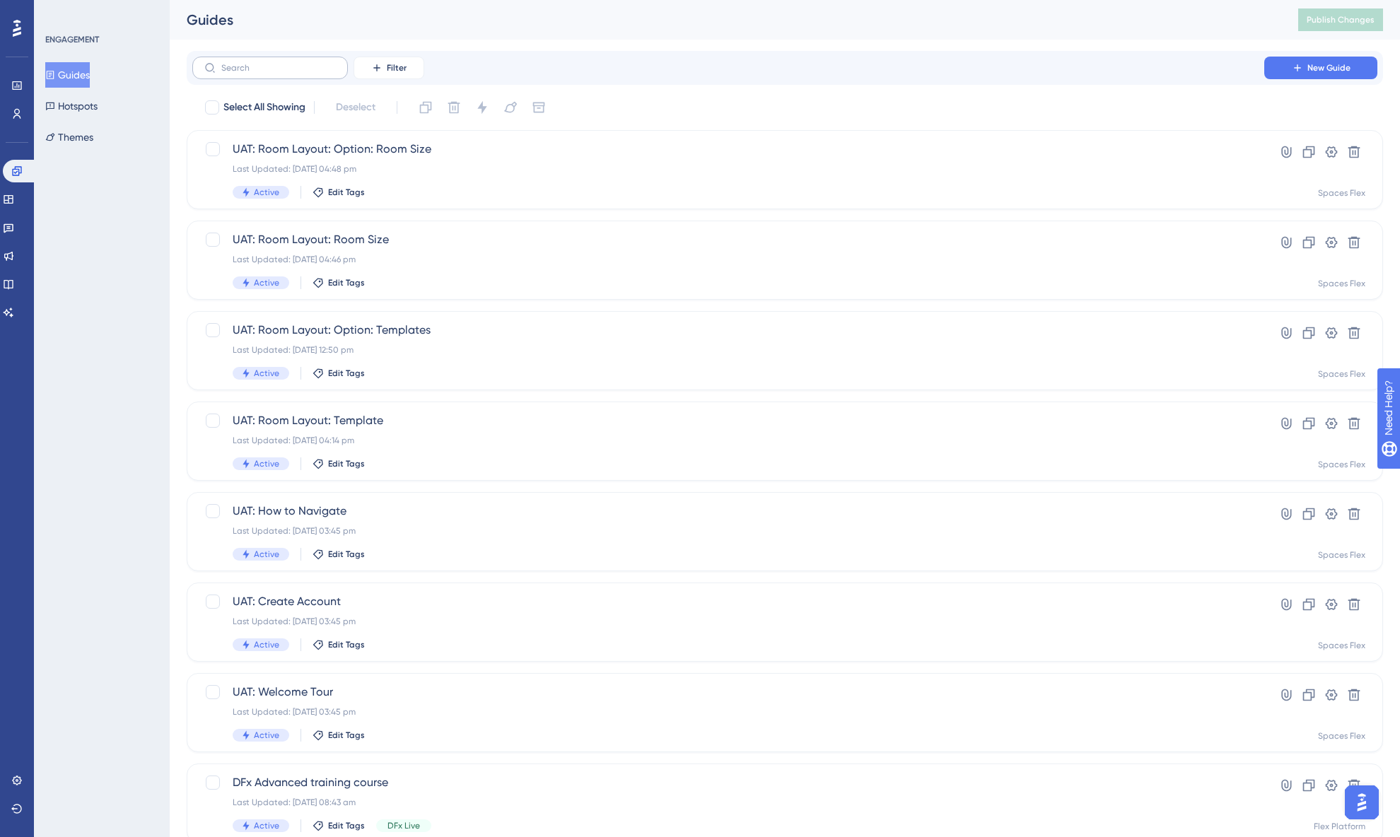
click at [314, 78] on label at bounding box center [270, 68] width 156 height 23
click at [314, 73] on input "text" at bounding box center [278, 68] width 115 height 10
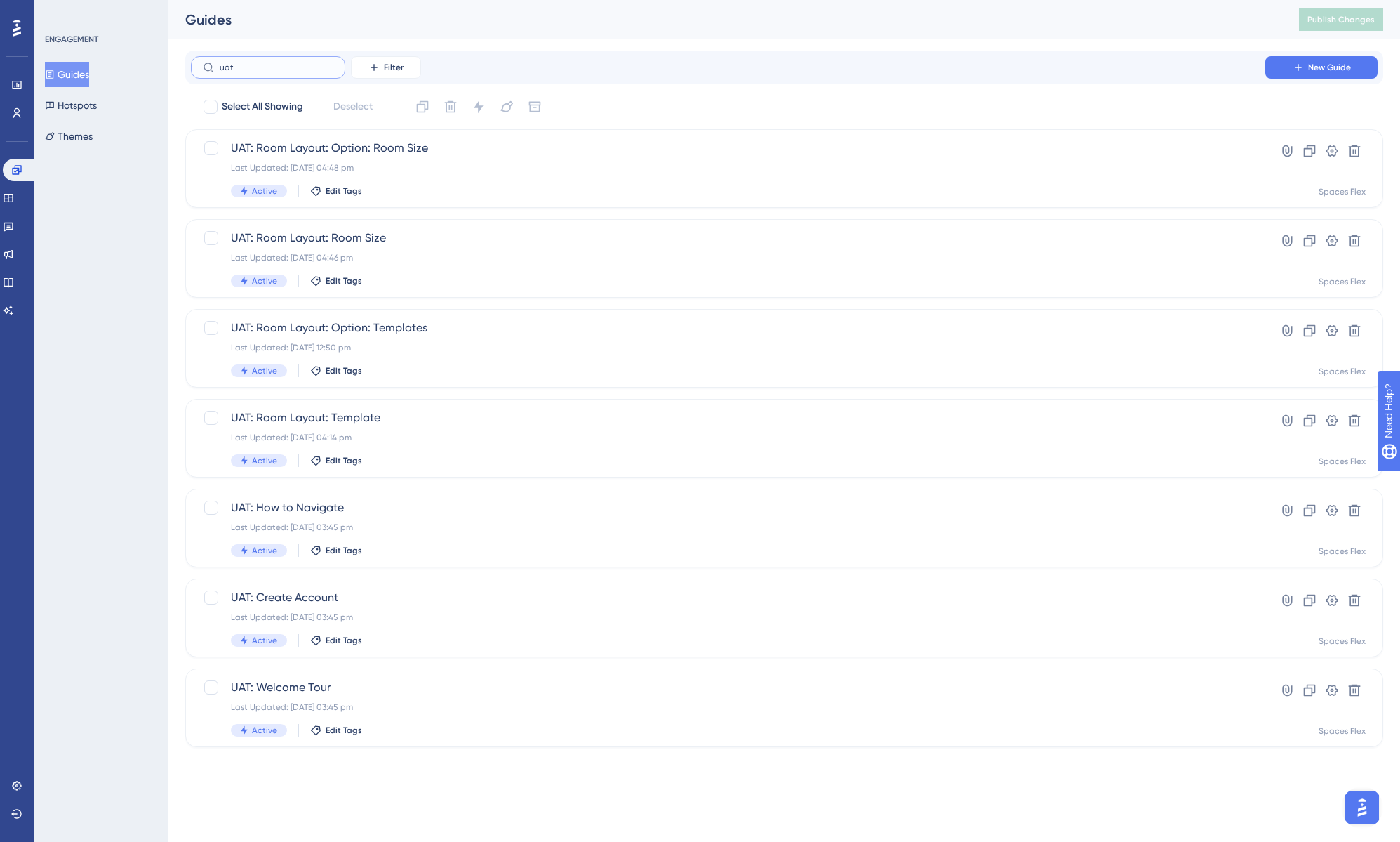
type input "uat"
